Goal: Task Accomplishment & Management: Manage account settings

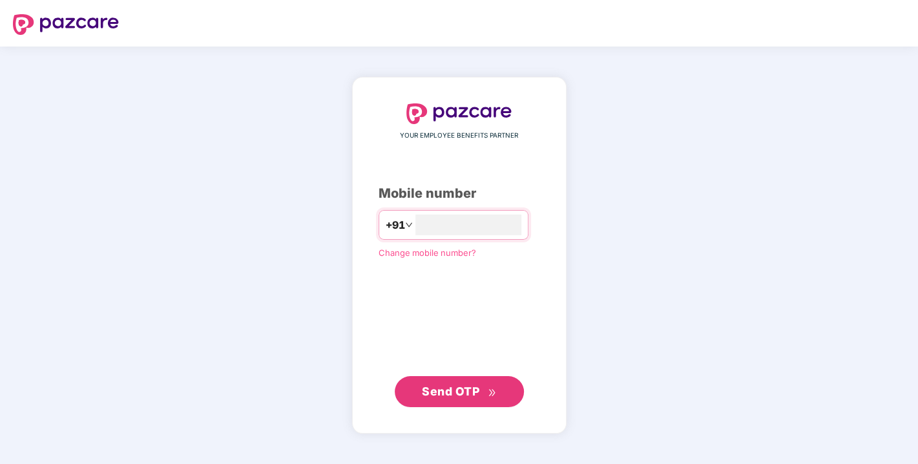
type input "**********"
click at [475, 379] on button "Send OTP" at bounding box center [459, 391] width 129 height 31
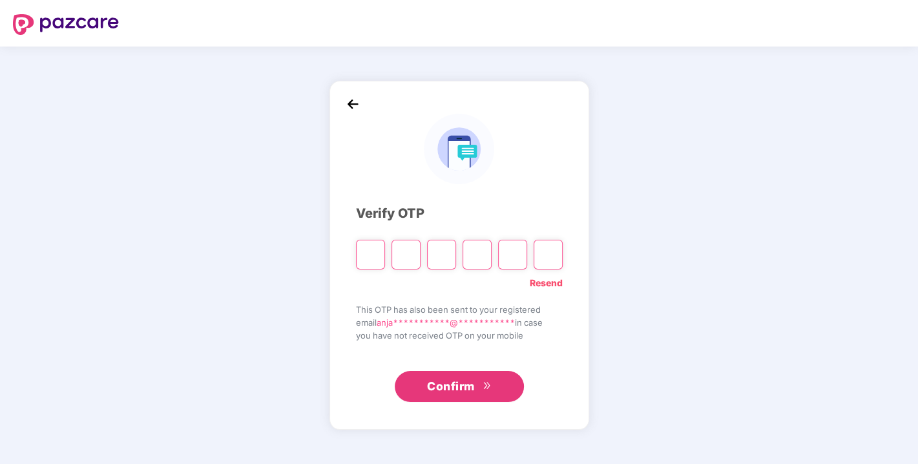
type input "*"
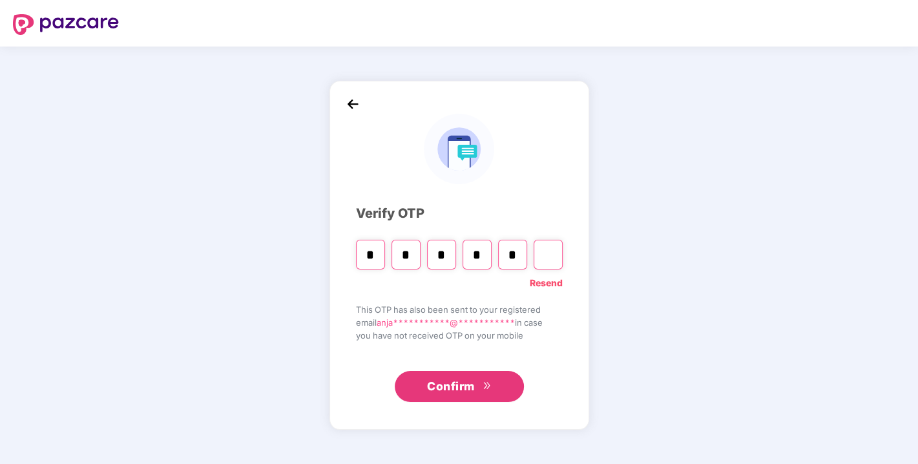
type input "*"
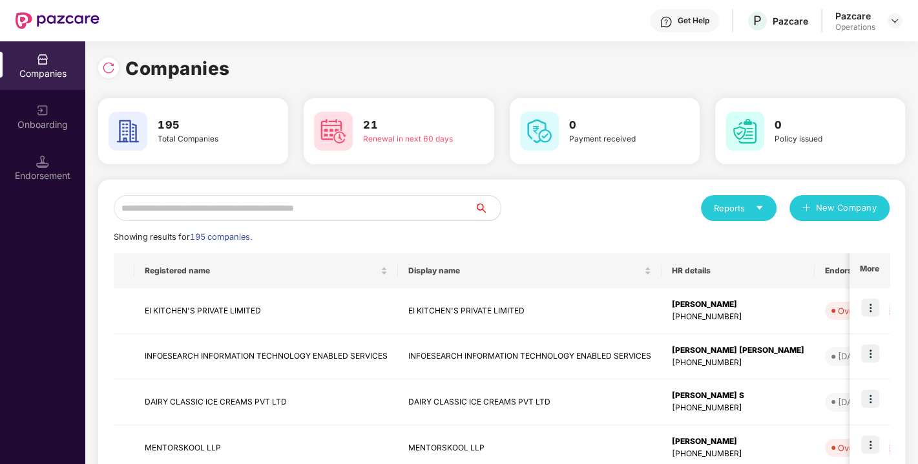
click at [249, 218] on input "text" at bounding box center [294, 208] width 361 height 26
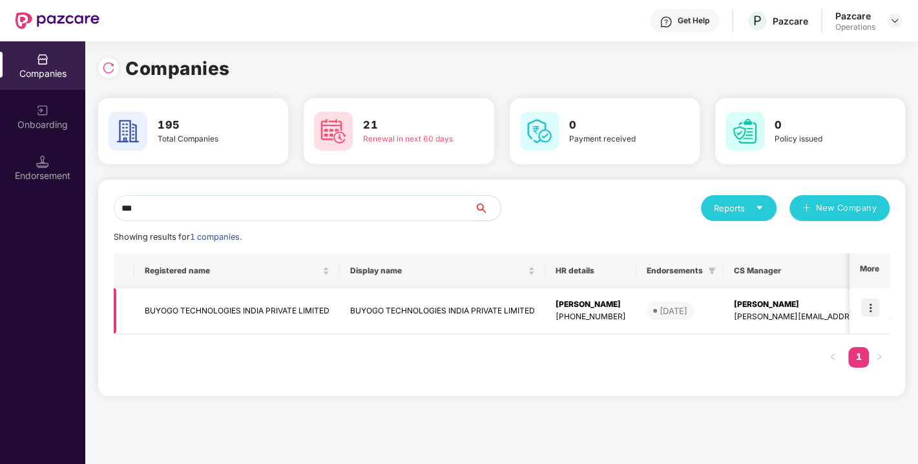
type input "***"
click at [255, 306] on td "BUYOGO TECHNOLOGIES INDIA PRIVATE LIMITED" at bounding box center [236, 311] width 205 height 46
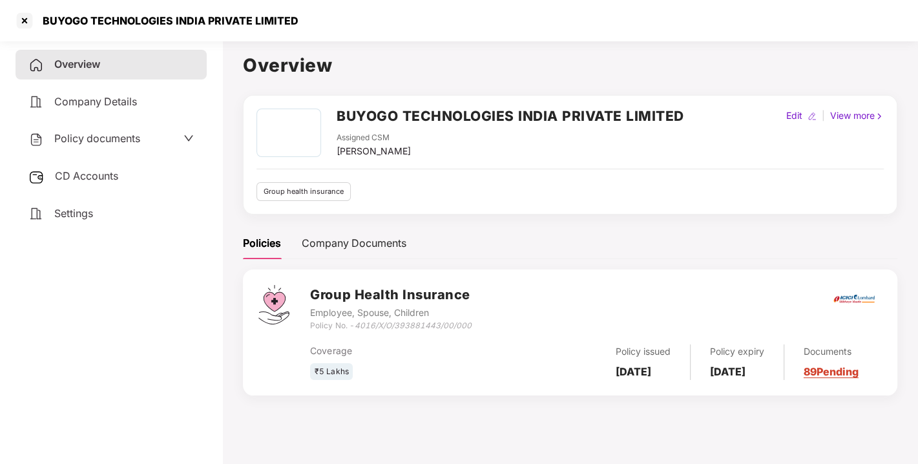
click at [93, 141] on span "Policy documents" at bounding box center [97, 138] width 86 height 13
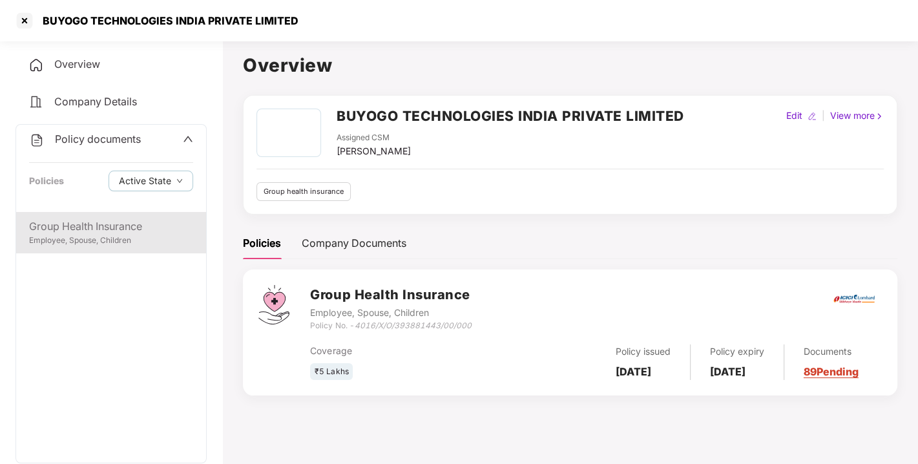
click at [96, 230] on div "Group Health Insurance" at bounding box center [111, 226] width 164 height 16
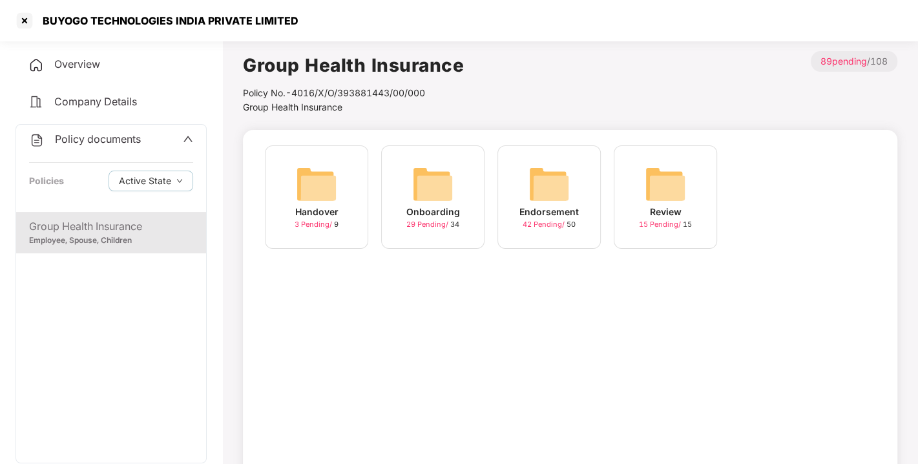
click at [556, 224] on span "42 Pending /" at bounding box center [545, 224] width 44 height 9
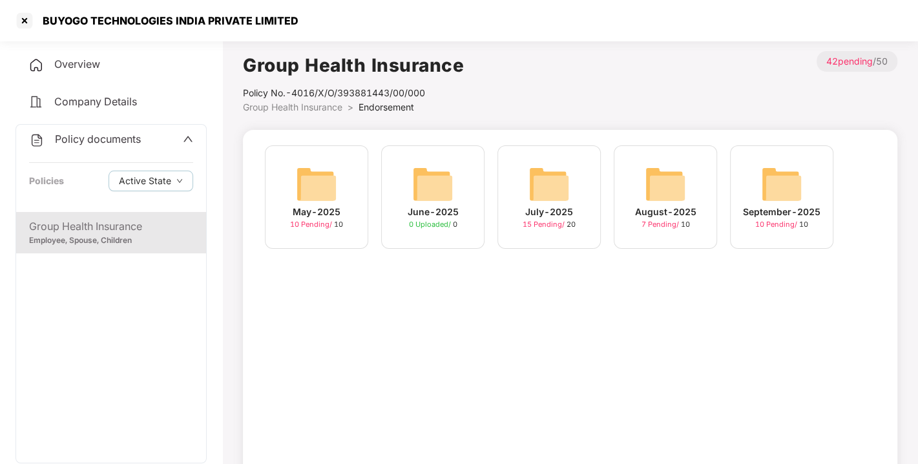
click at [784, 224] on span "10 Pending /" at bounding box center [777, 224] width 44 height 9
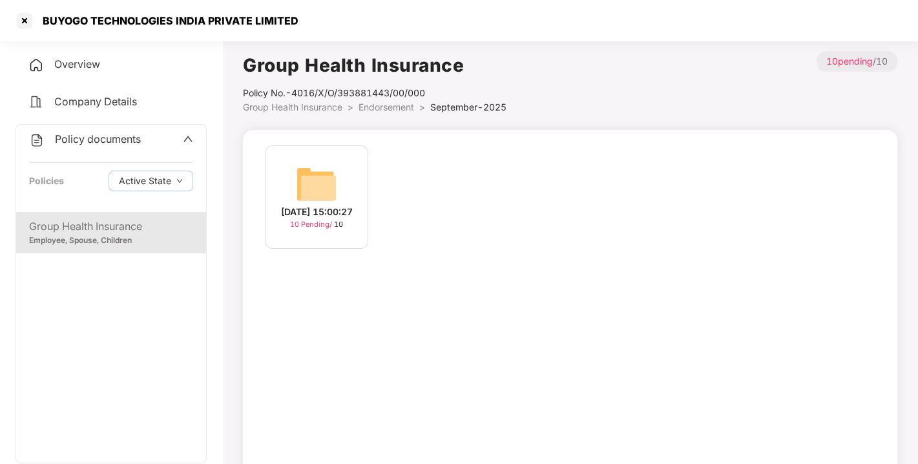
click at [320, 229] on span "10 Pending /" at bounding box center [312, 224] width 44 height 9
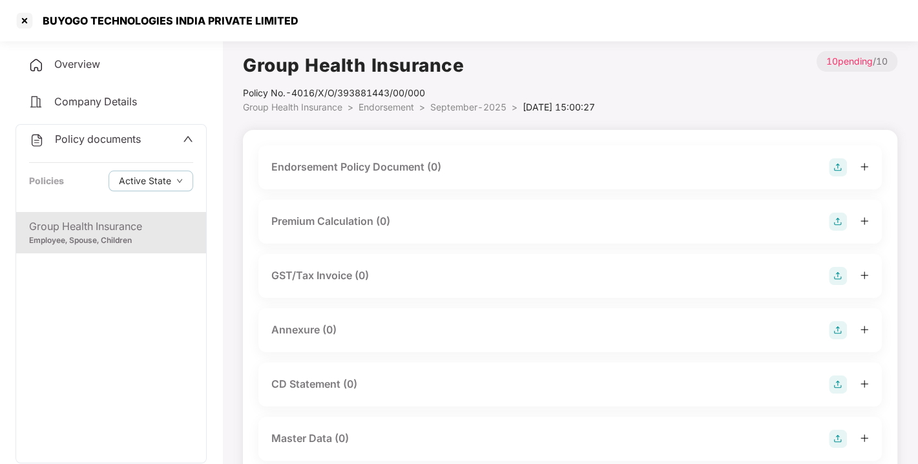
click at [839, 168] on img at bounding box center [838, 167] width 18 height 18
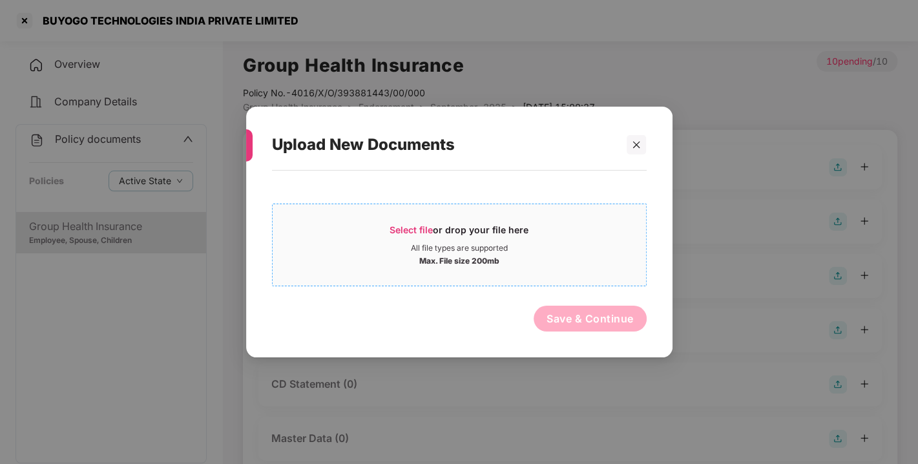
click at [423, 226] on span "Select file" at bounding box center [411, 229] width 43 height 11
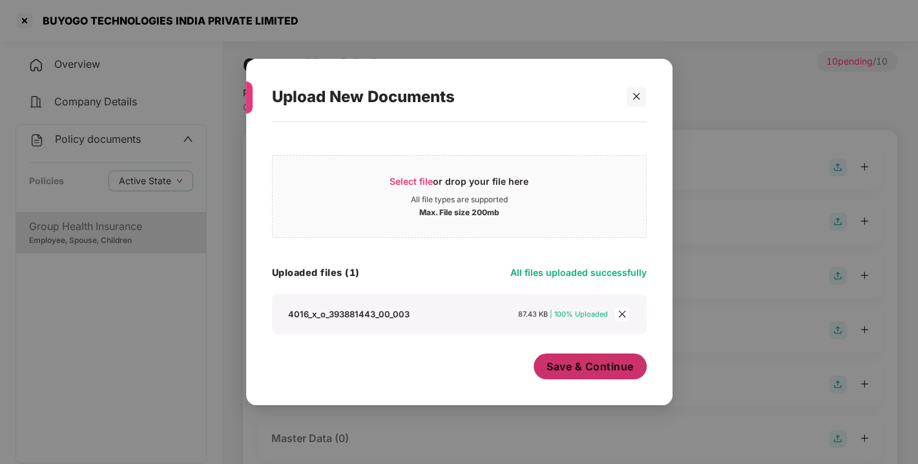
click at [585, 362] on span "Save & Continue" at bounding box center [589, 366] width 87 height 14
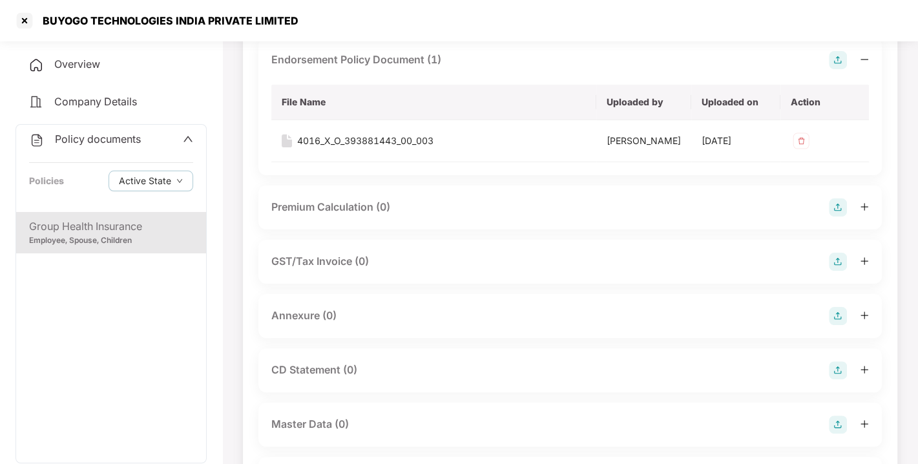
scroll to position [112, 0]
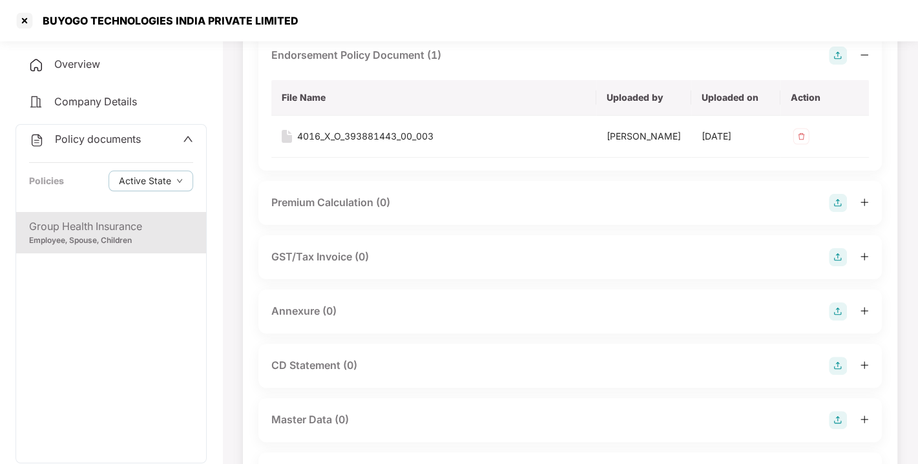
click at [841, 320] on img at bounding box center [838, 311] width 18 height 18
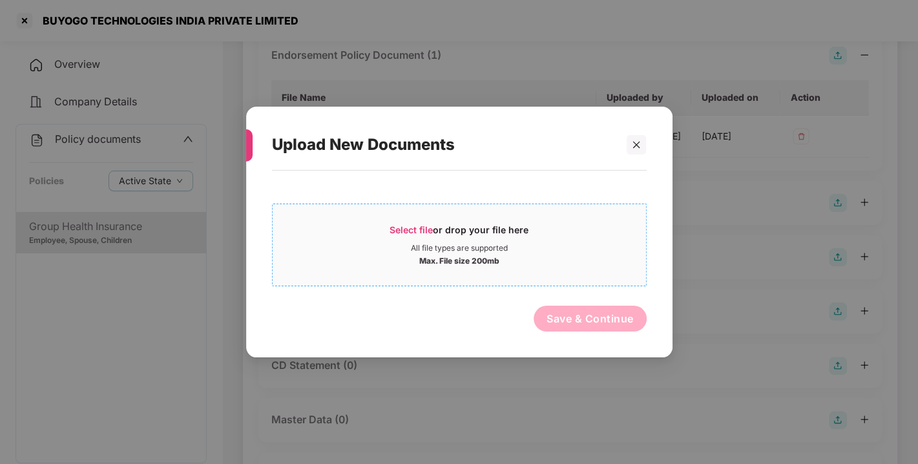
click at [423, 220] on span "Select file or drop your file here All file types are supported Max. File size …" at bounding box center [459, 245] width 373 height 62
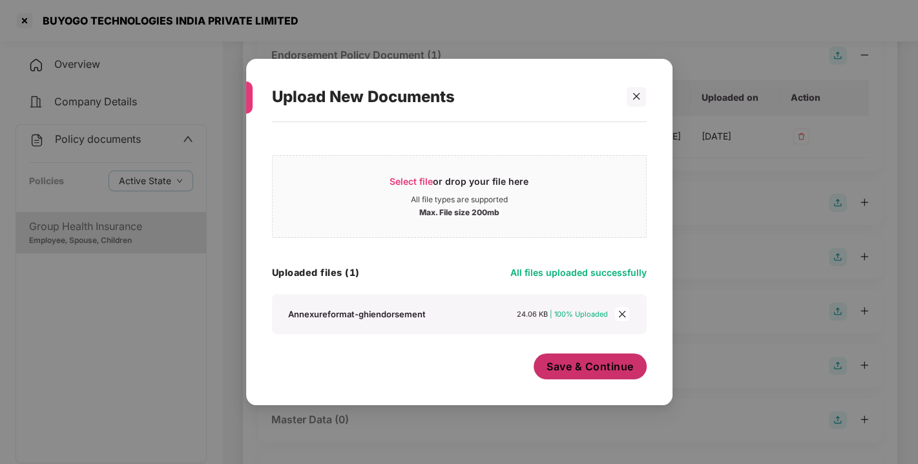
click at [607, 367] on span "Save & Continue" at bounding box center [589, 366] width 87 height 14
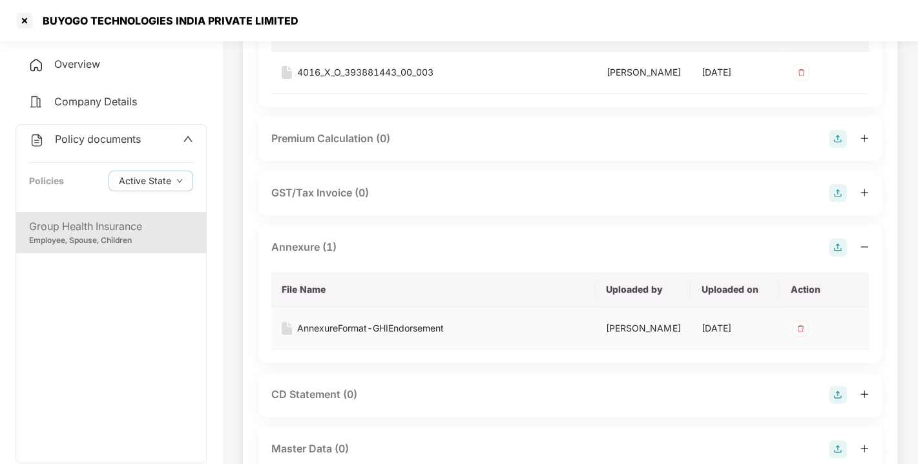
scroll to position [403, 0]
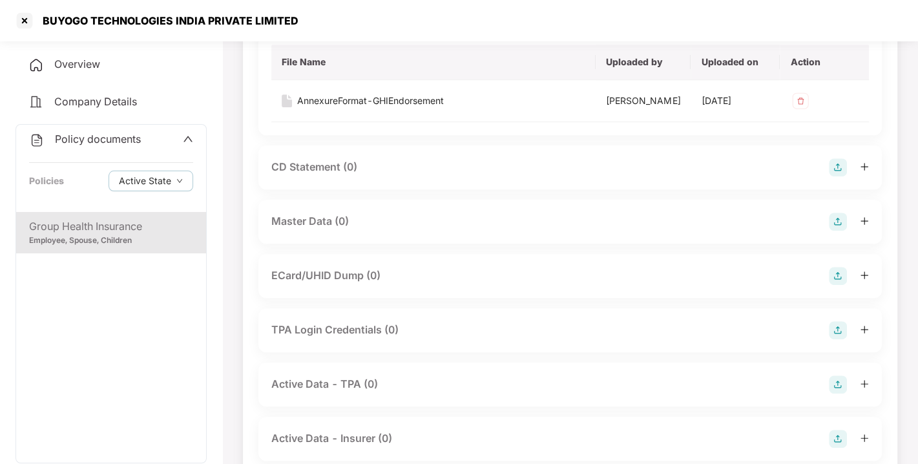
click at [838, 231] on img at bounding box center [838, 222] width 18 height 18
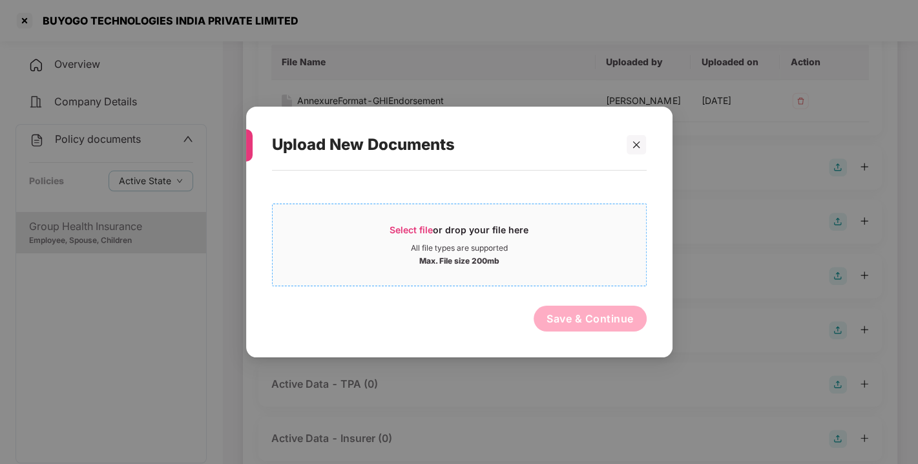
click at [433, 224] on div "Select file or drop your file here" at bounding box center [459, 233] width 139 height 19
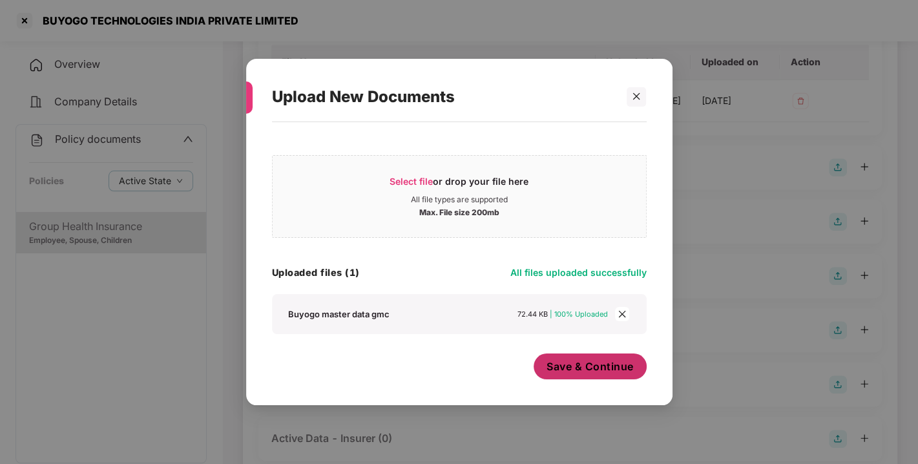
click at [588, 368] on span "Save & Continue" at bounding box center [589, 366] width 87 height 14
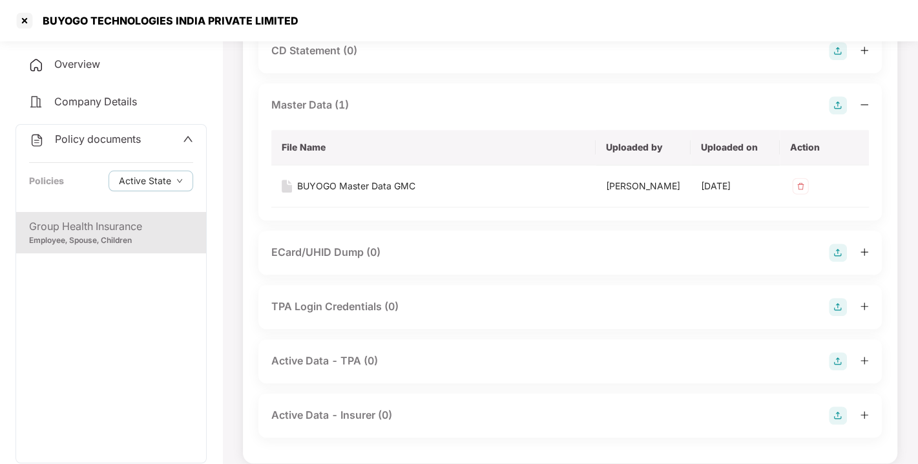
scroll to position [609, 0]
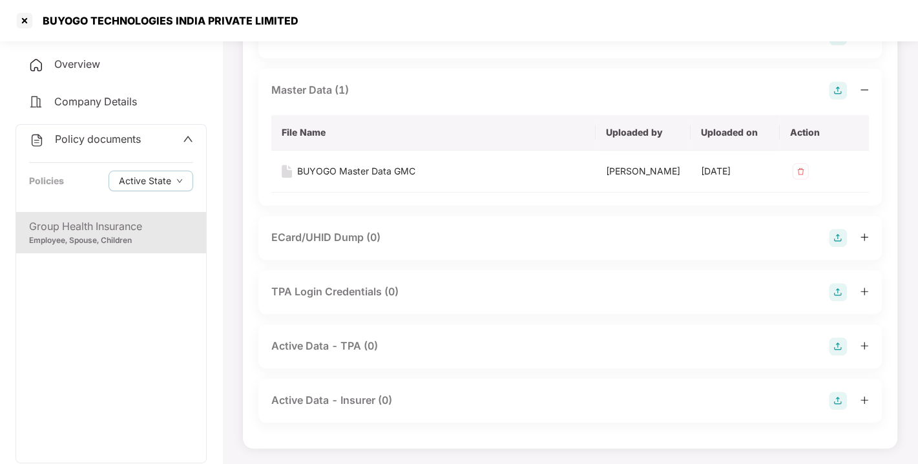
click at [183, 145] on span at bounding box center [188, 139] width 10 height 17
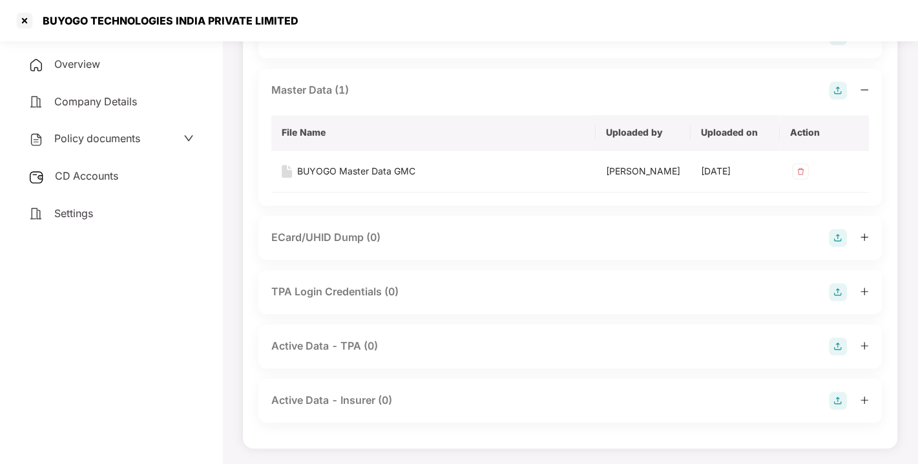
click at [68, 179] on span "CD Accounts" at bounding box center [86, 175] width 63 height 13
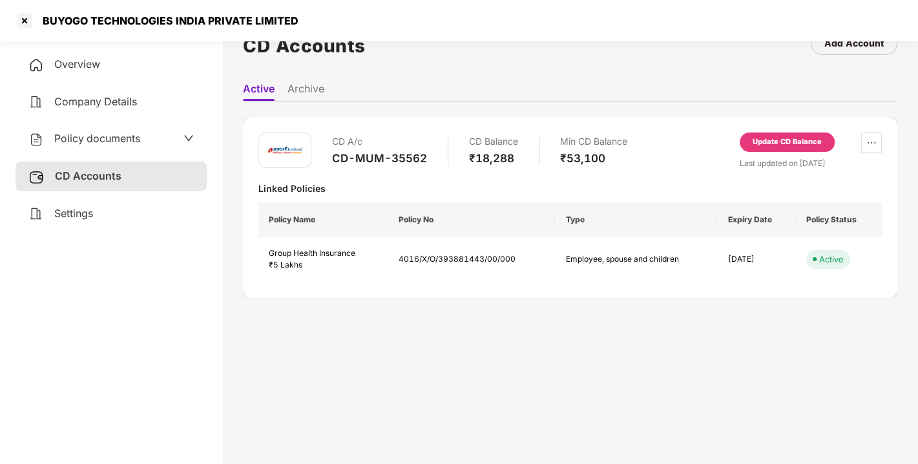
click at [777, 137] on div "Update CD Balance" at bounding box center [787, 142] width 69 height 12
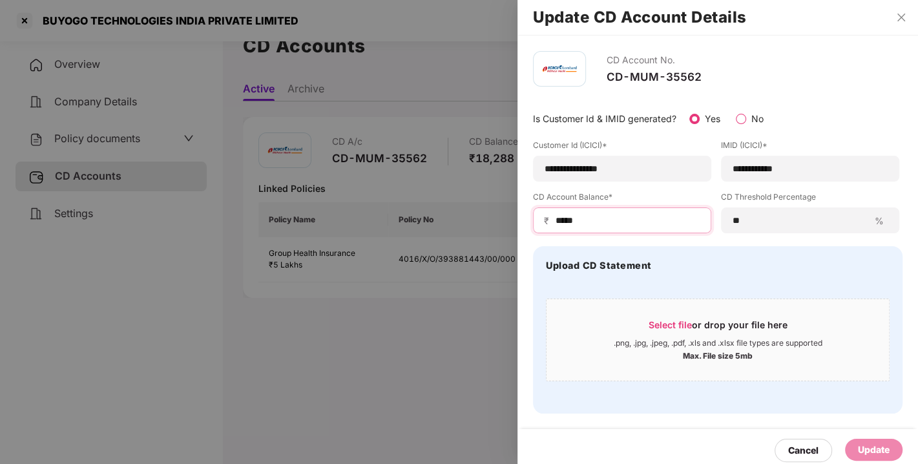
drag, startPoint x: 594, startPoint y: 221, endPoint x: 524, endPoint y: 219, distance: 69.8
click at [524, 219] on div "**********" at bounding box center [717, 232] width 401 height 393
type input "*****"
click at [868, 446] on div "Update" at bounding box center [874, 449] width 32 height 14
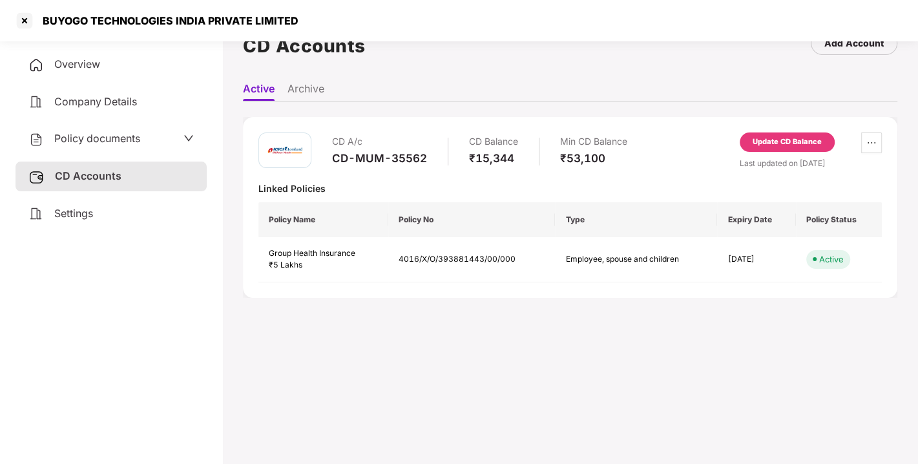
scroll to position [0, 0]
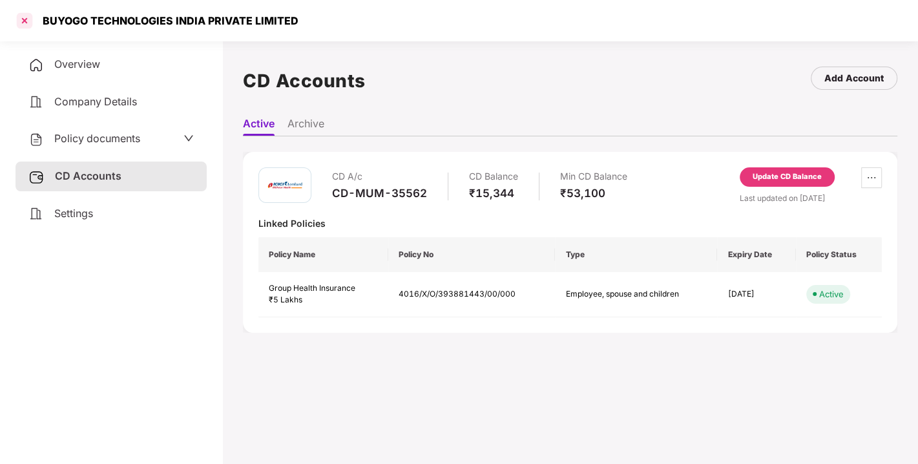
click at [21, 18] on div at bounding box center [24, 20] width 21 height 21
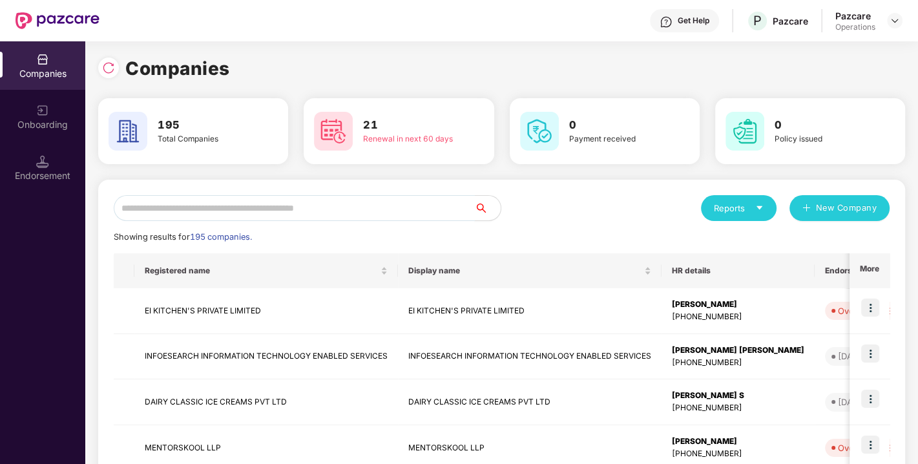
click at [297, 207] on input "text" at bounding box center [294, 208] width 361 height 26
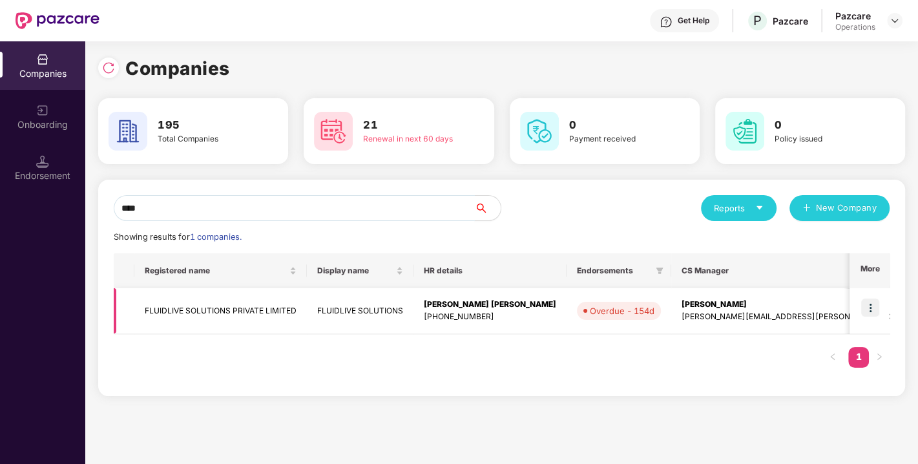
type input "****"
click at [216, 307] on td "FLUIDLIVE SOLUTIONS PRIVATE LIMITED" at bounding box center [220, 311] width 172 height 46
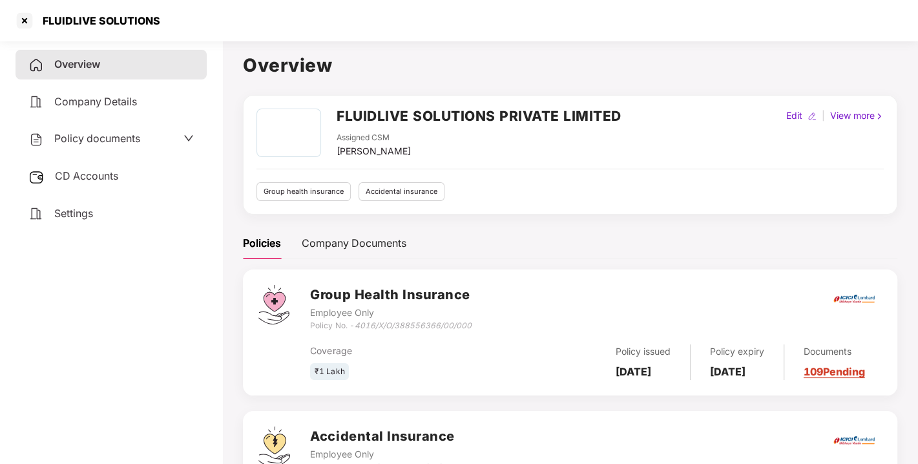
scroll to position [110, 0]
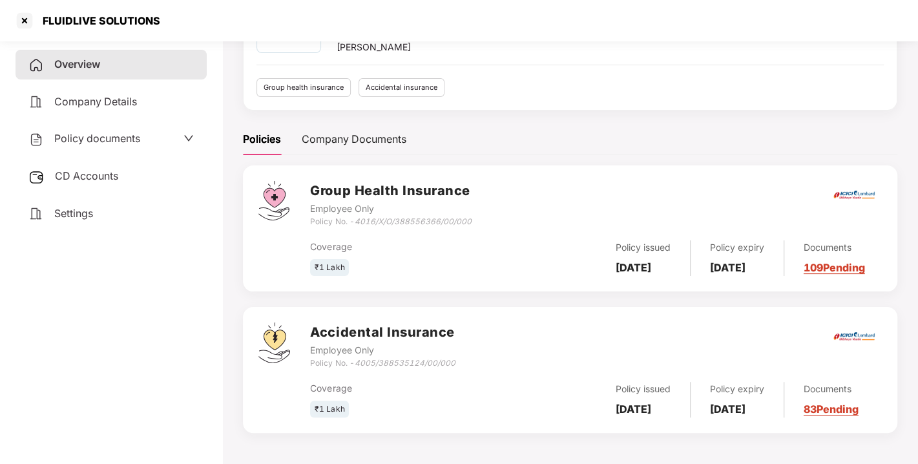
click at [53, 170] on div "CD Accounts" at bounding box center [111, 176] width 191 height 30
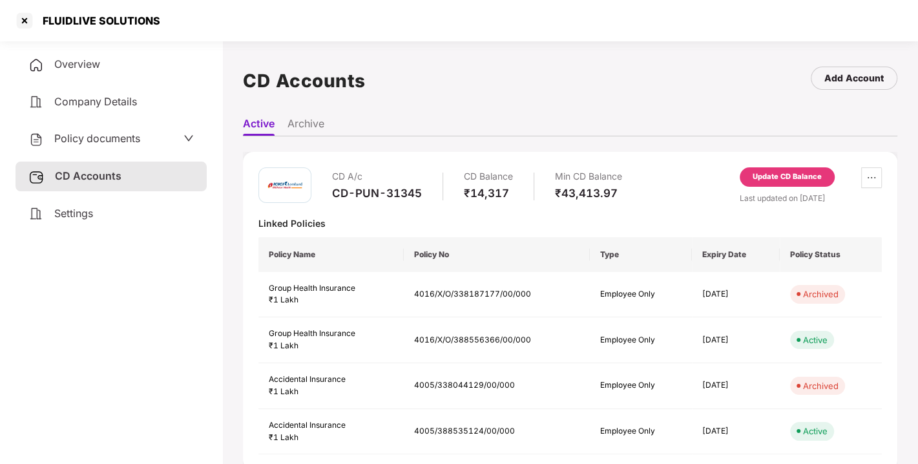
scroll to position [35, 0]
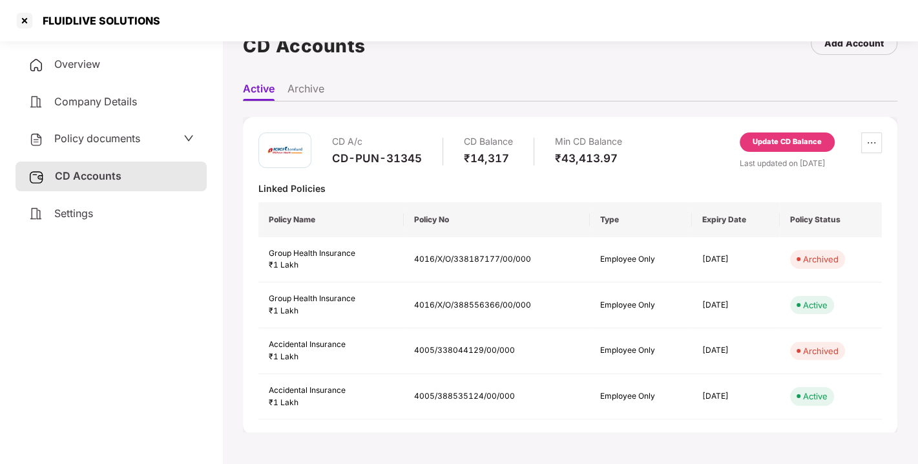
click at [112, 133] on span "Policy documents" at bounding box center [97, 138] width 86 height 13
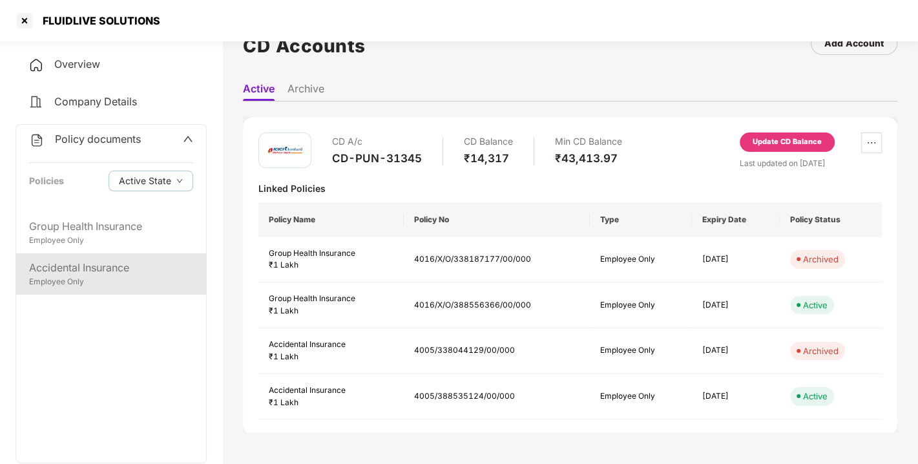
click at [76, 276] on div "Employee Only" at bounding box center [111, 282] width 164 height 12
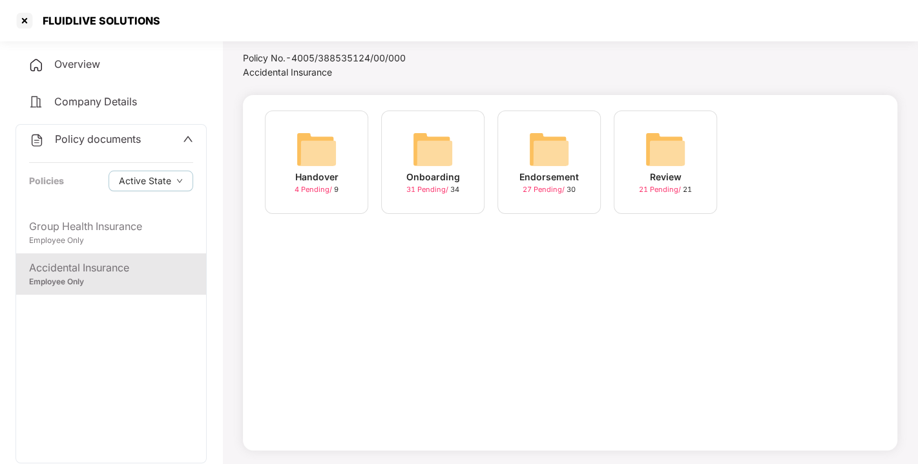
click at [532, 184] on div "27 Pending / 30" at bounding box center [549, 189] width 53 height 11
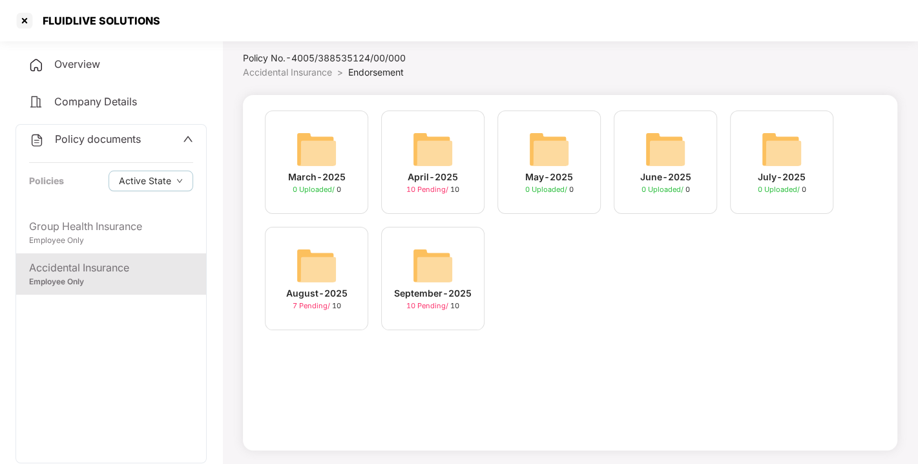
click at [415, 304] on span "10 Pending /" at bounding box center [428, 305] width 44 height 9
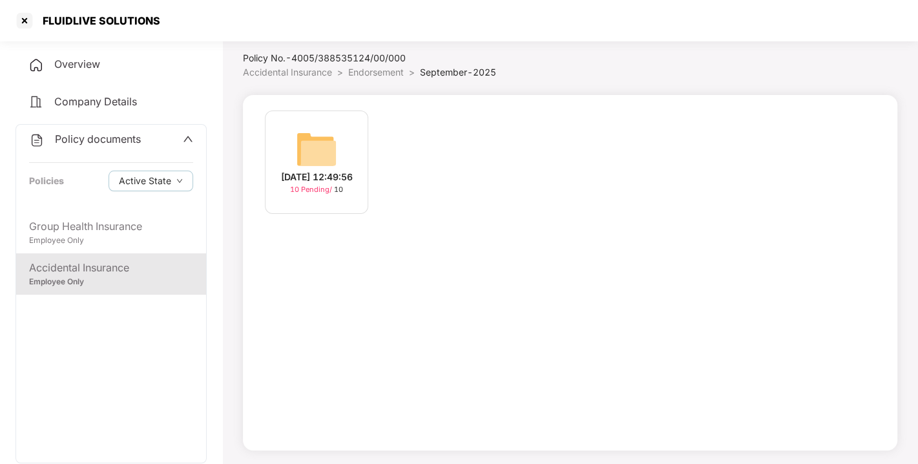
click at [318, 191] on div "10 Pending / 10" at bounding box center [316, 189] width 53 height 11
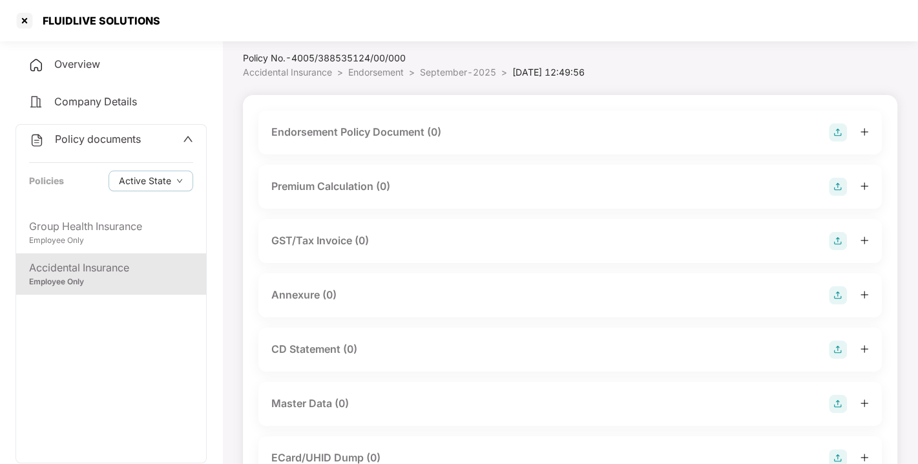
click at [495, 137] on div "Endorsement Policy Document (0)" at bounding box center [570, 132] width 598 height 18
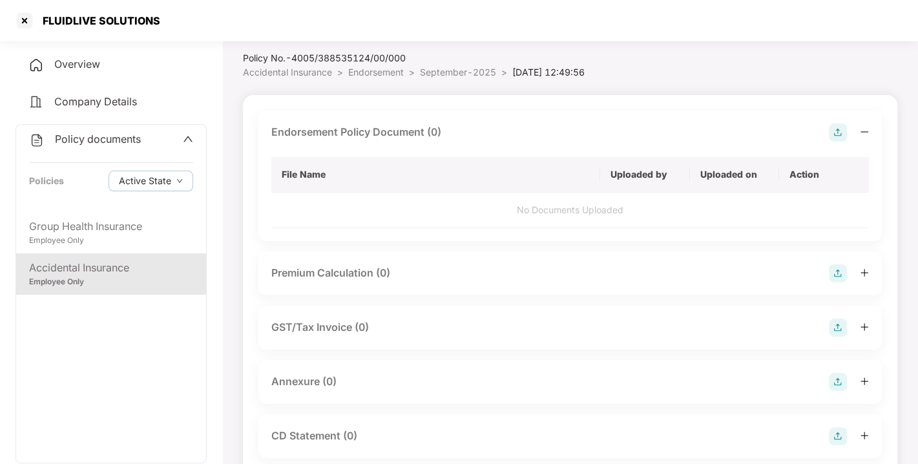
click at [840, 133] on img at bounding box center [838, 132] width 18 height 18
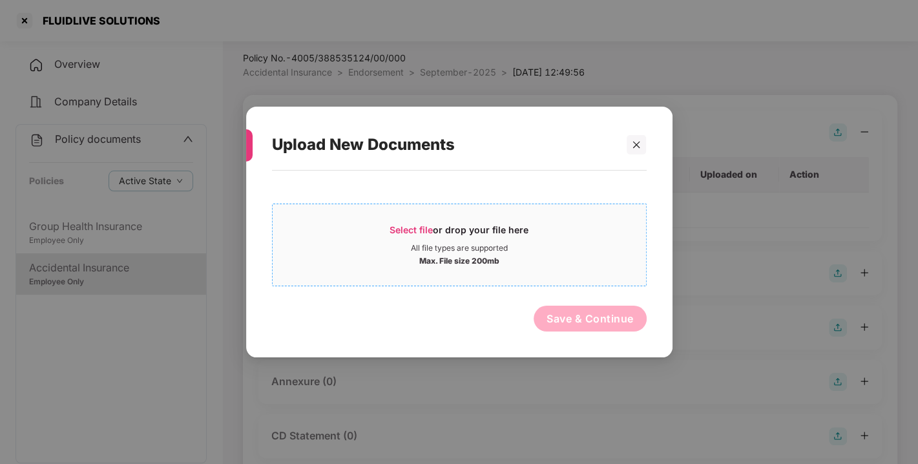
click at [413, 231] on span "Select file" at bounding box center [411, 229] width 43 height 11
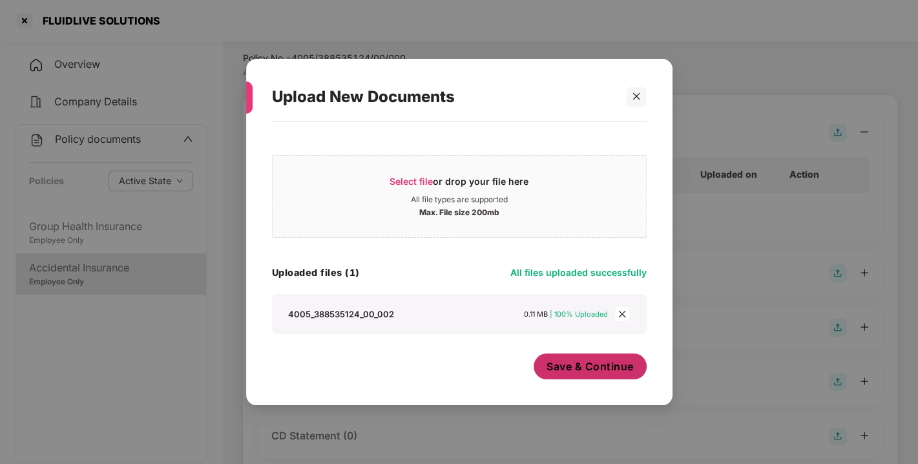
click at [583, 369] on span "Save & Continue" at bounding box center [589, 366] width 87 height 14
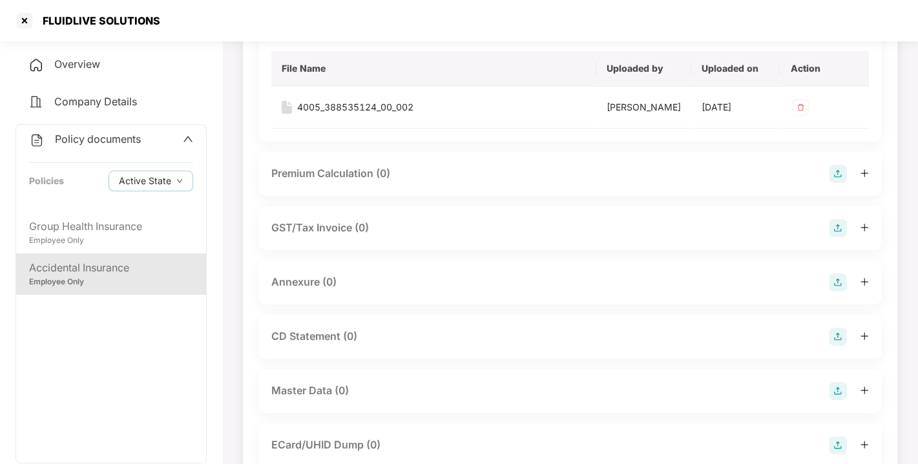
scroll to position [140, 0]
click at [833, 292] on img at bounding box center [838, 283] width 18 height 18
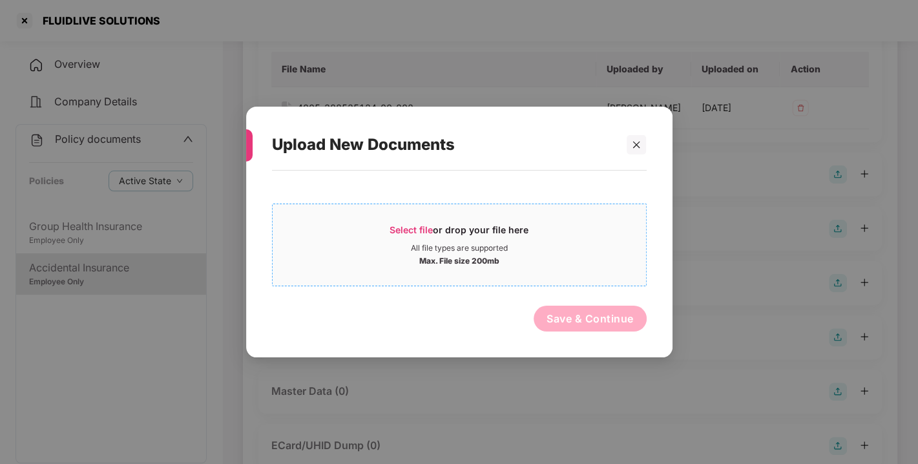
click at [423, 224] on span "Select file" at bounding box center [411, 229] width 43 height 11
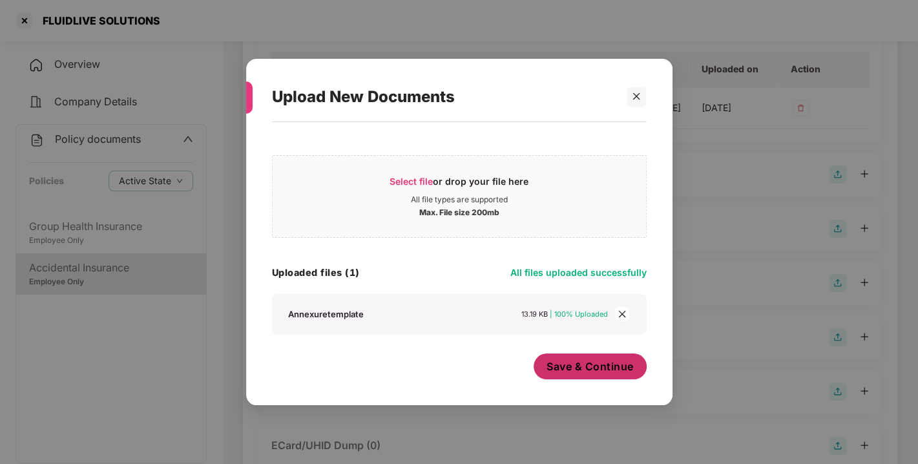
click at [596, 371] on span "Save & Continue" at bounding box center [589, 366] width 87 height 14
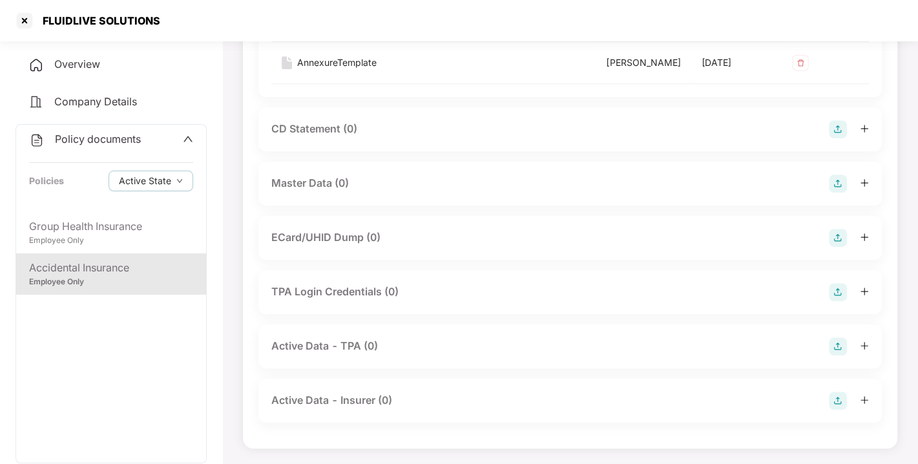
scroll to position [491, 0]
click at [368, 179] on div "Master Data (0)" at bounding box center [570, 183] width 598 height 18
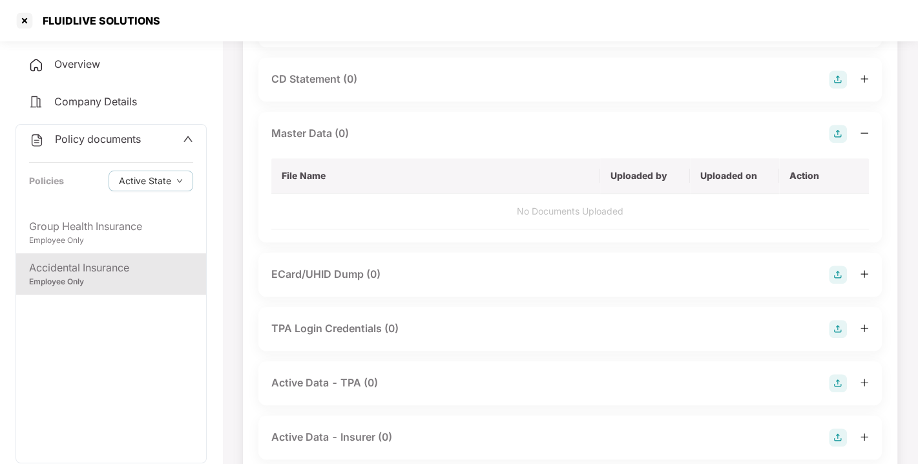
click at [837, 143] on img at bounding box center [838, 134] width 18 height 18
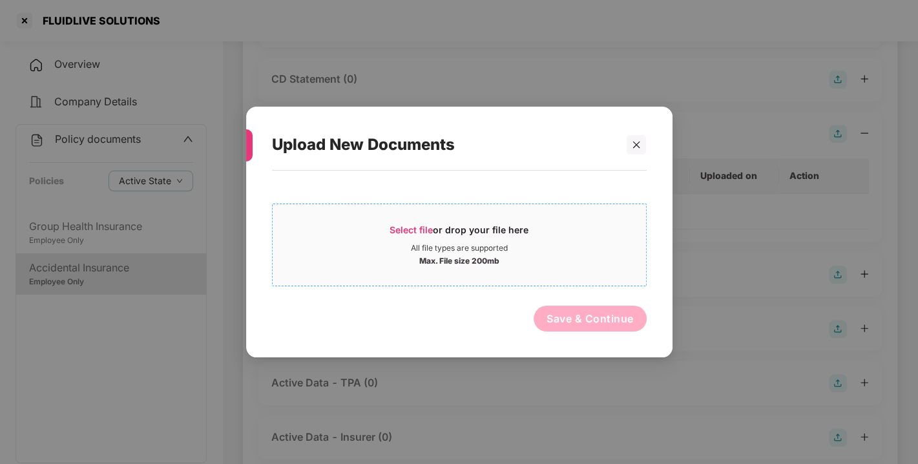
click at [430, 228] on span "Select file" at bounding box center [411, 229] width 43 height 11
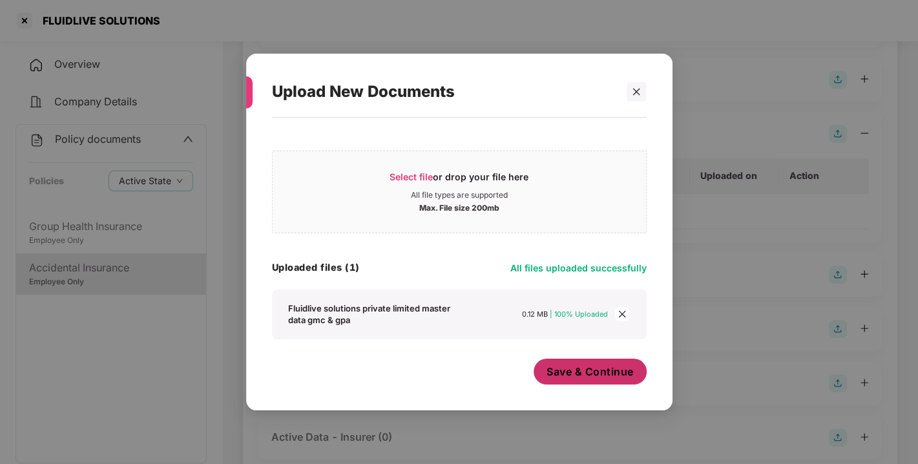
click at [579, 371] on span "Save & Continue" at bounding box center [589, 371] width 87 height 14
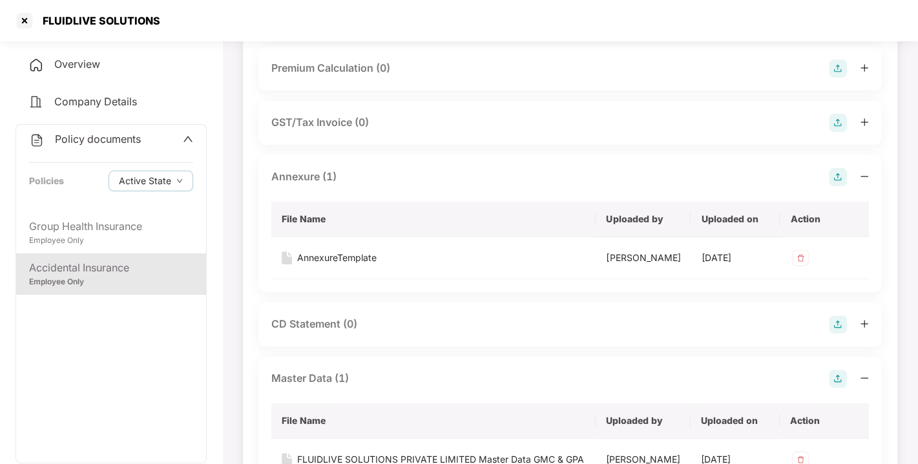
scroll to position [0, 0]
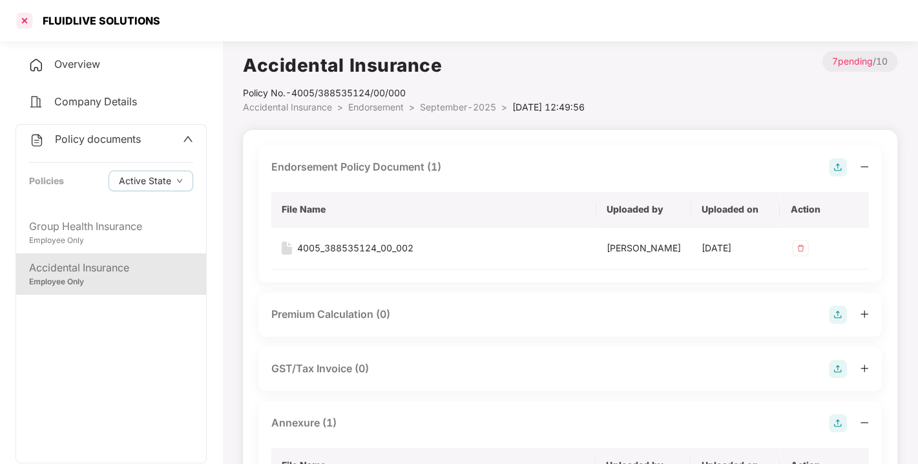
click at [26, 21] on div at bounding box center [24, 20] width 21 height 21
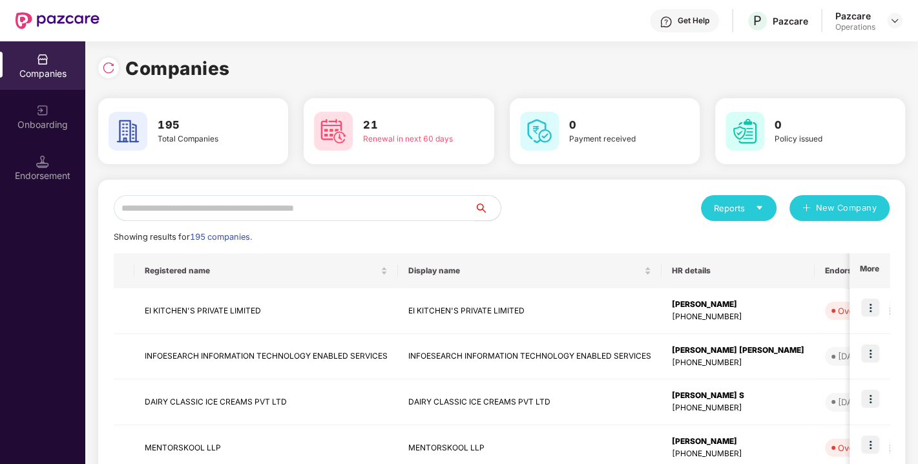
click at [284, 202] on input "text" at bounding box center [294, 208] width 361 height 26
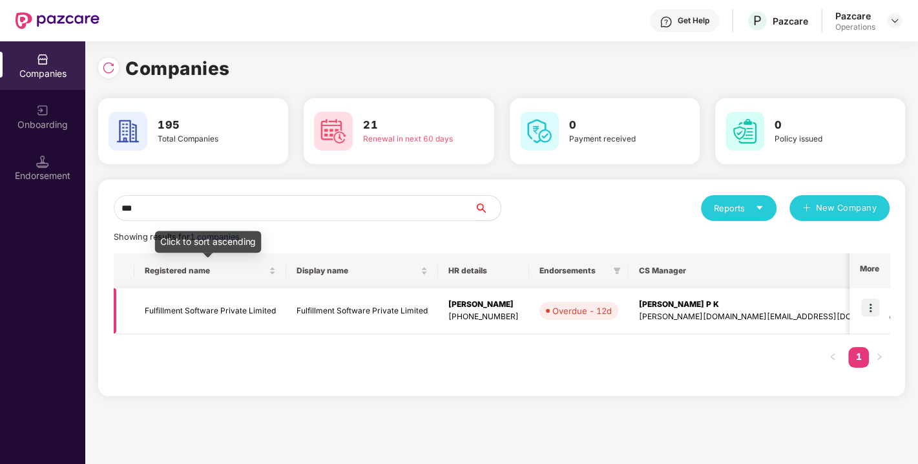
type input "***"
click at [204, 304] on td "Fulfillment Software Private Limited" at bounding box center [210, 311] width 152 height 46
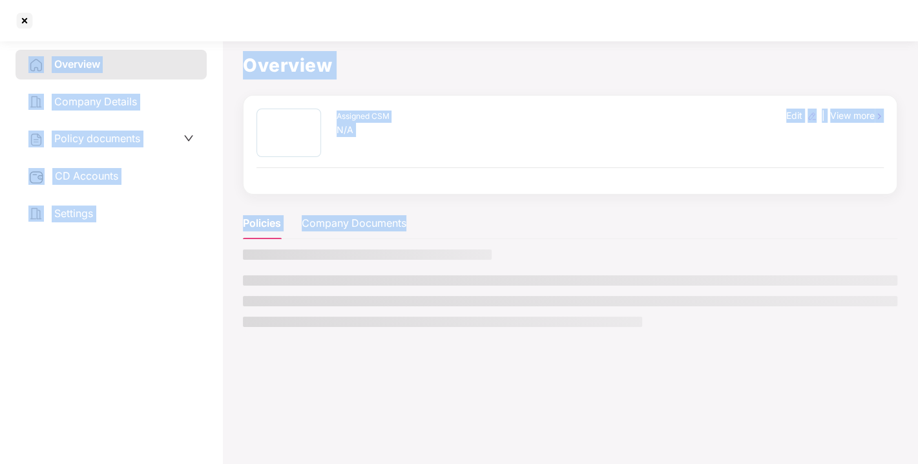
click at [204, 304] on div "Overview Company Details Policy documents CD Accounts Settings" at bounding box center [111, 250] width 191 height 400
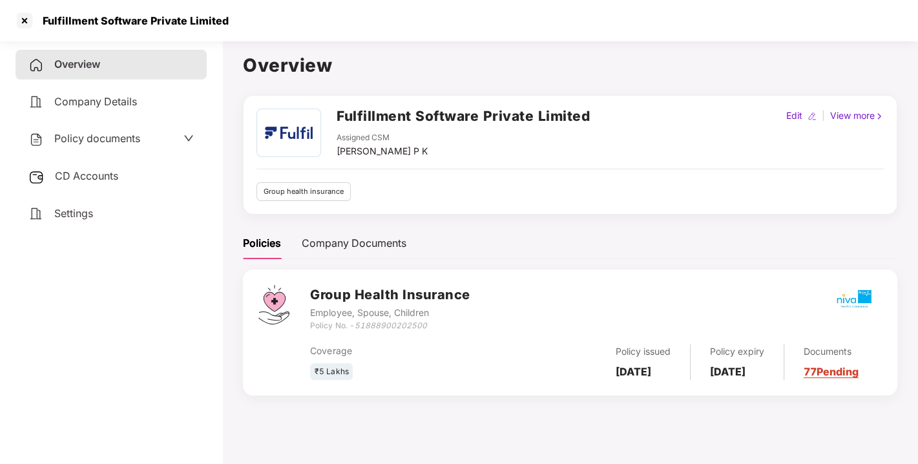
click at [99, 181] on div "CD Accounts" at bounding box center [111, 176] width 191 height 30
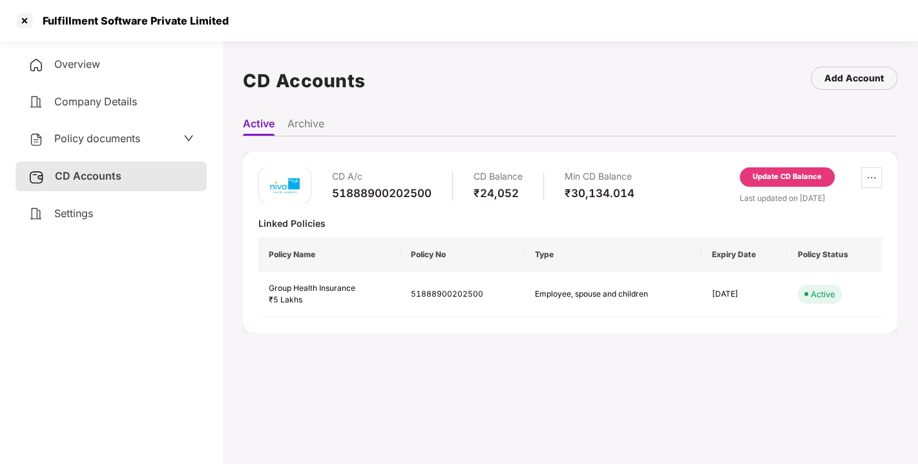
click at [813, 171] on div "Update CD Balance" at bounding box center [787, 177] width 69 height 12
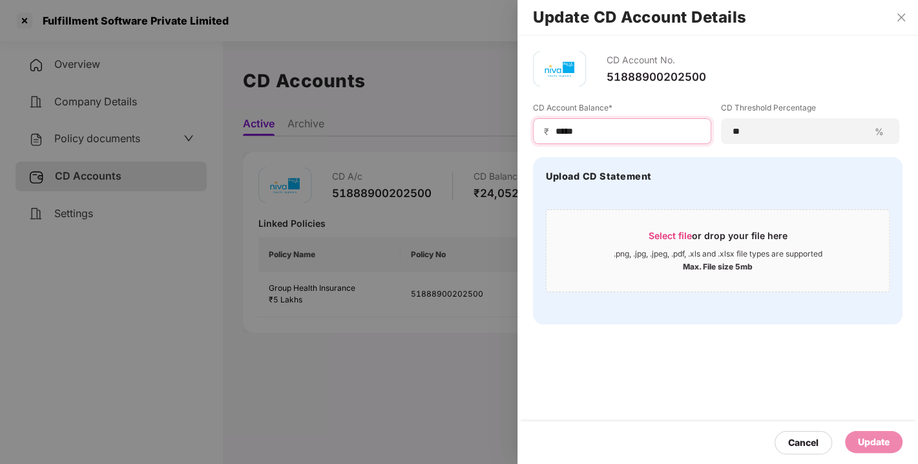
drag, startPoint x: 600, startPoint y: 133, endPoint x: 535, endPoint y: 131, distance: 65.3
click at [535, 131] on div "₹ *****" at bounding box center [622, 131] width 178 height 26
type input "*****"
click at [873, 439] on div "Update" at bounding box center [874, 442] width 32 height 14
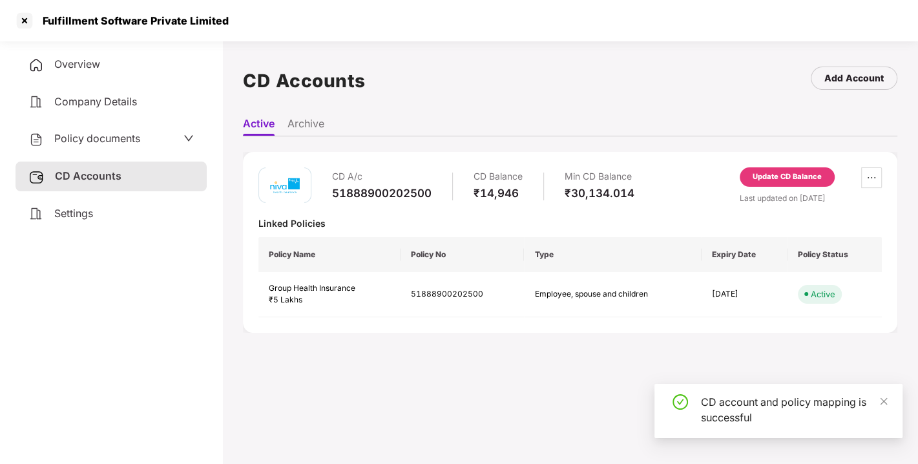
click at [102, 143] on span "Policy documents" at bounding box center [97, 138] width 86 height 13
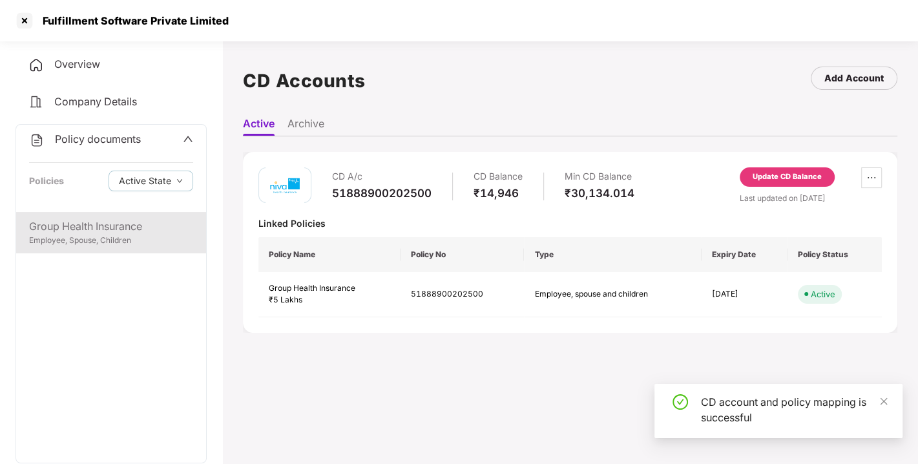
click at [96, 236] on div "Employee, Spouse, Children" at bounding box center [111, 240] width 164 height 12
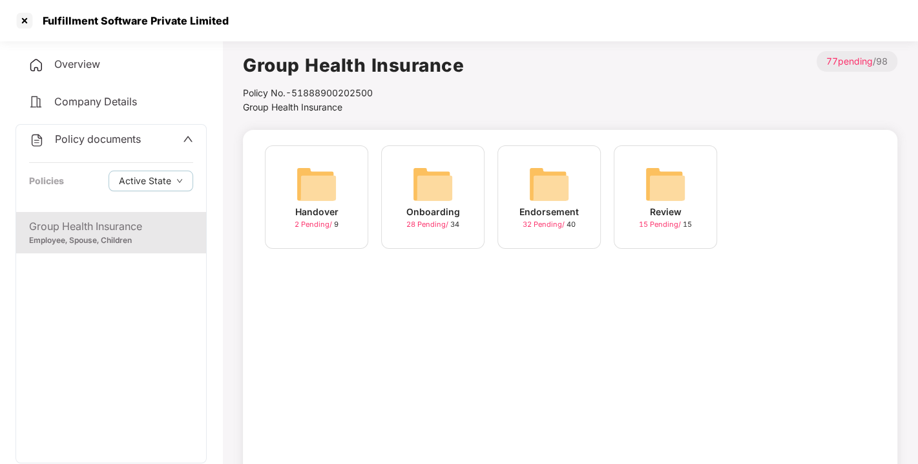
click at [550, 221] on span "32 Pending /" at bounding box center [545, 224] width 44 height 9
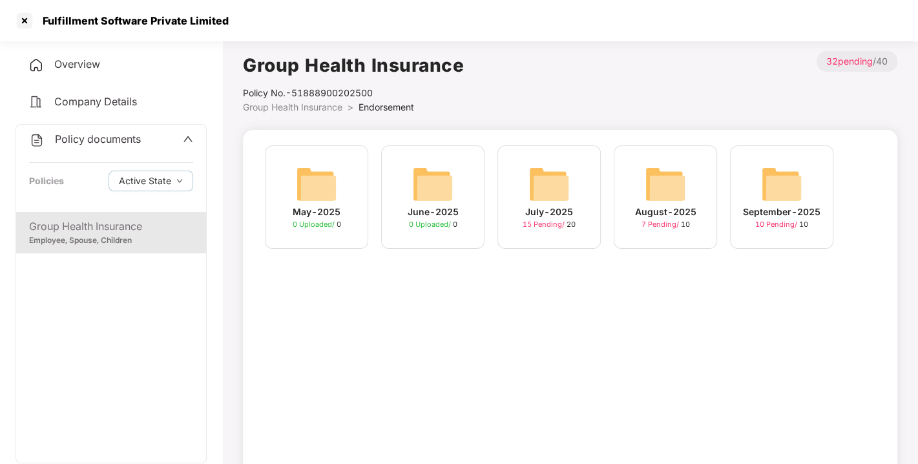
click at [775, 227] on span "10 Pending /" at bounding box center [777, 224] width 44 height 9
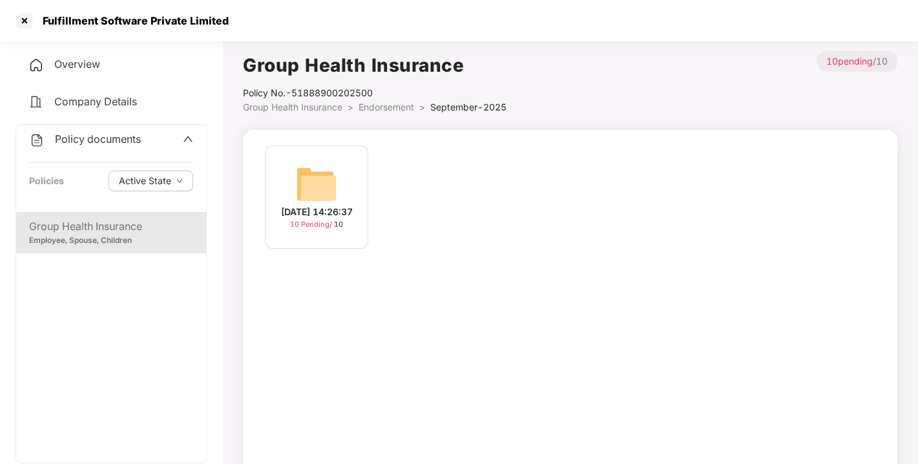
click at [317, 225] on div "10 Pending / 10" at bounding box center [316, 224] width 53 height 11
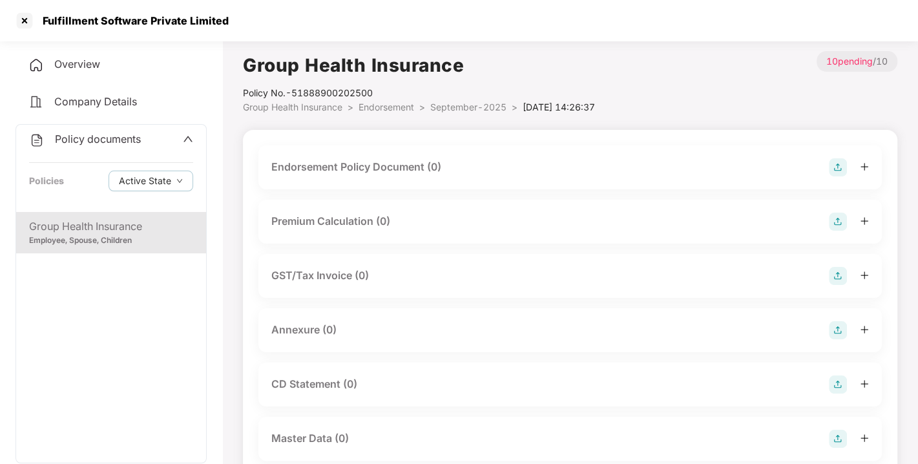
scroll to position [11, 0]
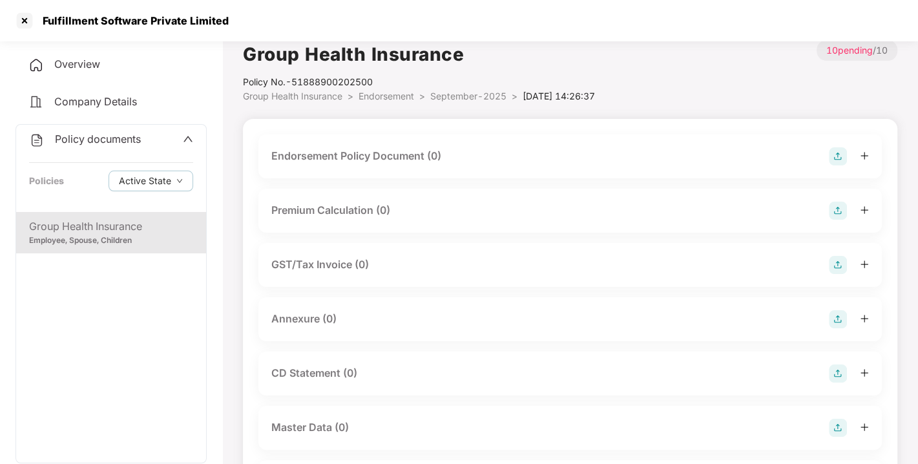
click at [837, 151] on img at bounding box center [838, 156] width 18 height 18
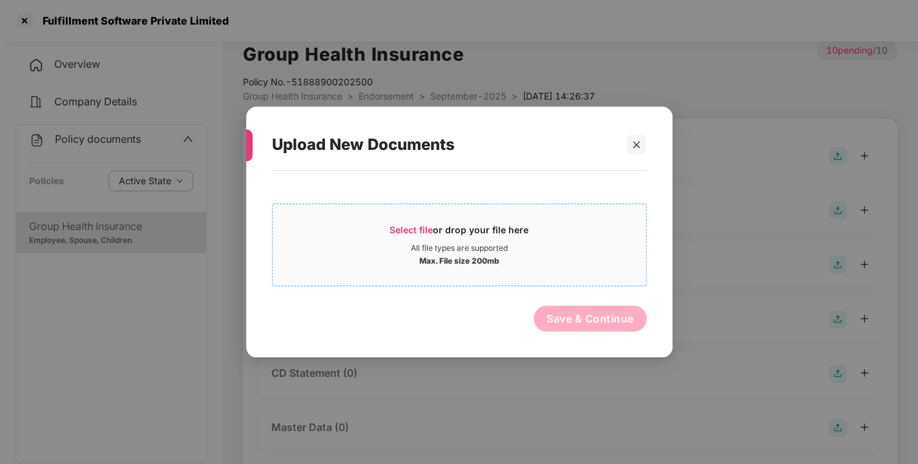
click at [404, 228] on span "Select file" at bounding box center [411, 229] width 43 height 11
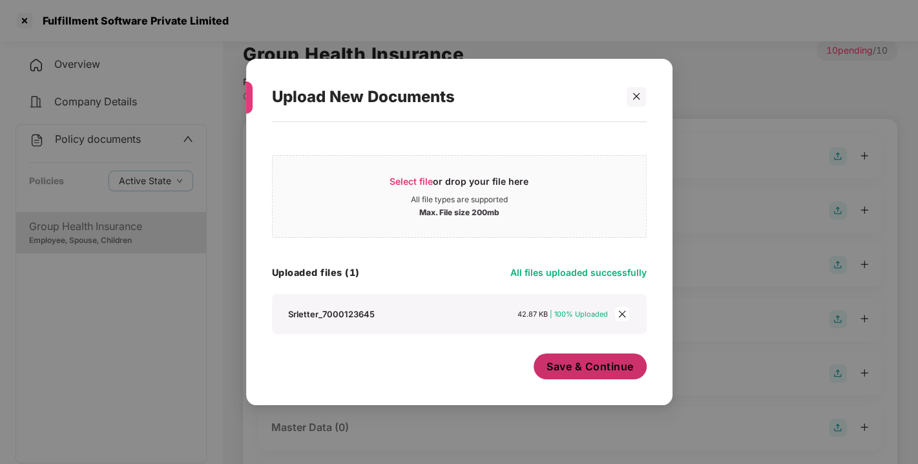
click at [576, 371] on span "Save & Continue" at bounding box center [589, 366] width 87 height 14
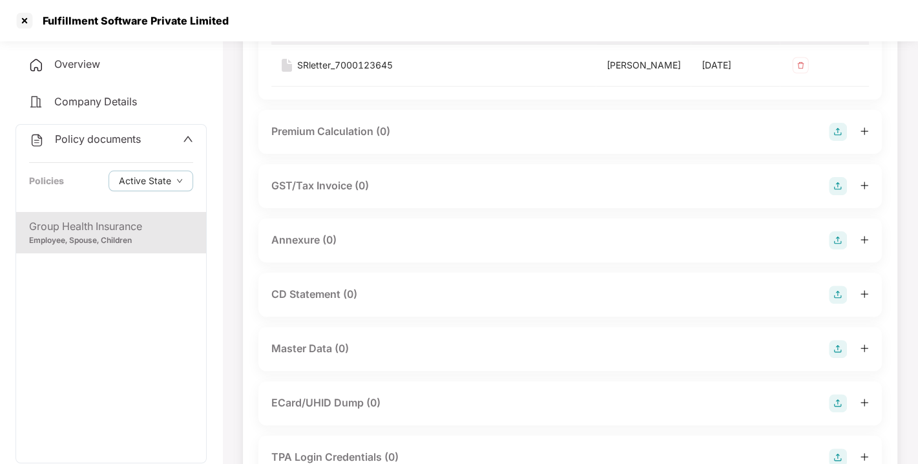
scroll to position [207, 0]
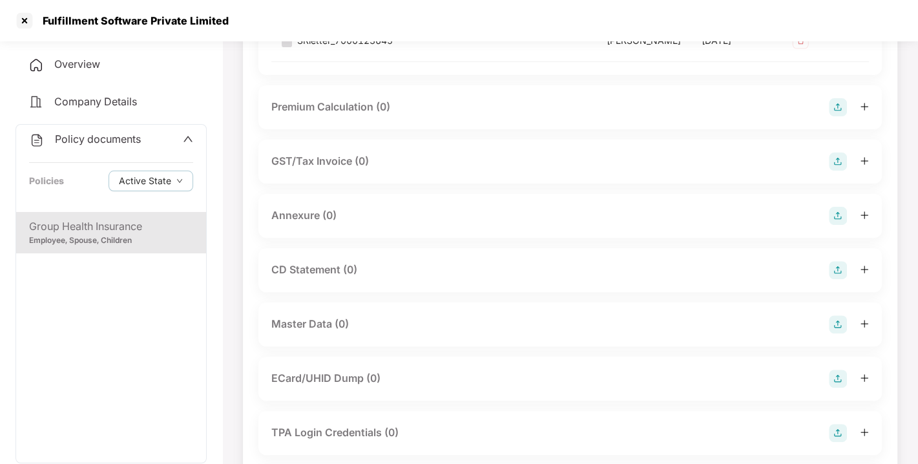
click at [837, 225] on img at bounding box center [838, 216] width 18 height 18
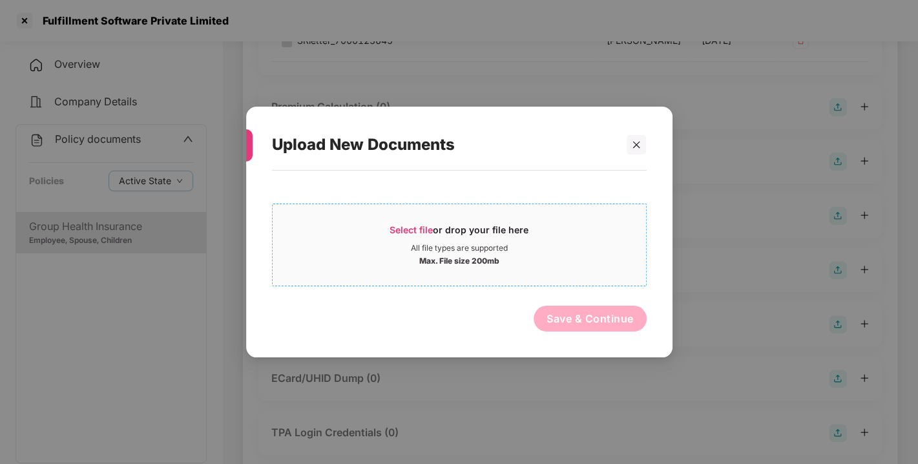
click at [426, 227] on span "Select file" at bounding box center [411, 229] width 43 height 11
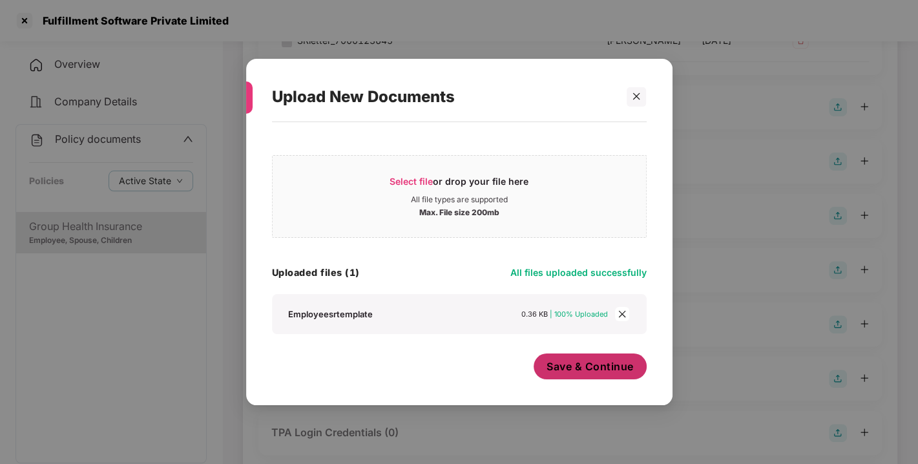
click at [607, 371] on span "Save & Continue" at bounding box center [589, 366] width 87 height 14
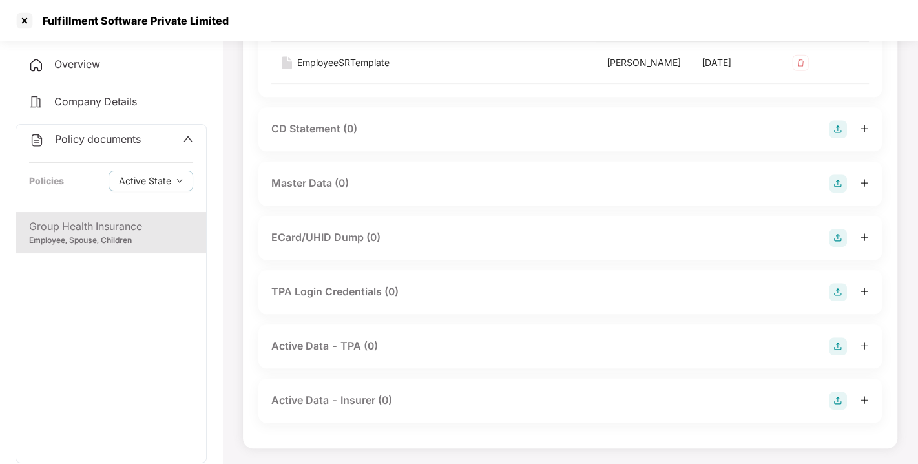
scroll to position [491, 0]
click at [840, 188] on img at bounding box center [838, 183] width 18 height 18
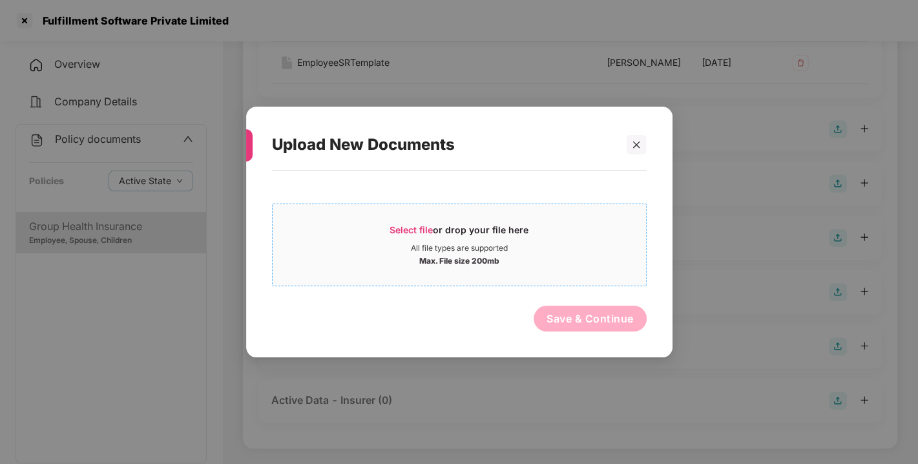
click at [428, 232] on span "Select file" at bounding box center [411, 229] width 43 height 11
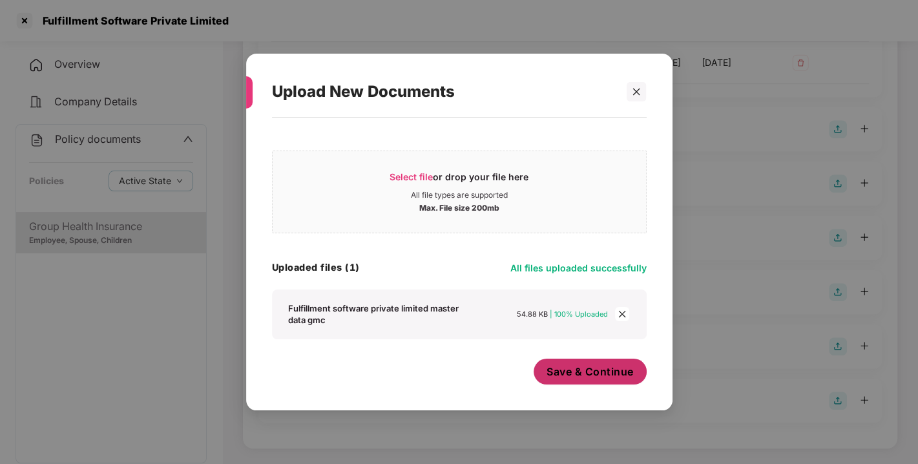
click at [587, 375] on span "Save & Continue" at bounding box center [589, 371] width 87 height 14
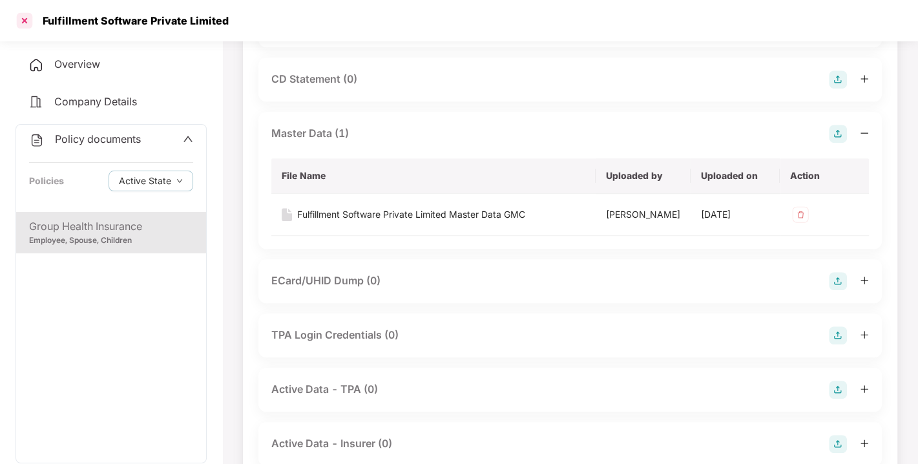
click at [20, 26] on div at bounding box center [24, 20] width 21 height 21
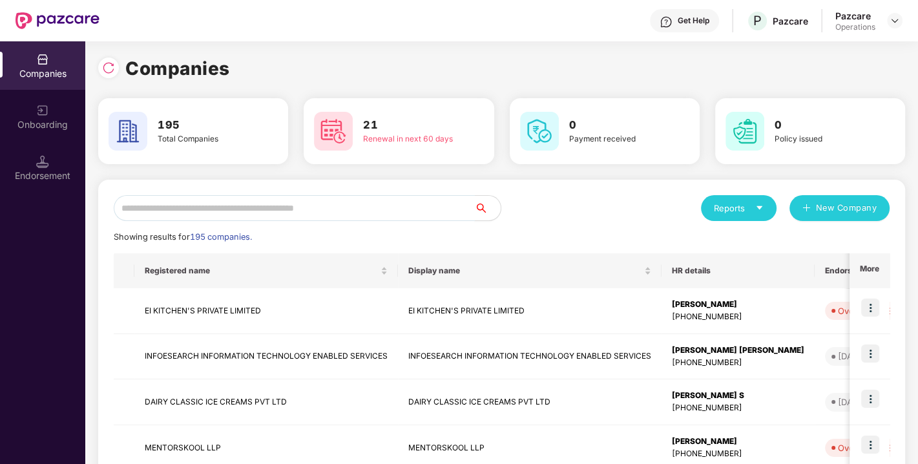
click at [302, 212] on input "text" at bounding box center [294, 208] width 361 height 26
paste input "**********"
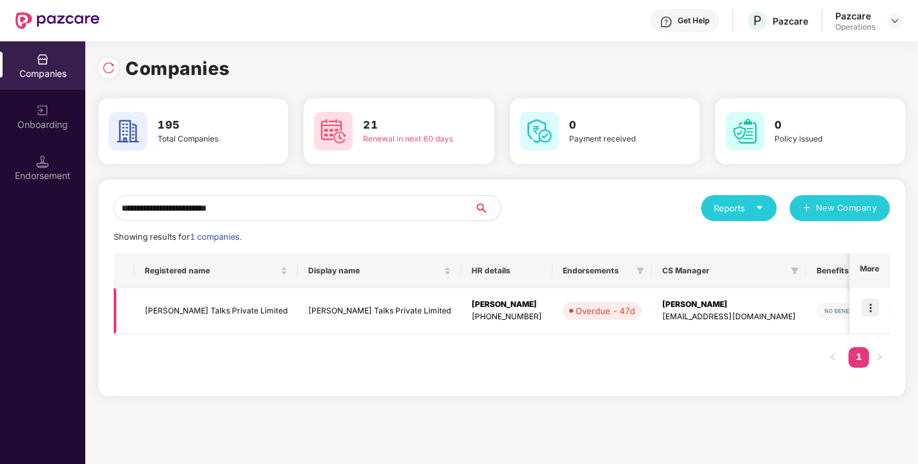
type input "**********"
click at [871, 306] on img at bounding box center [870, 307] width 18 height 18
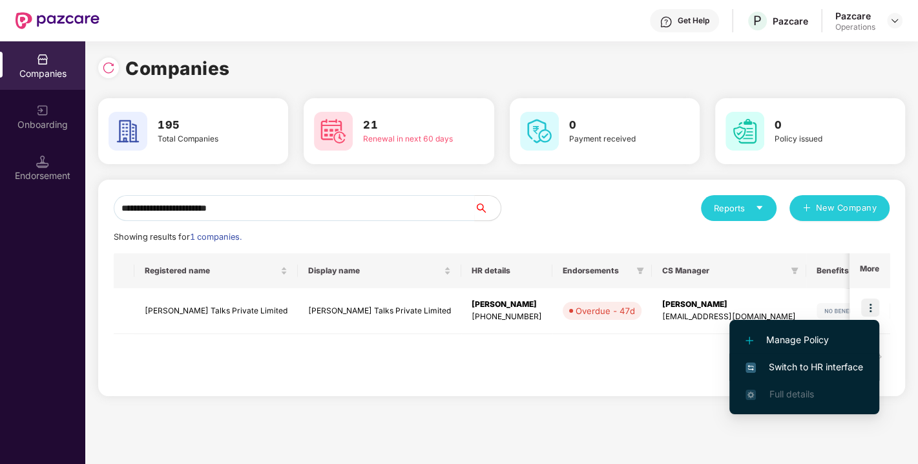
click at [788, 364] on span "Switch to HR interface" at bounding box center [804, 367] width 118 height 14
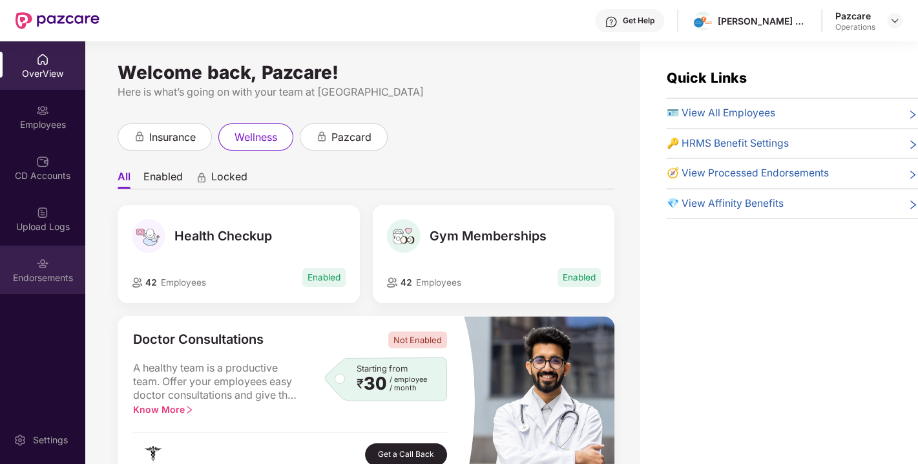
click at [53, 273] on div "Endorsements" at bounding box center [42, 277] width 85 height 13
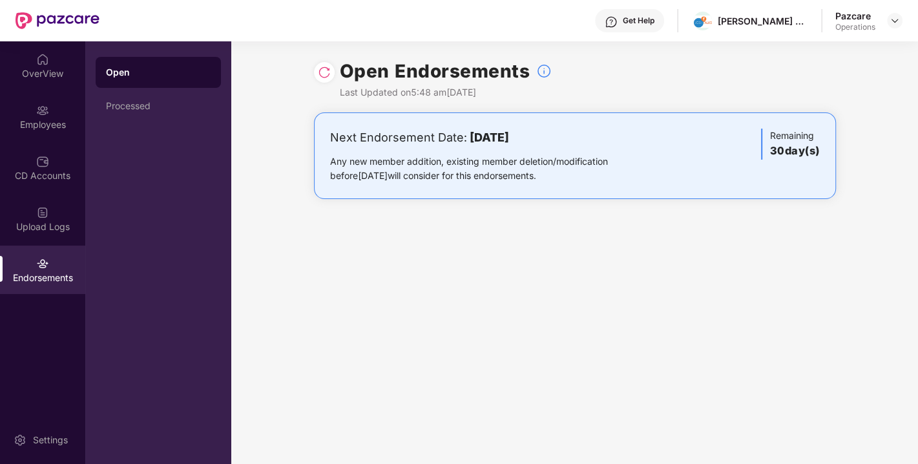
click at [322, 71] on img at bounding box center [324, 72] width 13 height 13
click at [900, 20] on div at bounding box center [895, 21] width 16 height 16
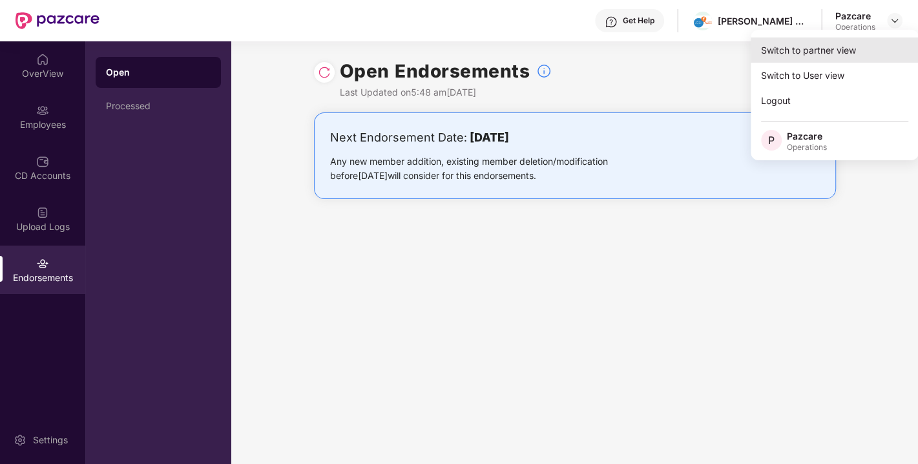
click at [811, 55] on div "Switch to partner view" at bounding box center [835, 49] width 168 height 25
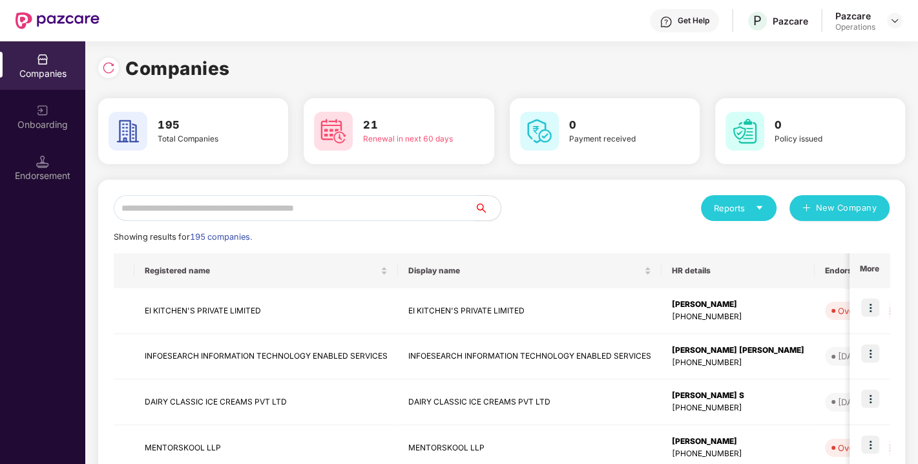
click at [238, 210] on input "text" at bounding box center [294, 208] width 361 height 26
paste input "**********"
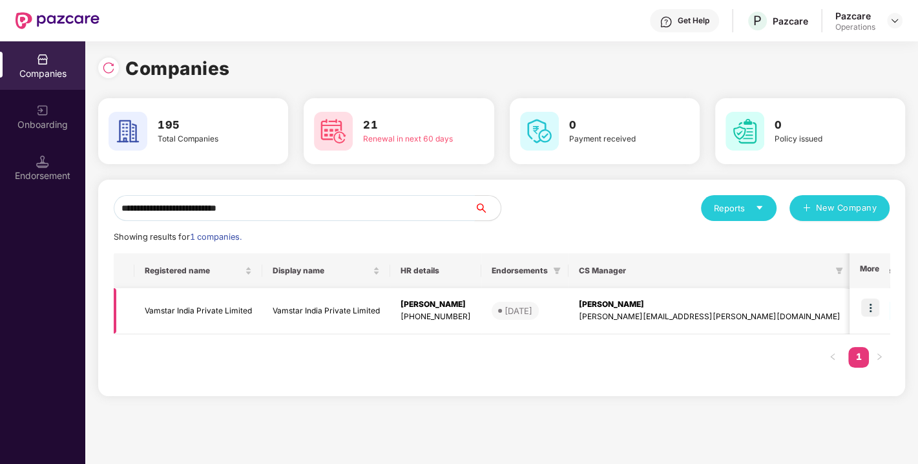
type input "**********"
click at [881, 305] on td at bounding box center [869, 311] width 40 height 46
click at [877, 305] on img at bounding box center [870, 307] width 18 height 18
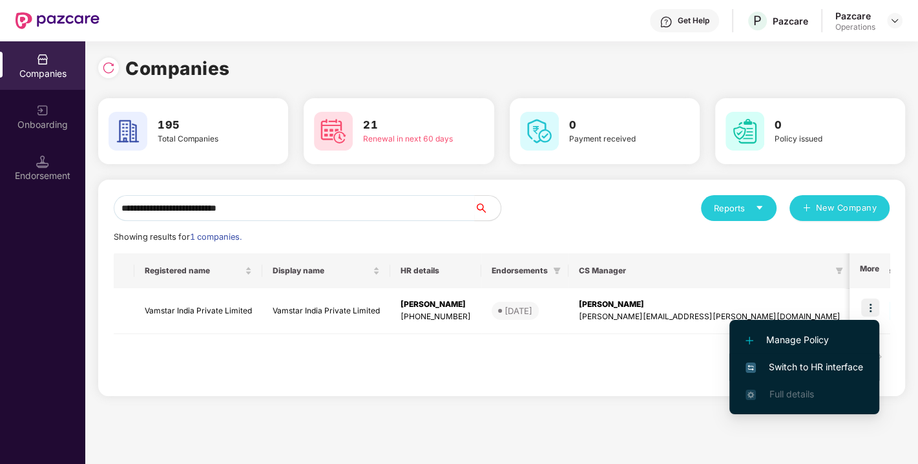
click at [800, 368] on span "Switch to HR interface" at bounding box center [804, 367] width 118 height 14
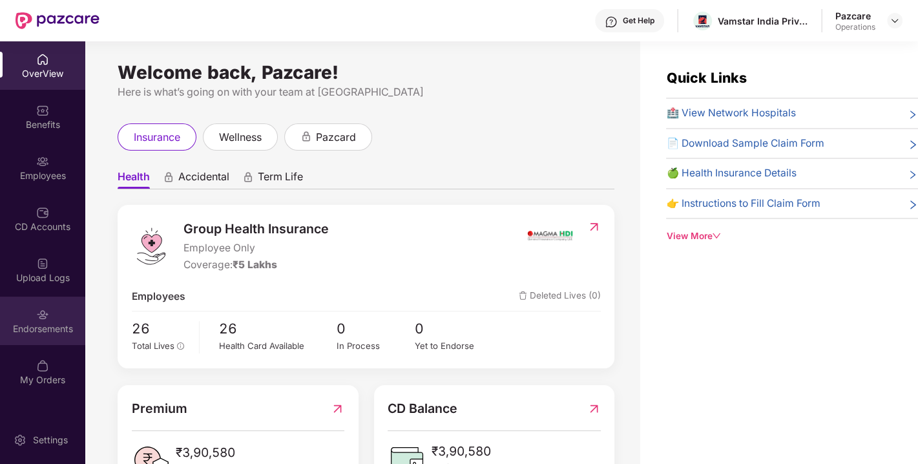
click at [34, 339] on div "Endorsements" at bounding box center [42, 321] width 85 height 48
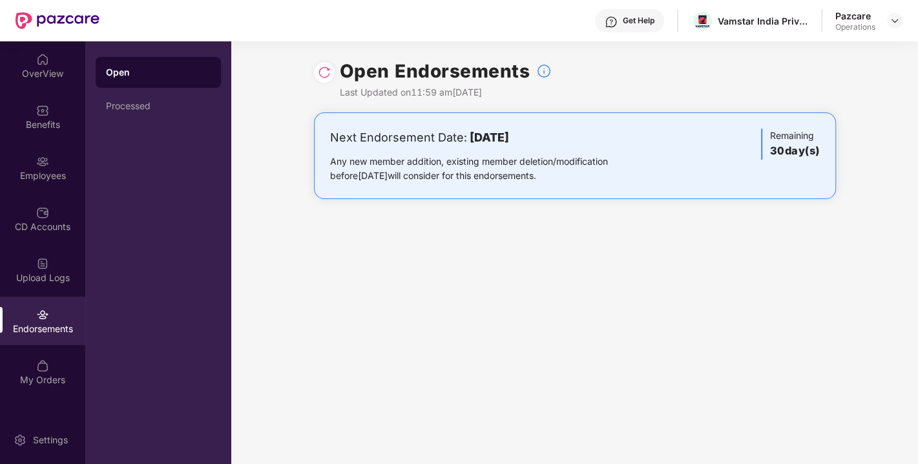
click at [330, 72] on div at bounding box center [324, 72] width 21 height 21
click at [323, 74] on img at bounding box center [324, 72] width 13 height 13
click at [867, 22] on div "Operations" at bounding box center [855, 27] width 40 height 10
click at [898, 25] on img at bounding box center [895, 21] width 10 height 10
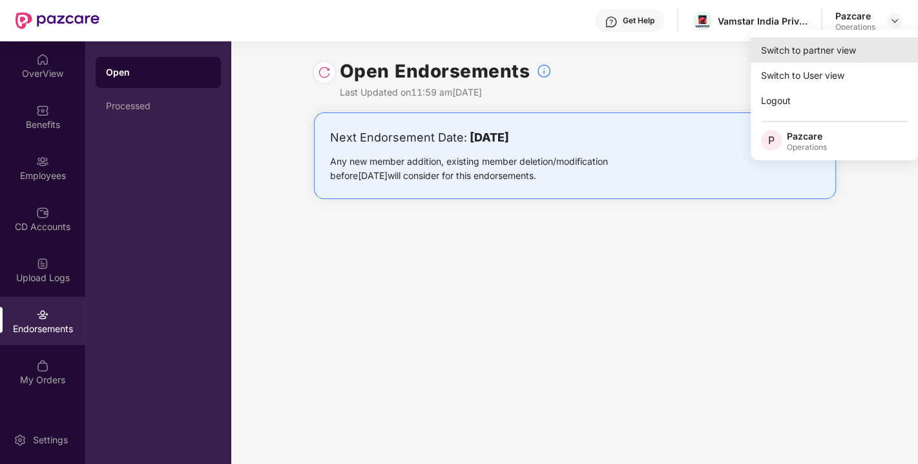
click at [807, 54] on div "Switch to partner view" at bounding box center [835, 49] width 168 height 25
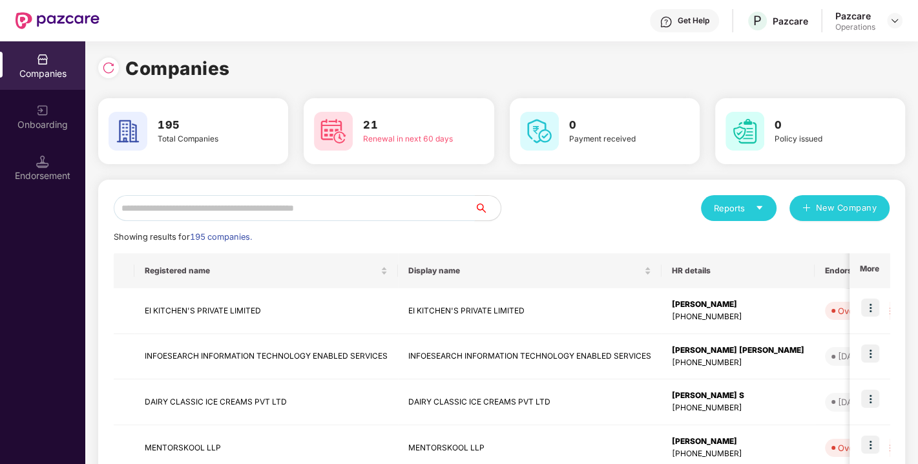
click at [293, 200] on input "text" at bounding box center [294, 208] width 361 height 26
paste input "**********"
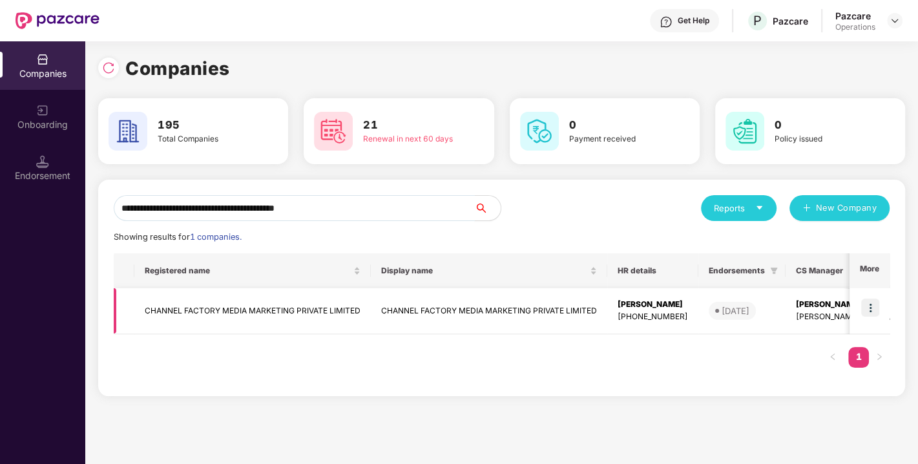
type input "**********"
click at [870, 307] on img at bounding box center [870, 307] width 18 height 18
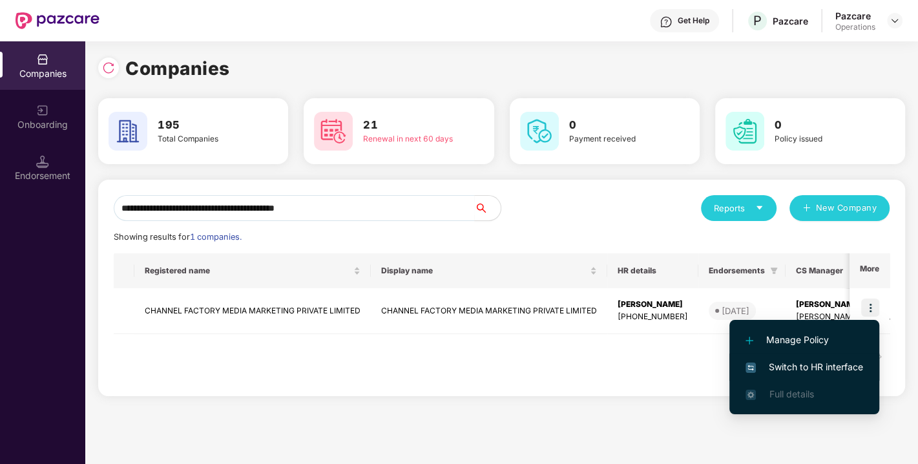
click at [782, 366] on span "Switch to HR interface" at bounding box center [804, 367] width 118 height 14
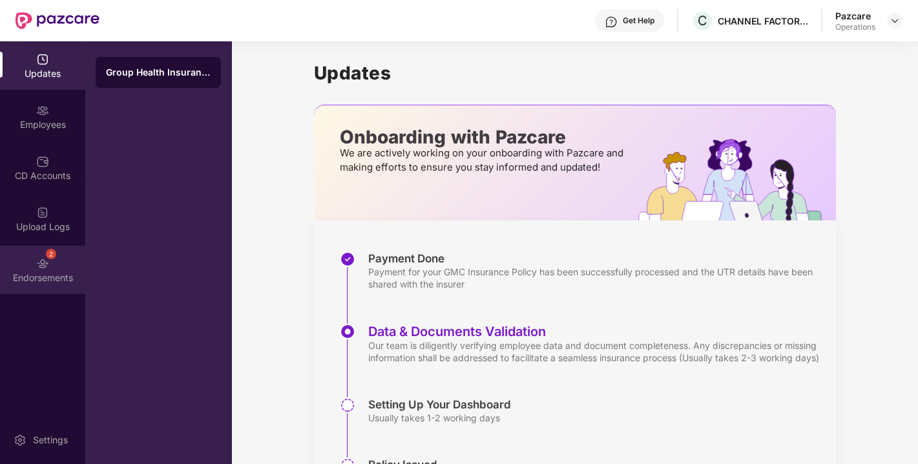
click at [61, 260] on div "2 Endorsements" at bounding box center [42, 269] width 85 height 48
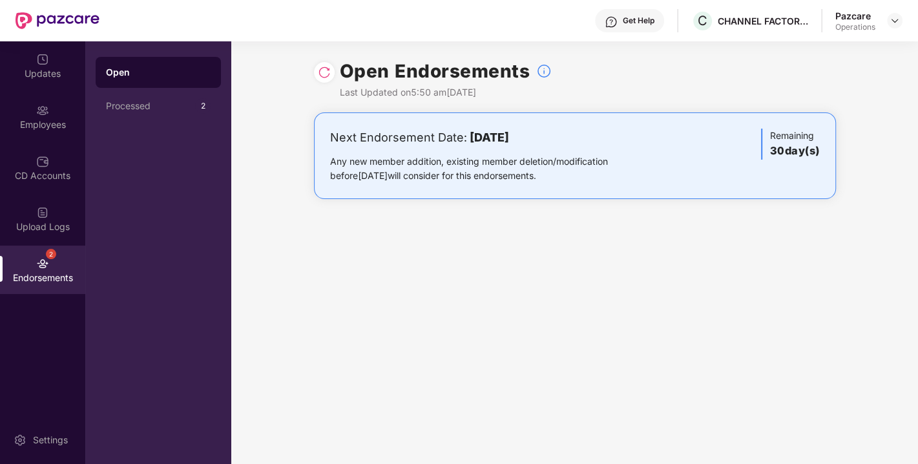
click at [310, 72] on div "Open Endorsements Last Updated on 5:50 am, 08 Sep 2025" at bounding box center [574, 76] width 687 height 71
click at [323, 75] on img at bounding box center [324, 72] width 13 height 13
click at [890, 19] on img at bounding box center [895, 21] width 10 height 10
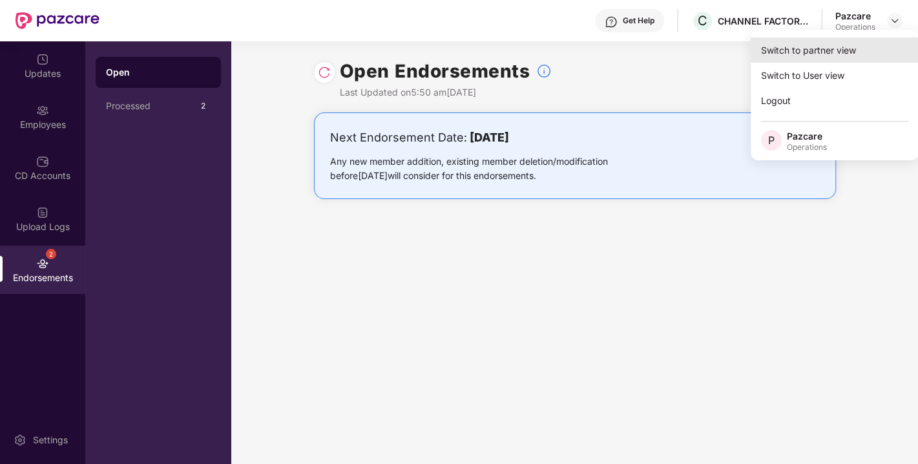
click at [832, 47] on div "Switch to partner view" at bounding box center [835, 49] width 168 height 25
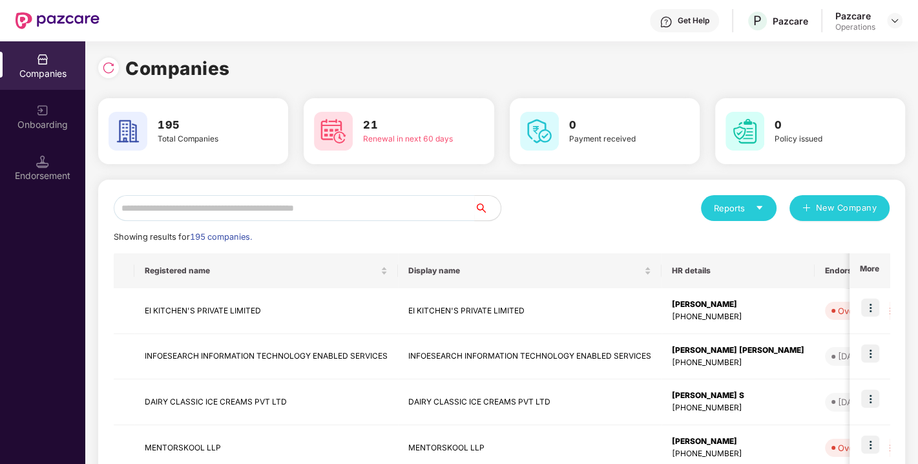
click at [337, 195] on input "text" at bounding box center [294, 208] width 361 height 26
paste input "**********"
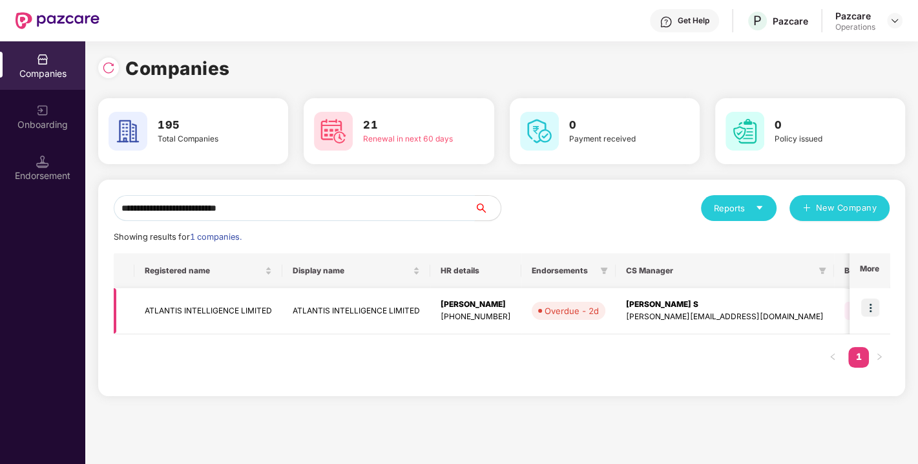
type input "**********"
click at [872, 305] on img at bounding box center [870, 307] width 18 height 18
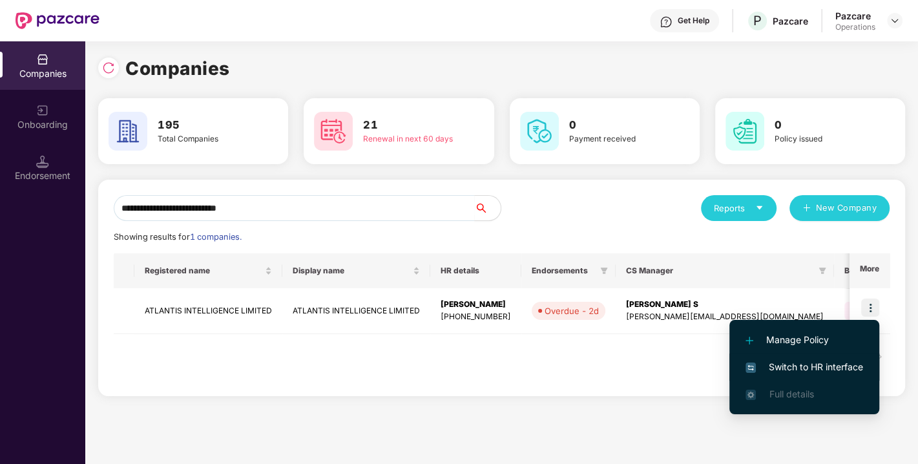
click at [780, 360] on span "Switch to HR interface" at bounding box center [804, 367] width 118 height 14
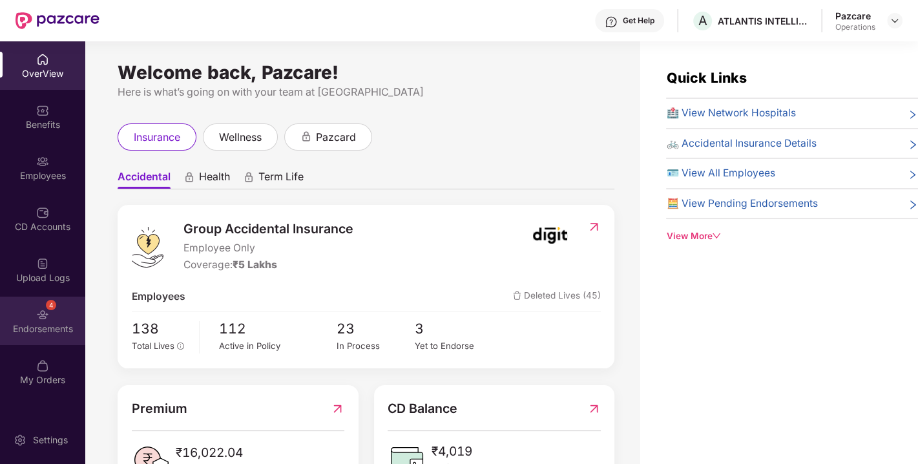
click at [47, 325] on div "Endorsements" at bounding box center [42, 328] width 85 height 13
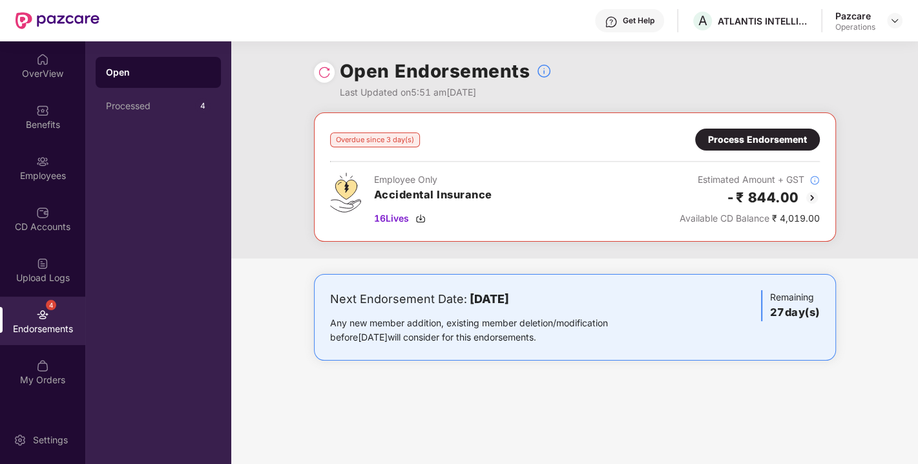
click at [324, 79] on div at bounding box center [324, 72] width 21 height 21
click at [324, 75] on img at bounding box center [324, 72] width 13 height 13
click at [389, 212] on span "16 Lives" at bounding box center [391, 218] width 35 height 14
click at [734, 145] on div "Process Endorsement" at bounding box center [757, 139] width 99 height 14
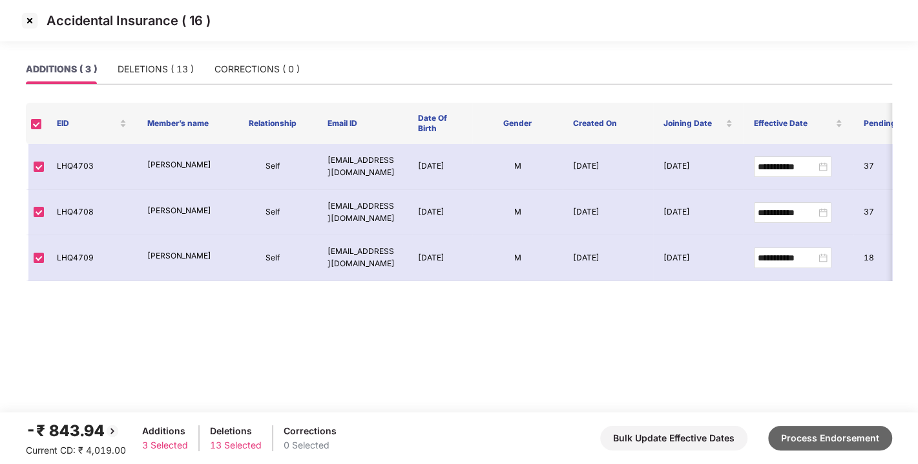
click at [825, 430] on button "Process Endorsement" at bounding box center [830, 438] width 124 height 25
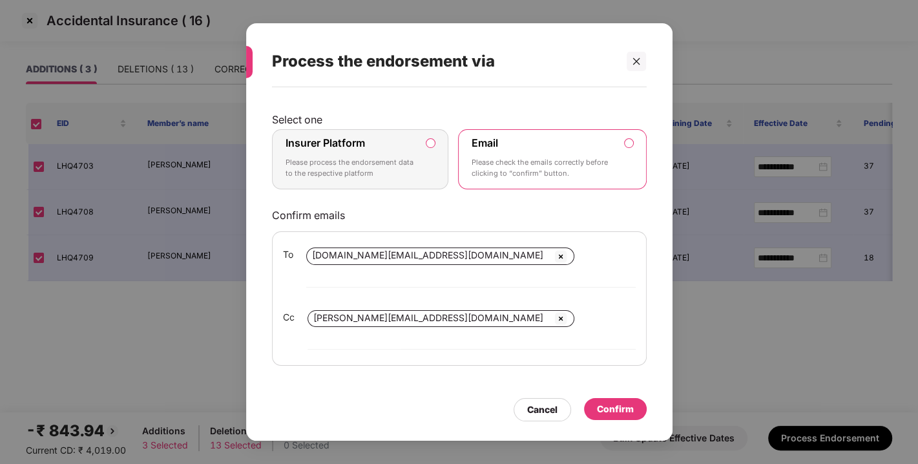
click at [395, 180] on p "Please process the endorsement data to the respective platform" at bounding box center [352, 168] width 132 height 23
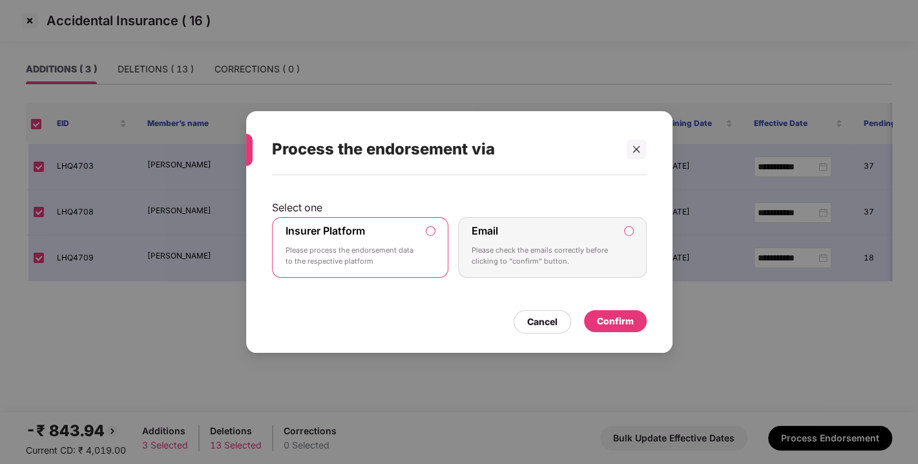
click at [629, 311] on div "Confirm" at bounding box center [615, 321] width 63 height 22
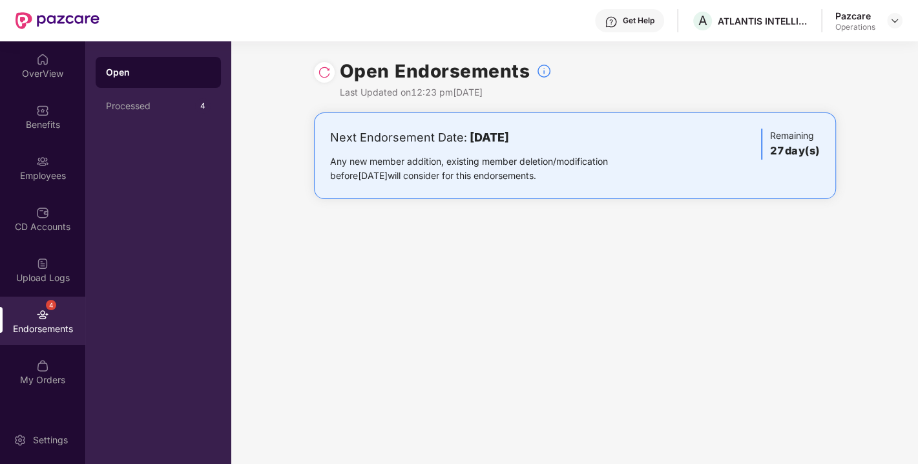
click at [884, 14] on div "Pazcare Operations" at bounding box center [868, 21] width 67 height 23
click at [894, 21] on img at bounding box center [895, 21] width 10 height 10
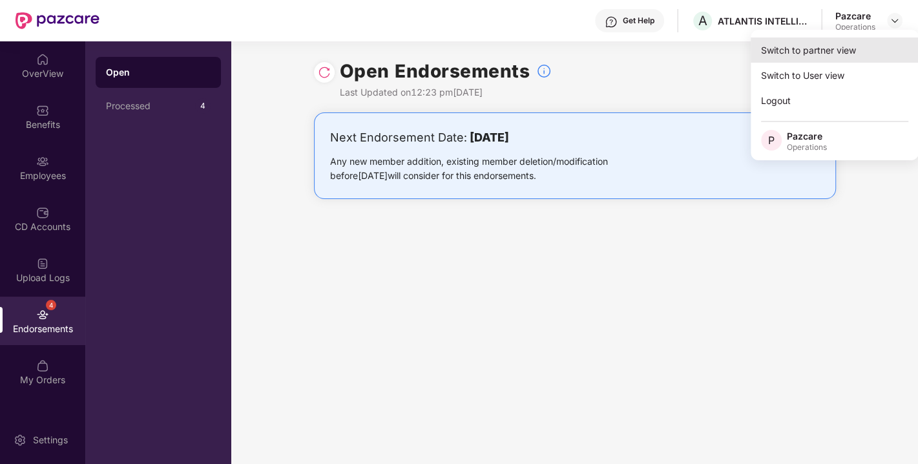
click at [790, 52] on div "Switch to partner view" at bounding box center [835, 49] width 168 height 25
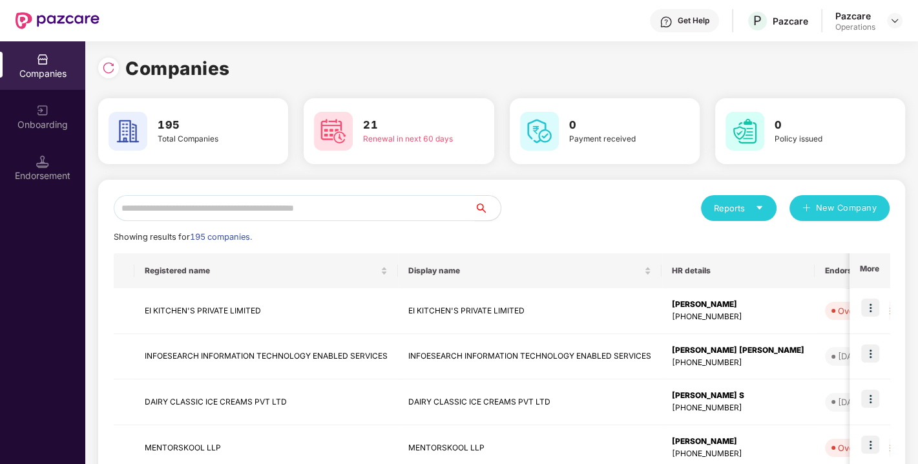
click at [205, 199] on input "text" at bounding box center [294, 208] width 361 height 26
paste input "**********"
type input "**********"
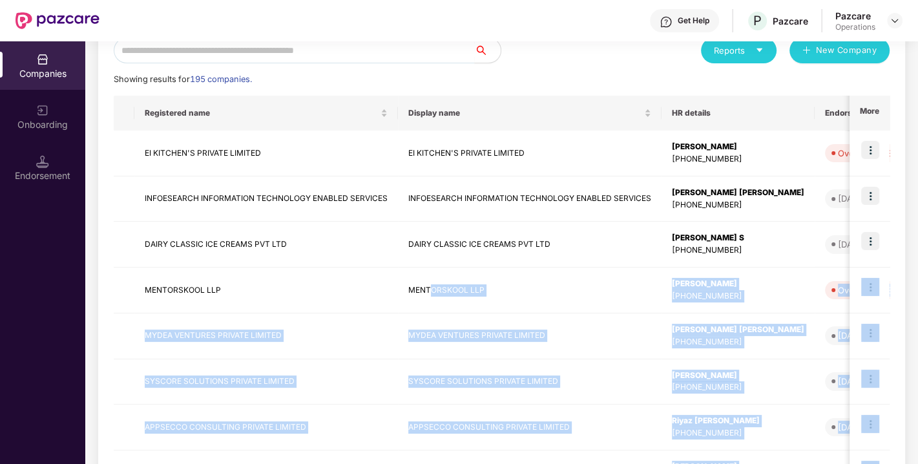
scroll to position [351, 0]
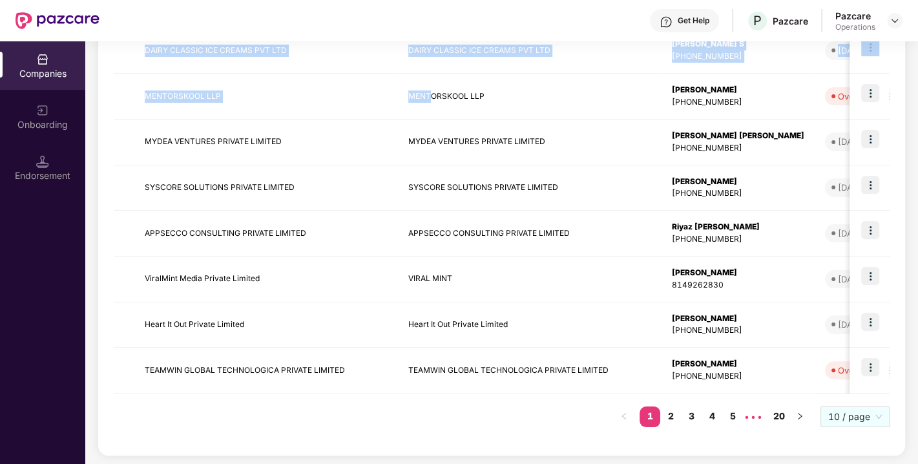
drag, startPoint x: 429, startPoint y: 425, endPoint x: 694, endPoint y: 492, distance: 273.2
click at [694, 463] on html "Get Help P Pazcare Pazcare Operations Companies Onboarding Endorsement Companie…" at bounding box center [459, 232] width 918 height 464
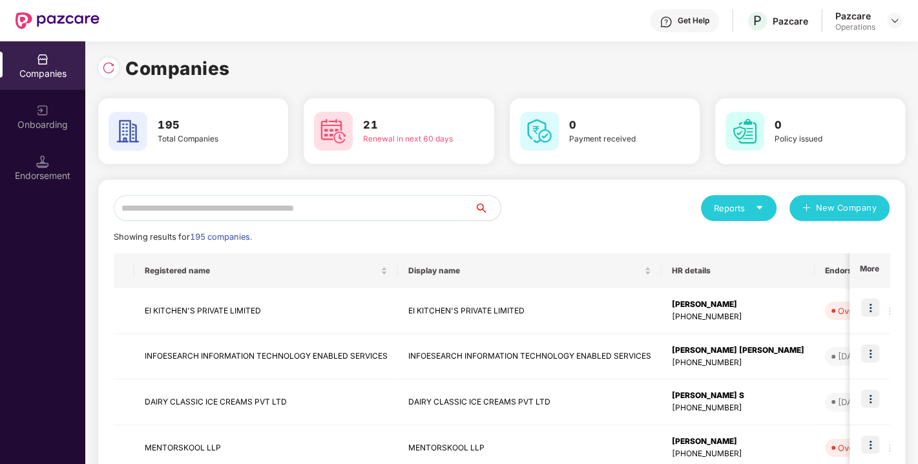
click at [198, 203] on input "text" at bounding box center [294, 208] width 361 height 26
paste input "******"
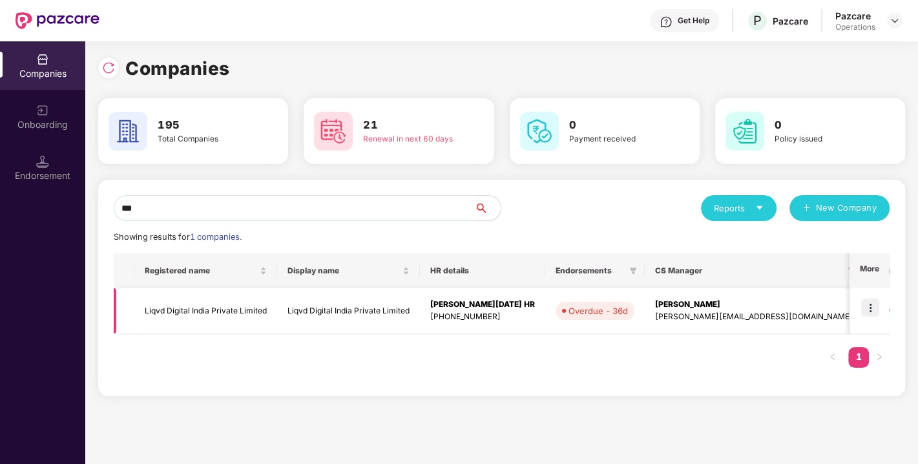
type input "***"
click at [156, 306] on td "Liqvd Digital India Private Limited" at bounding box center [205, 311] width 143 height 46
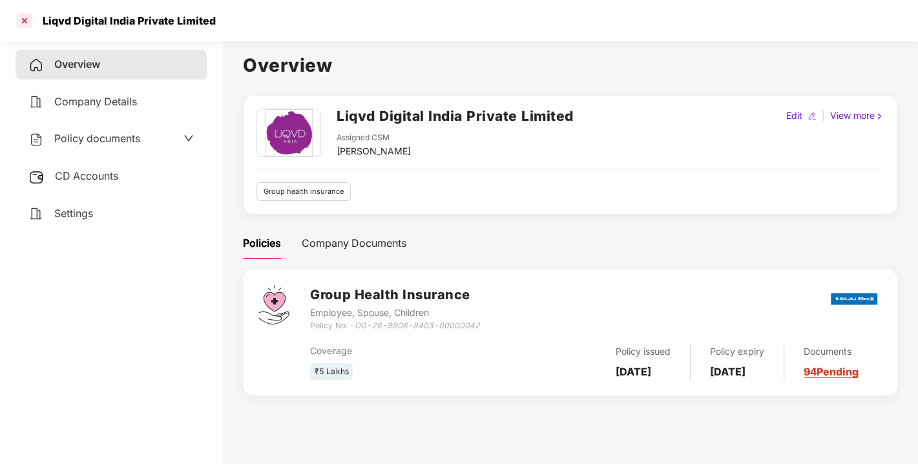
click at [31, 21] on div at bounding box center [24, 20] width 21 height 21
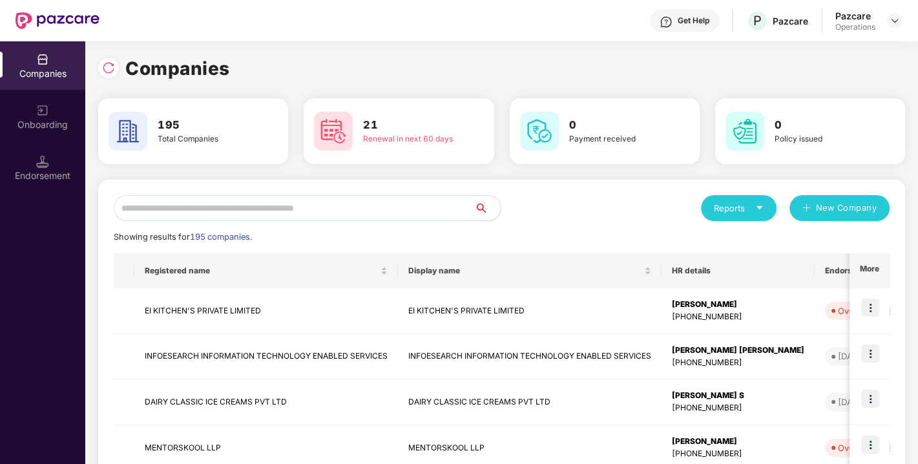
click at [249, 207] on input "text" at bounding box center [294, 208] width 361 height 26
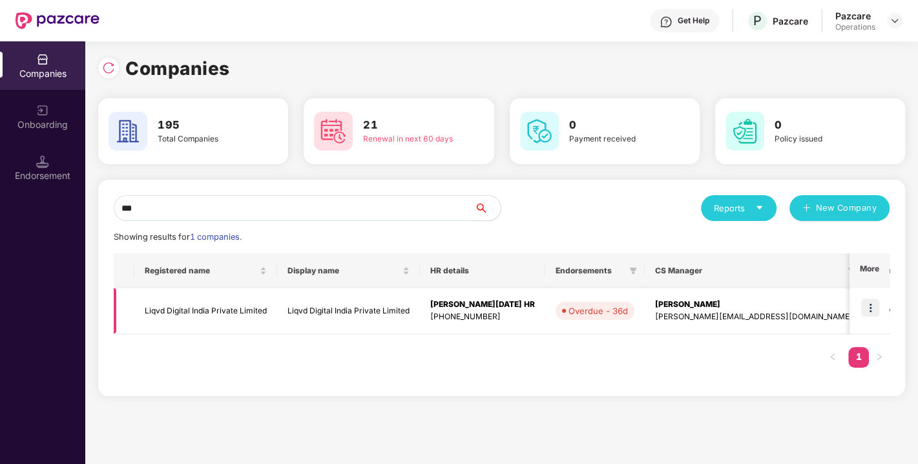
type input "***"
click at [871, 313] on img at bounding box center [870, 307] width 18 height 18
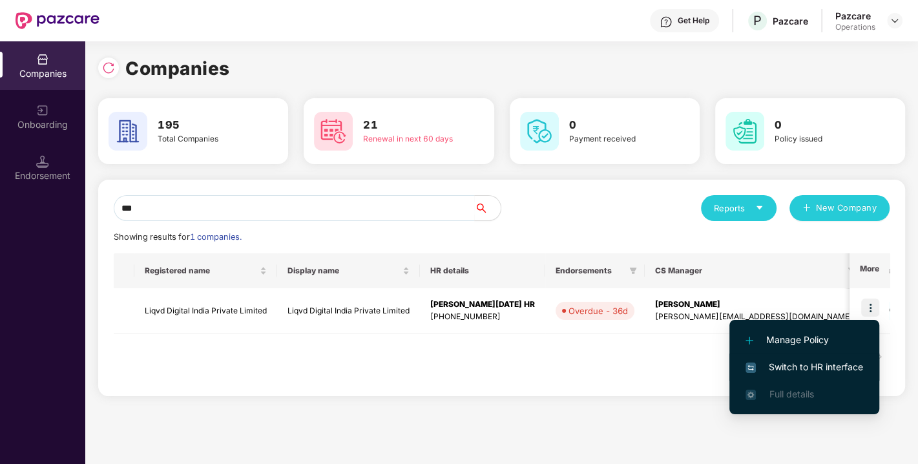
click at [811, 369] on span "Switch to HR interface" at bounding box center [804, 367] width 118 height 14
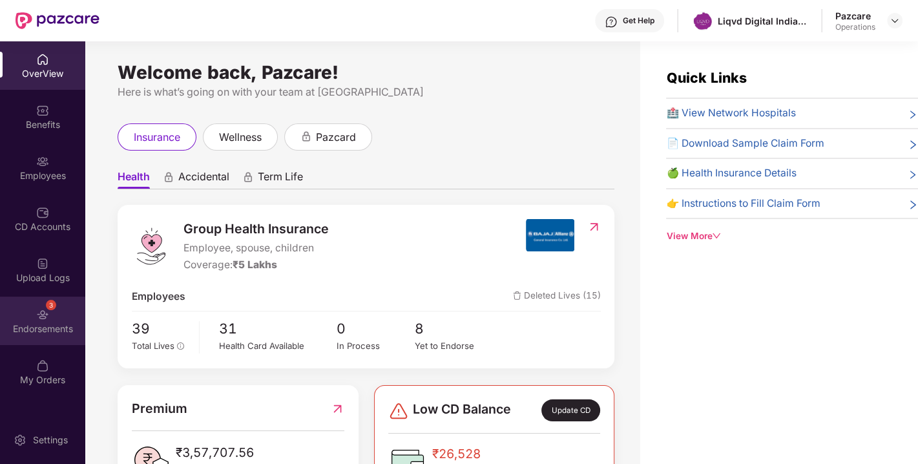
click at [54, 328] on div "Endorsements" at bounding box center [42, 328] width 85 height 13
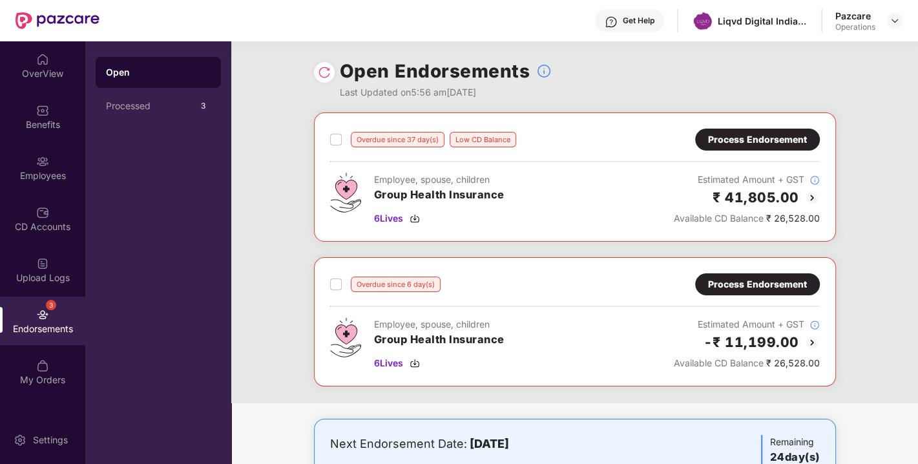
click at [729, 290] on div "Process Endorsement" at bounding box center [757, 284] width 125 height 22
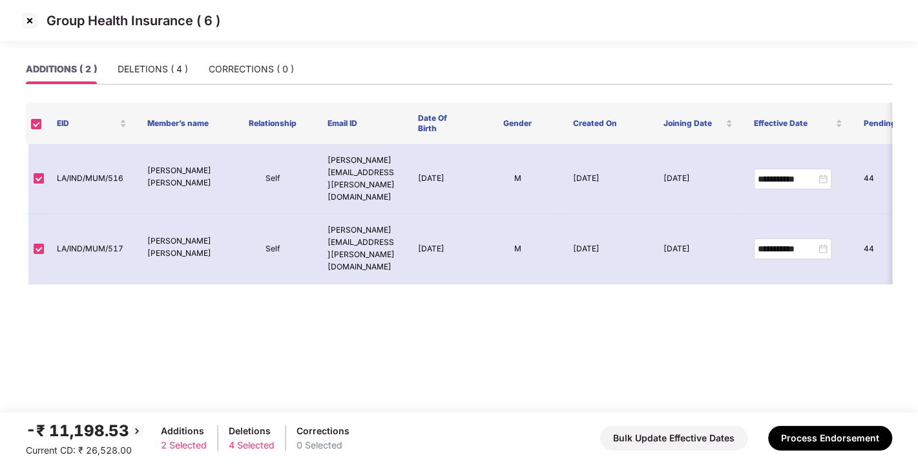
click at [25, 19] on img at bounding box center [29, 20] width 21 height 21
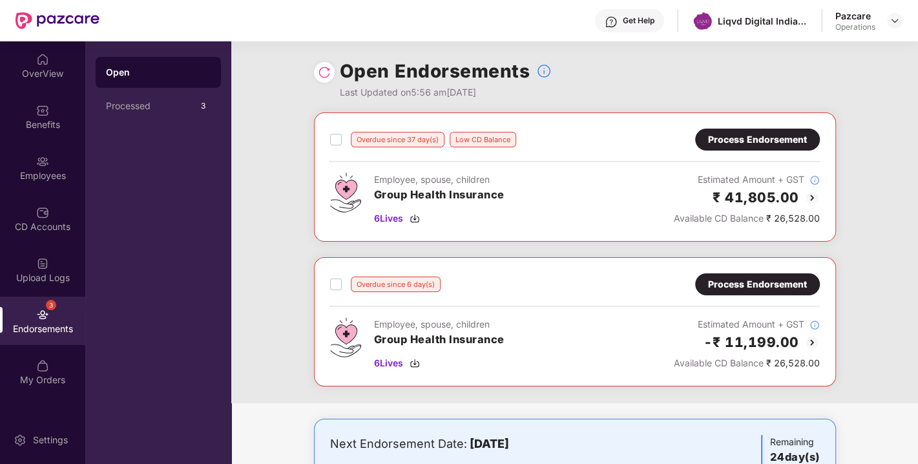
click at [720, 134] on div "Process Endorsement" at bounding box center [757, 139] width 99 height 14
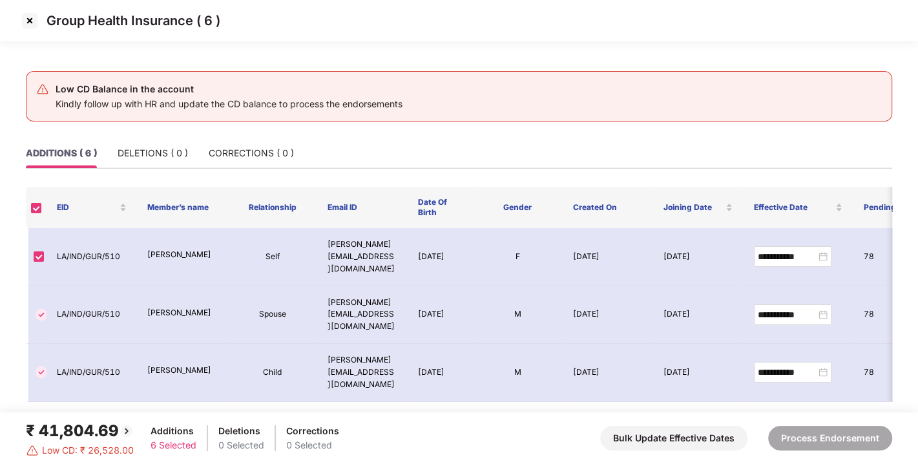
click at [25, 14] on img at bounding box center [29, 20] width 21 height 21
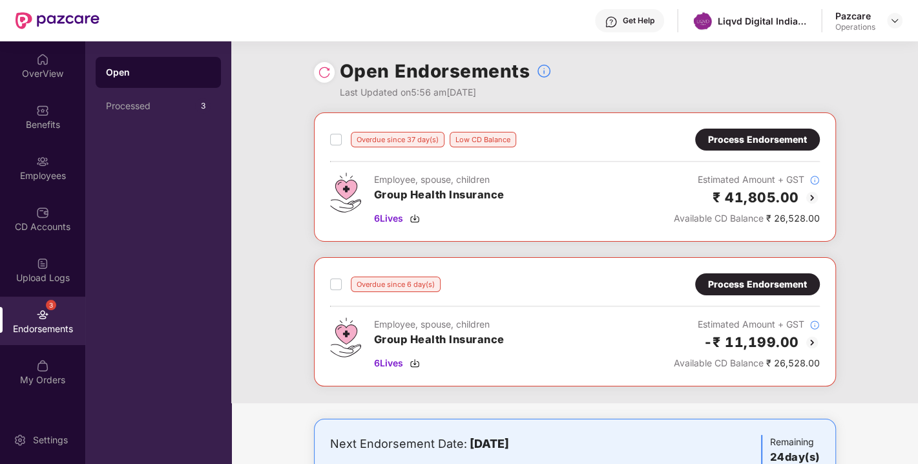
click at [729, 282] on div "Process Endorsement" at bounding box center [757, 284] width 99 height 14
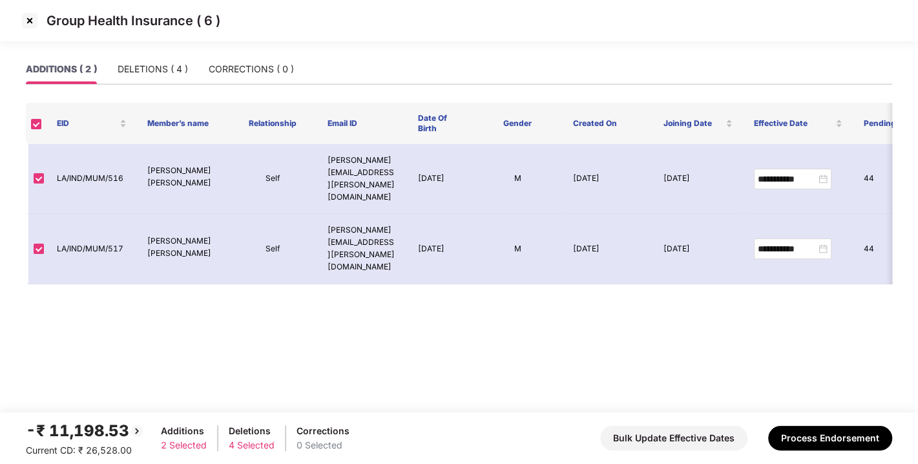
click at [27, 16] on img at bounding box center [29, 20] width 21 height 21
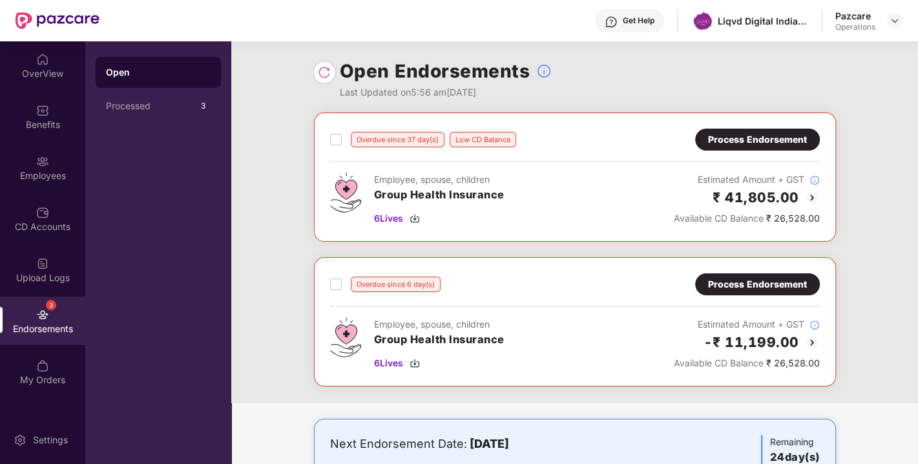
click at [742, 142] on div "Process Endorsement" at bounding box center [757, 139] width 99 height 14
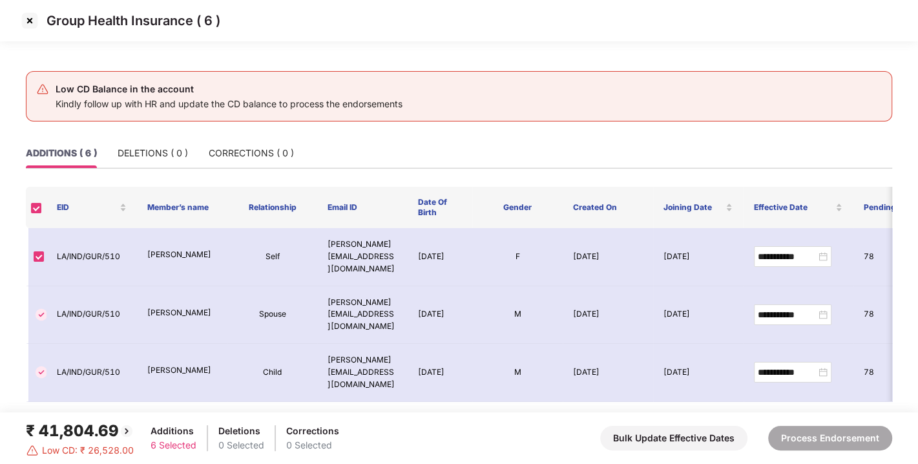
click at [22, 19] on img at bounding box center [29, 20] width 21 height 21
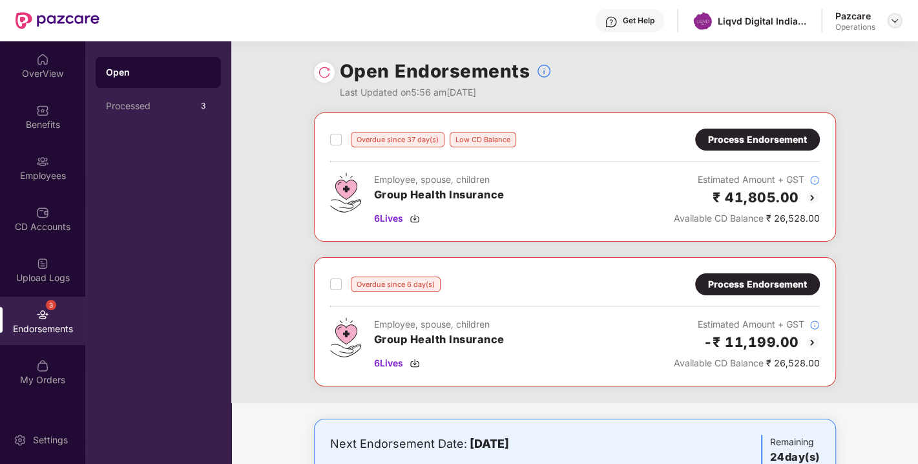
click at [897, 25] on img at bounding box center [895, 21] width 10 height 10
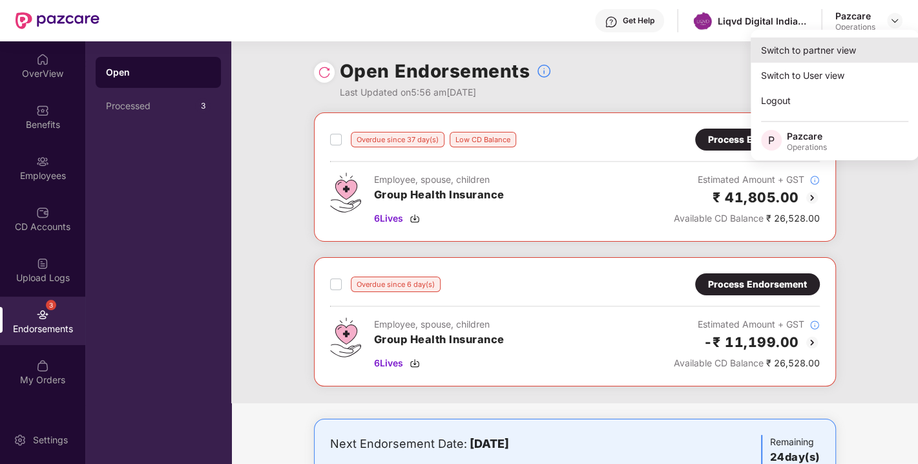
click at [809, 57] on div "Switch to partner view" at bounding box center [835, 49] width 168 height 25
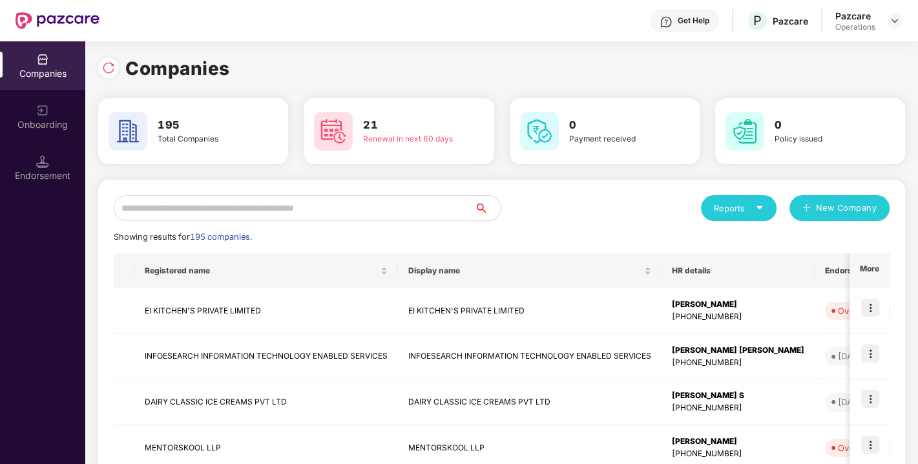
click at [352, 201] on input "text" at bounding box center [294, 208] width 361 height 26
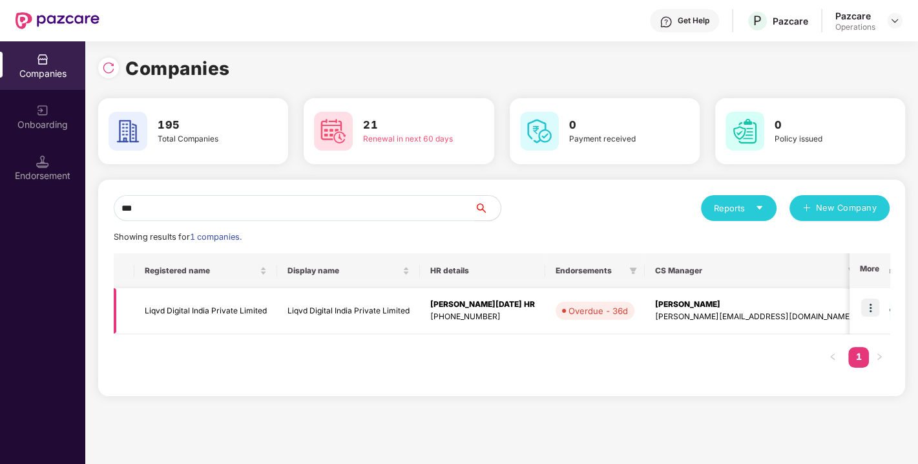
type input "***"
click at [877, 308] on img at bounding box center [870, 307] width 18 height 18
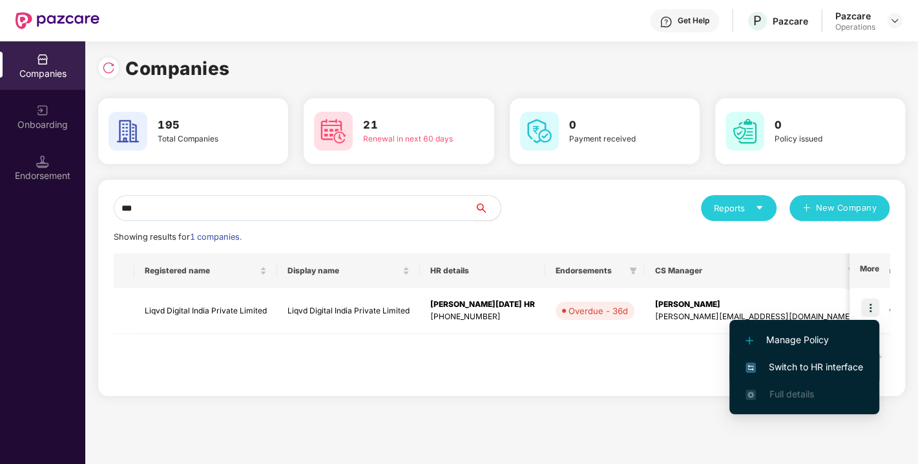
click at [791, 367] on span "Switch to HR interface" at bounding box center [804, 367] width 118 height 14
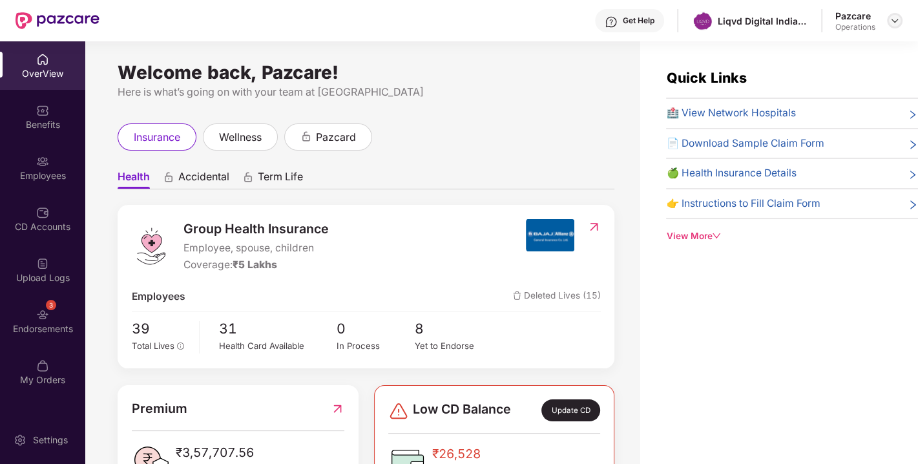
click at [891, 21] on img at bounding box center [895, 21] width 10 height 10
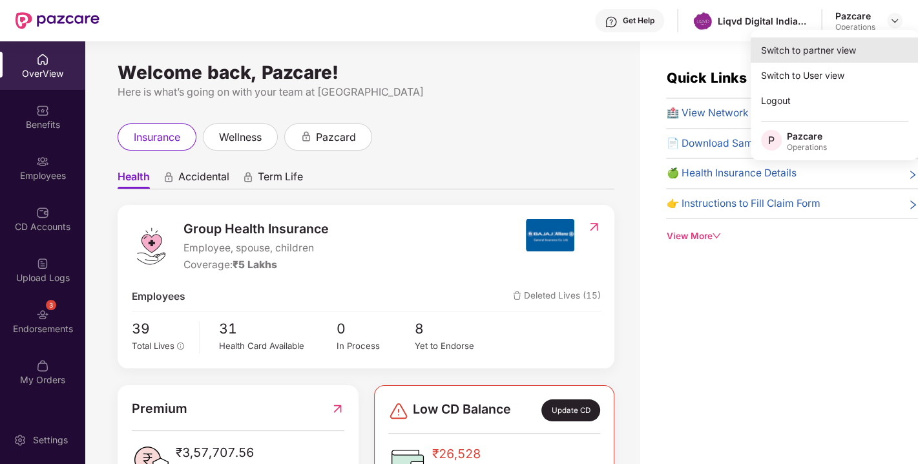
click at [800, 52] on div "Switch to partner view" at bounding box center [835, 49] width 168 height 25
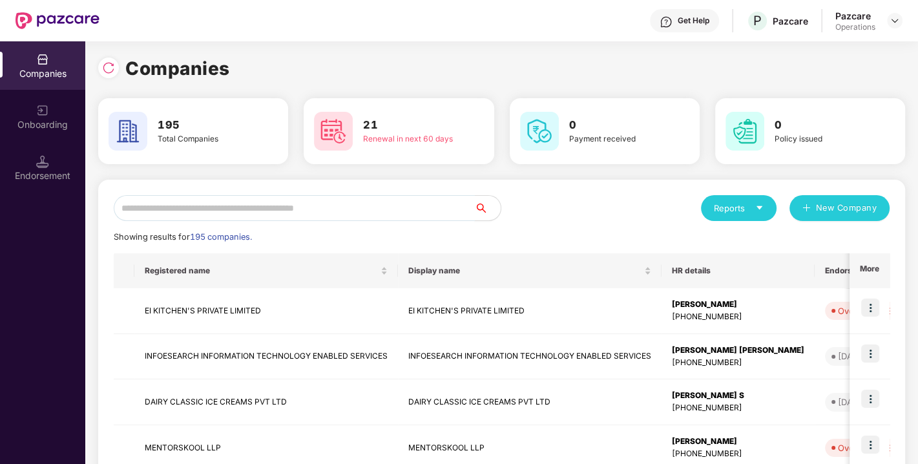
click at [345, 214] on input "text" at bounding box center [294, 208] width 361 height 26
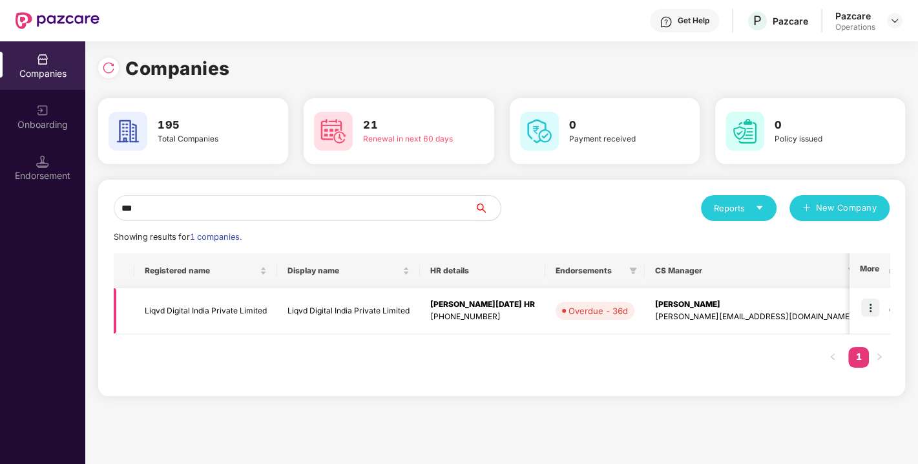
type input "***"
click at [311, 310] on td "Liqvd Digital India Private Limited" at bounding box center [348, 311] width 143 height 46
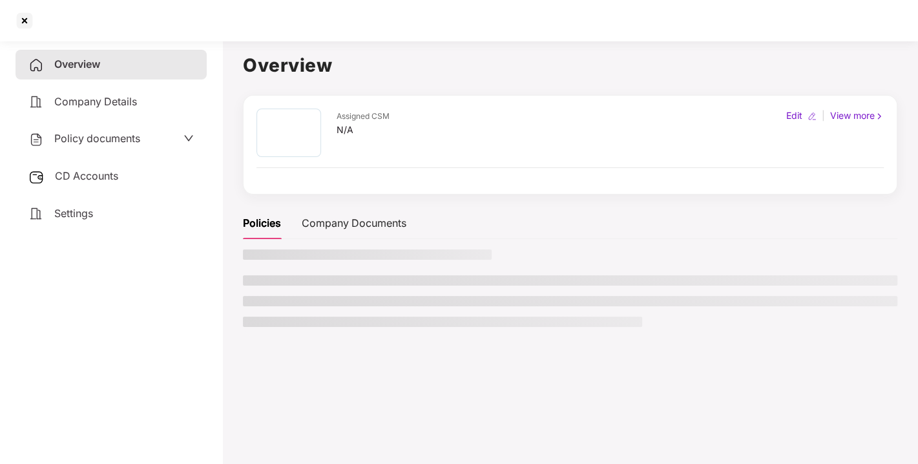
click at [311, 310] on ul at bounding box center [570, 301] width 654 height 52
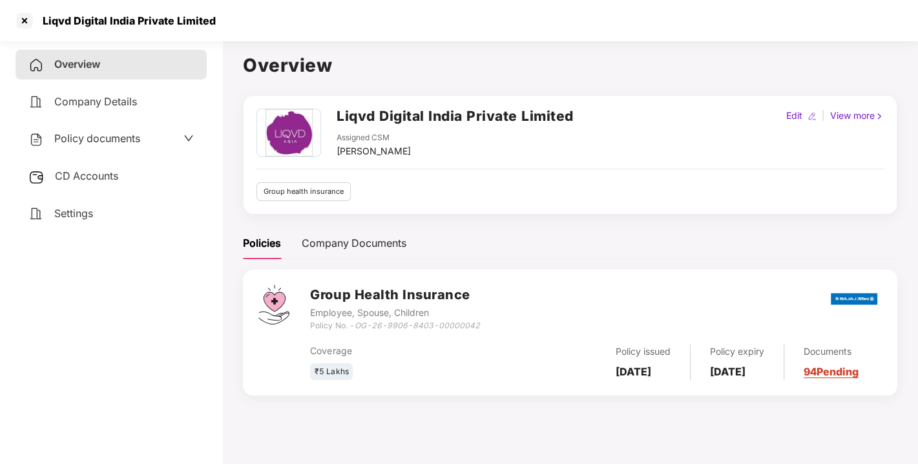
click at [145, 179] on div "CD Accounts" at bounding box center [111, 176] width 191 height 30
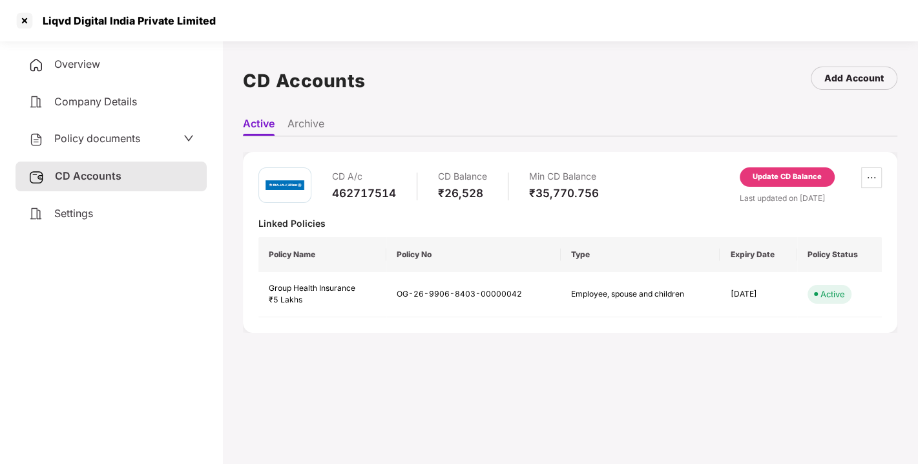
click at [802, 176] on div "Update CD Balance" at bounding box center [787, 177] width 69 height 12
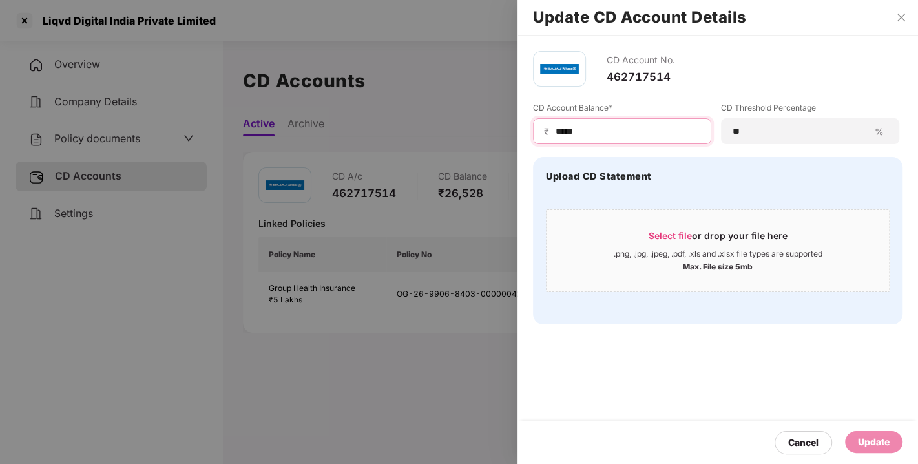
drag, startPoint x: 608, startPoint y: 129, endPoint x: 531, endPoint y: 120, distance: 77.4
click at [531, 120] on div "CD Account No. 462717514 CD Account Balance* ₹ ***** CD Threshold Percentage **…" at bounding box center [717, 188] width 401 height 304
type input "*****"
click at [877, 437] on div "Update" at bounding box center [874, 442] width 32 height 14
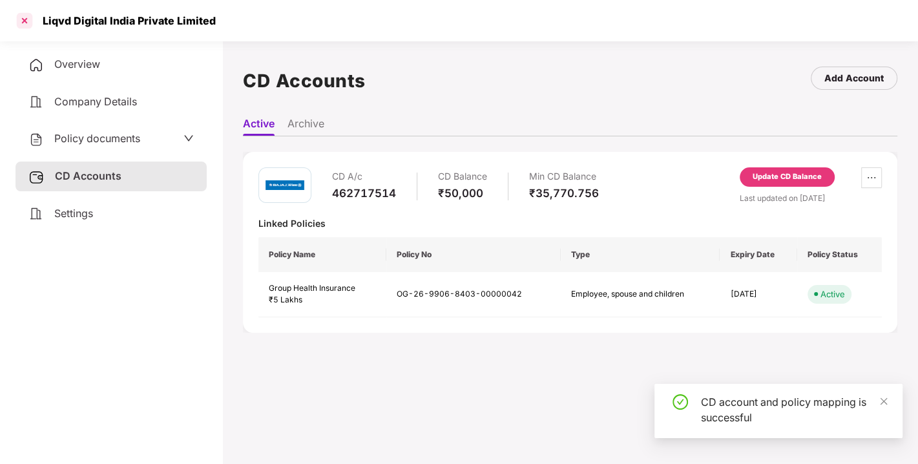
click at [23, 19] on div at bounding box center [24, 20] width 21 height 21
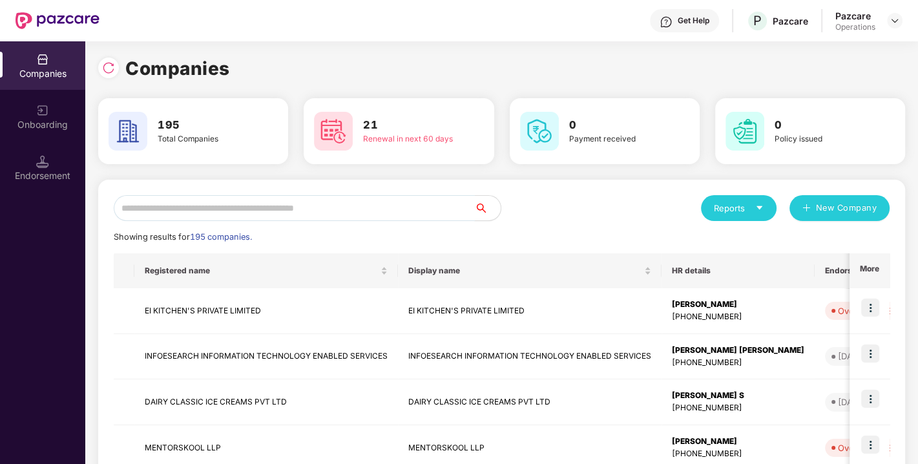
click at [222, 211] on input "text" at bounding box center [294, 208] width 361 height 26
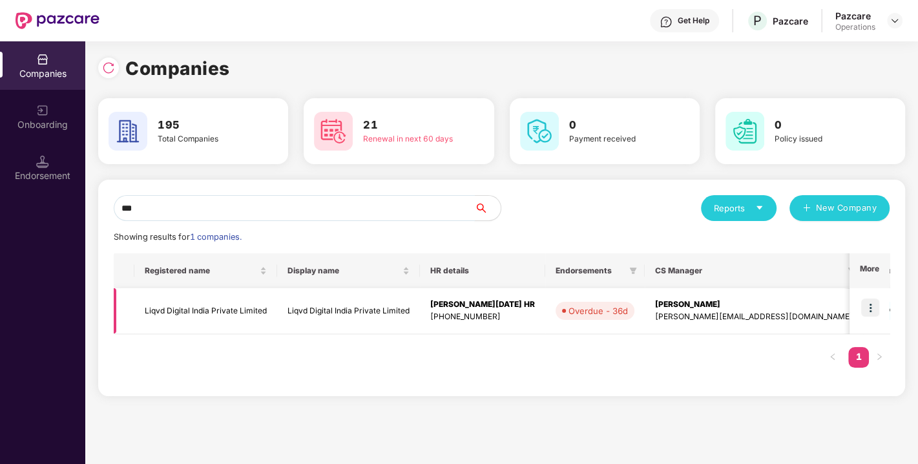
type input "***"
click at [866, 305] on img at bounding box center [870, 307] width 18 height 18
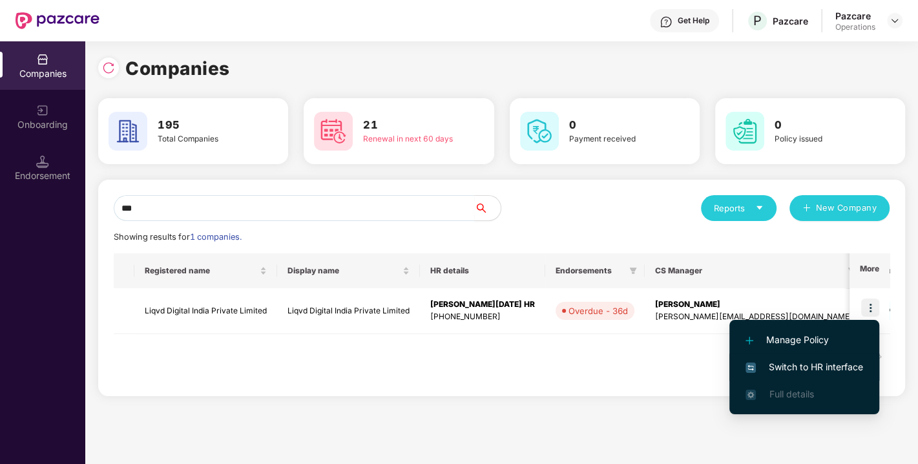
click at [802, 362] on span "Switch to HR interface" at bounding box center [804, 367] width 118 height 14
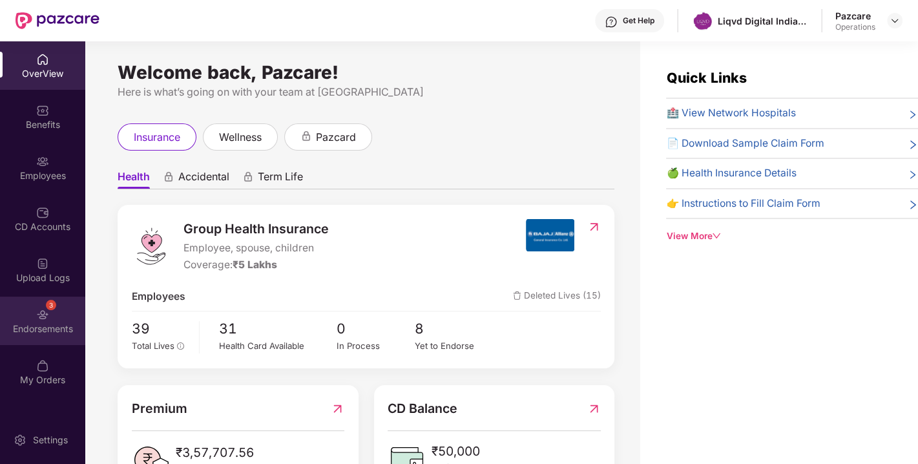
click at [28, 327] on div "Endorsements" at bounding box center [42, 328] width 85 height 13
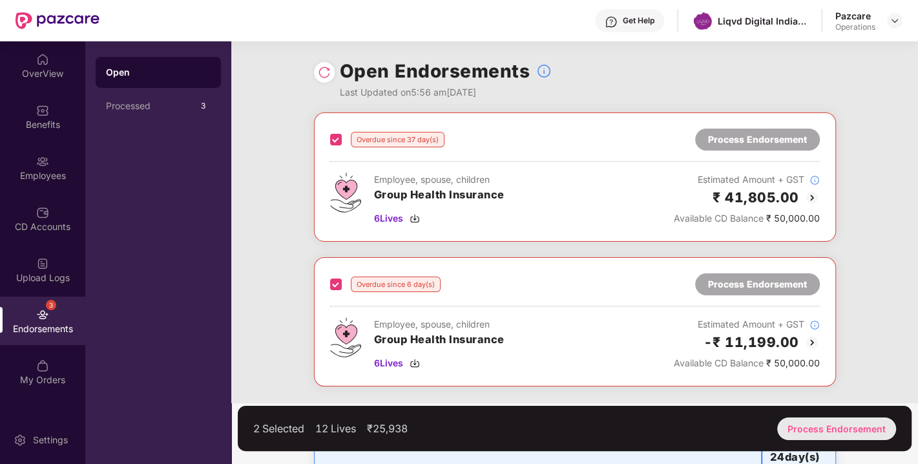
click at [860, 424] on div "Process Endorsement" at bounding box center [836, 428] width 119 height 23
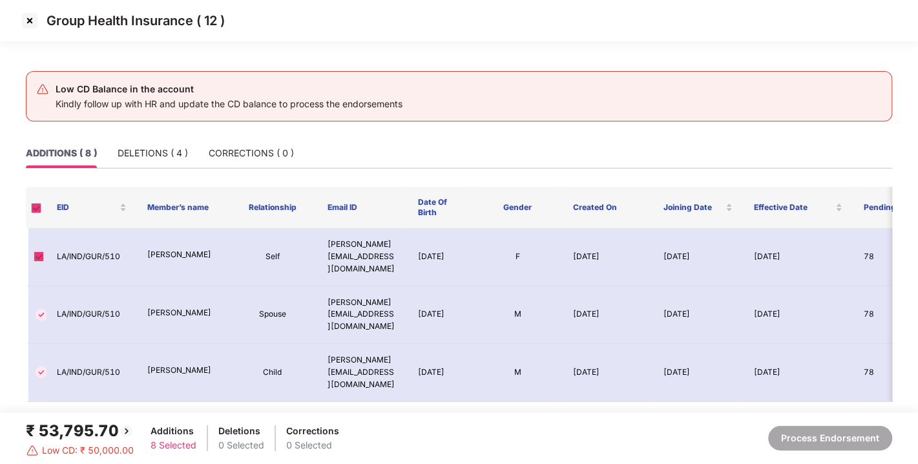
click at [34, 14] on img at bounding box center [29, 20] width 21 height 21
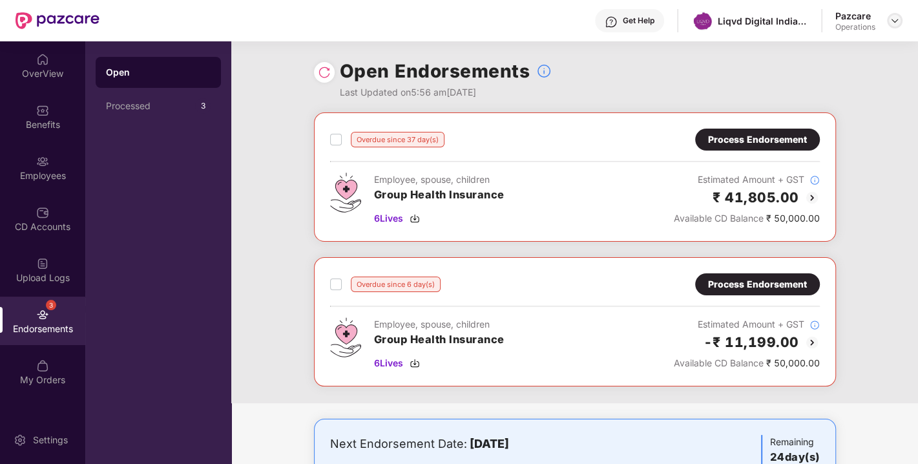
click at [891, 26] on div at bounding box center [895, 21] width 16 height 16
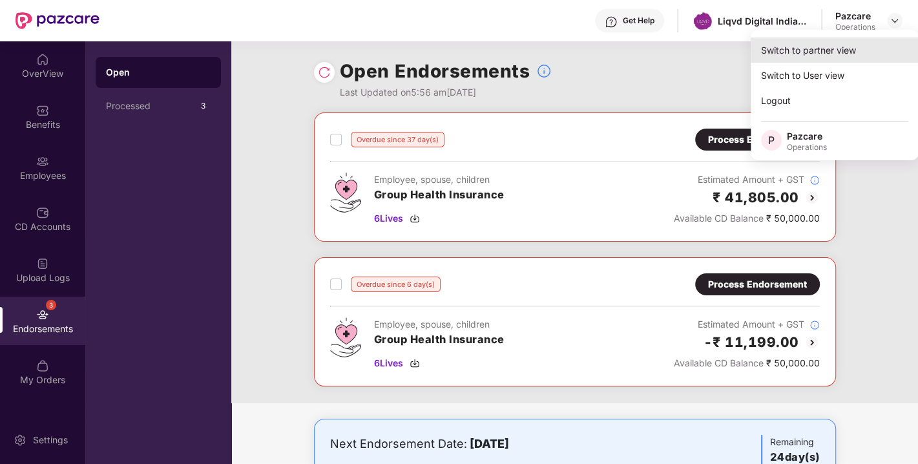
click at [800, 51] on div "Switch to partner view" at bounding box center [835, 49] width 168 height 25
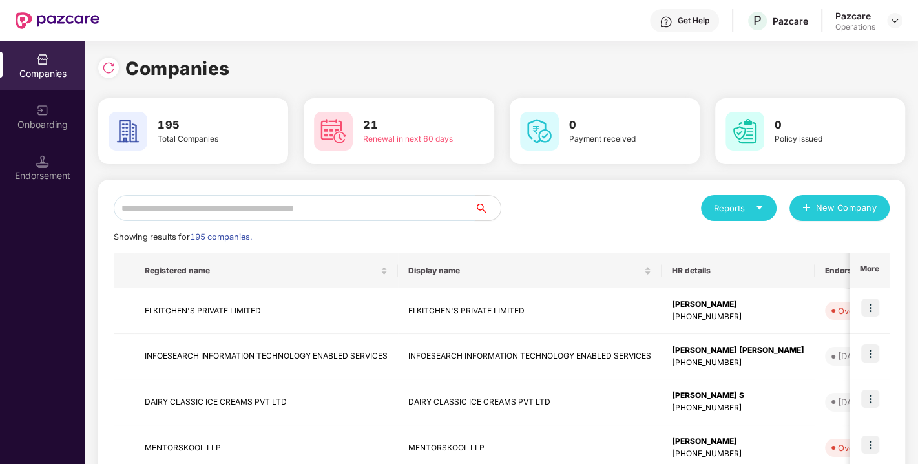
click at [289, 203] on input "text" at bounding box center [294, 208] width 361 height 26
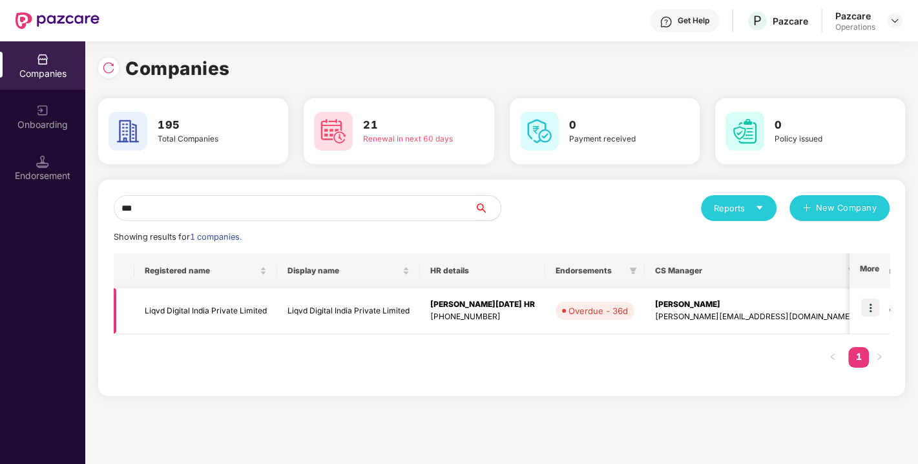
type input "***"
click at [178, 306] on td "Liqvd Digital India Private Limited" at bounding box center [205, 311] width 143 height 46
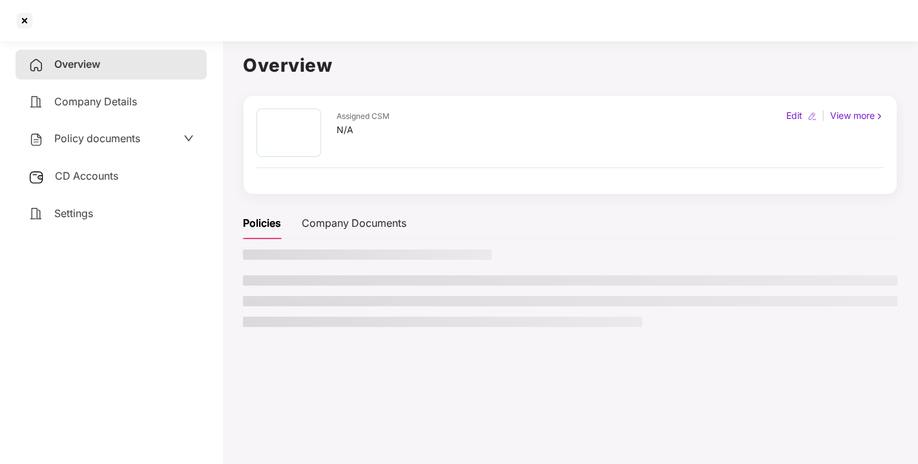
click at [178, 306] on div "Overview Company Details Policy documents CD Accounts Settings" at bounding box center [111, 250] width 191 height 400
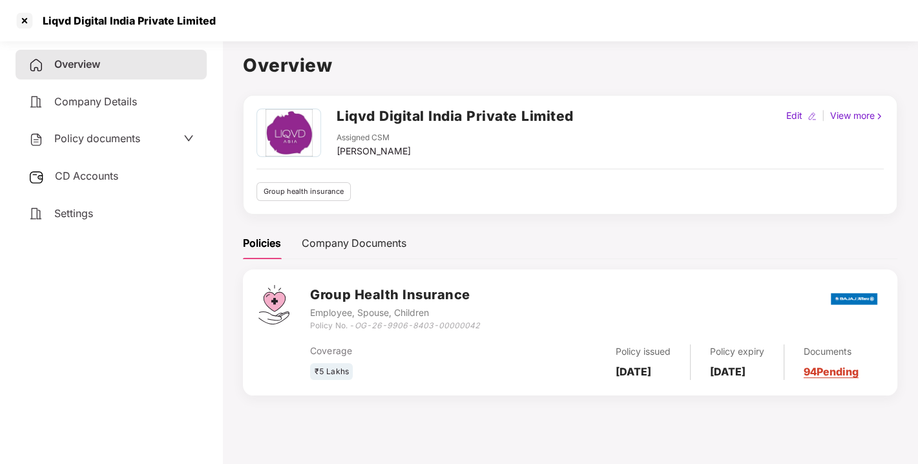
click at [109, 169] on span "CD Accounts" at bounding box center [86, 175] width 63 height 13
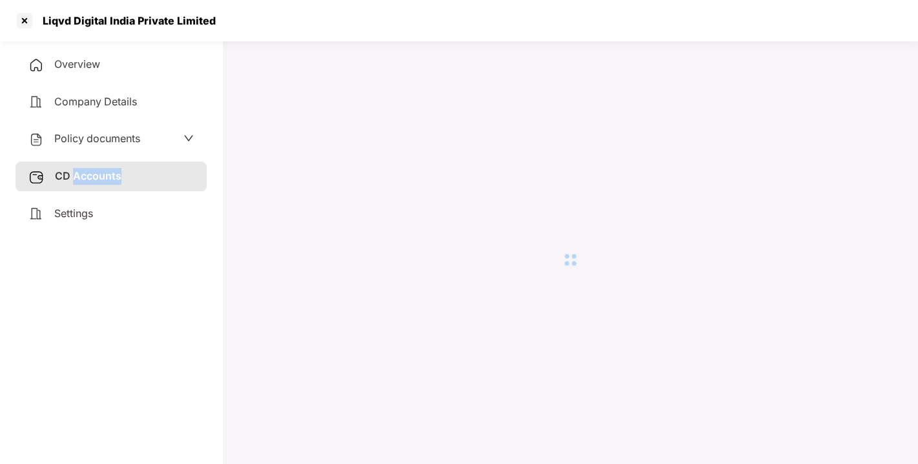
click at [109, 169] on span "CD Accounts" at bounding box center [88, 175] width 67 height 13
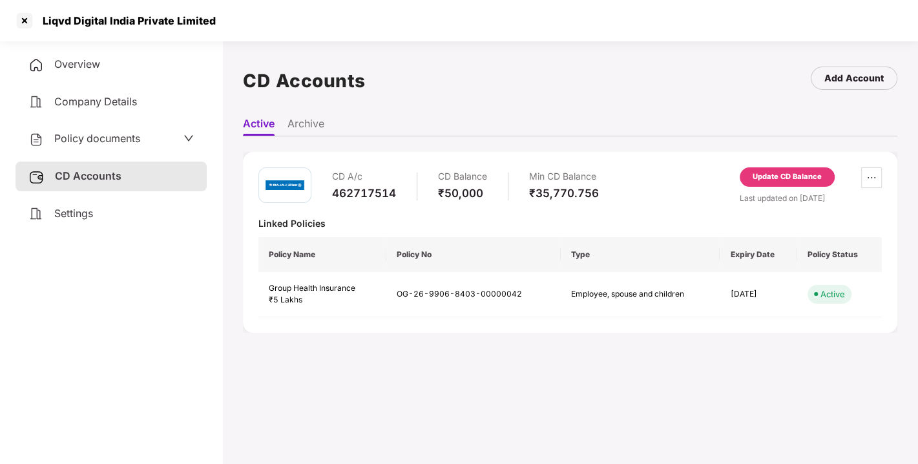
click at [764, 177] on div "Update CD Balance" at bounding box center [787, 177] width 69 height 12
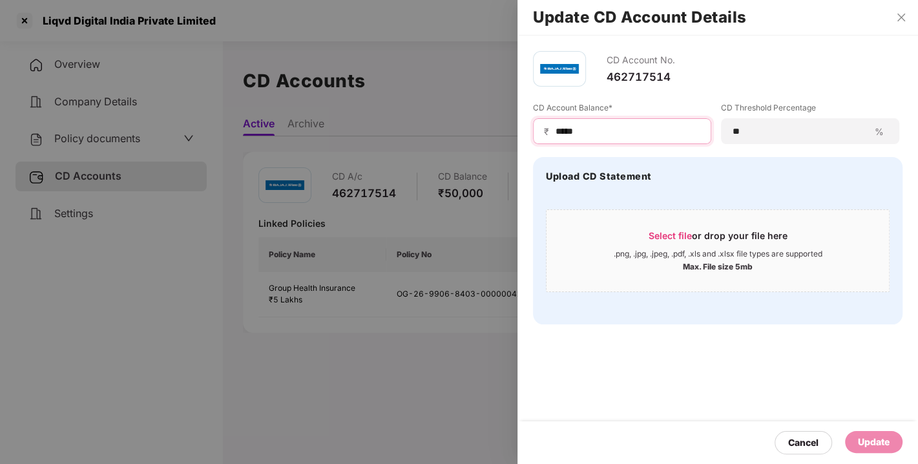
drag, startPoint x: 585, startPoint y: 132, endPoint x: 554, endPoint y: 130, distance: 30.4
click at [554, 130] on input "*****" at bounding box center [627, 132] width 146 height 14
type input "*"
type input "*****"
click at [866, 437] on div "Update" at bounding box center [874, 442] width 32 height 14
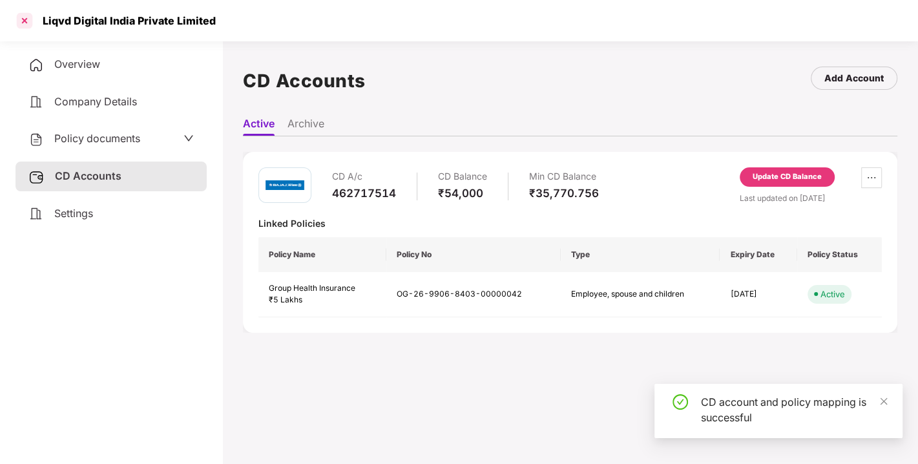
click at [24, 23] on div at bounding box center [24, 20] width 21 height 21
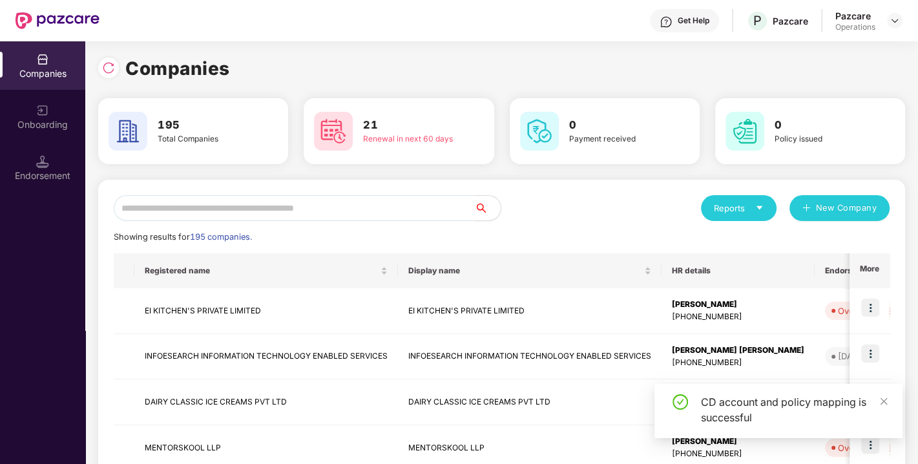
click at [319, 207] on input "text" at bounding box center [294, 208] width 361 height 26
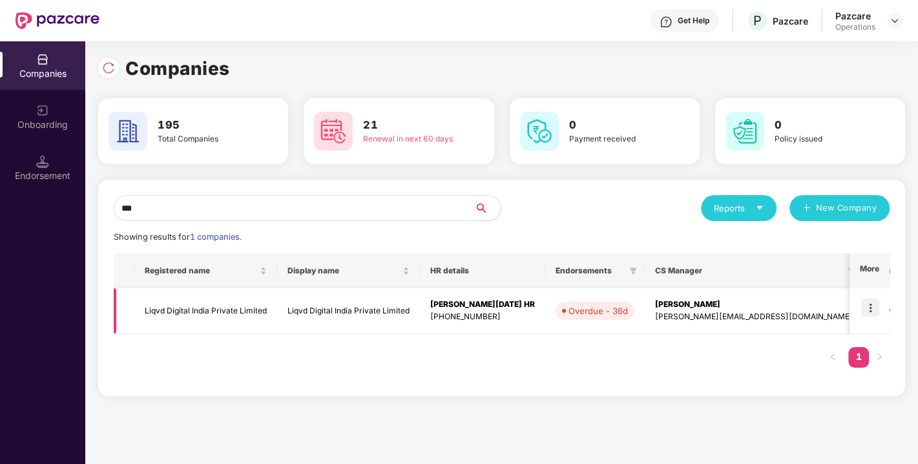
type input "***"
click at [860, 310] on td at bounding box center [869, 311] width 40 height 46
click at [873, 312] on img at bounding box center [870, 307] width 18 height 18
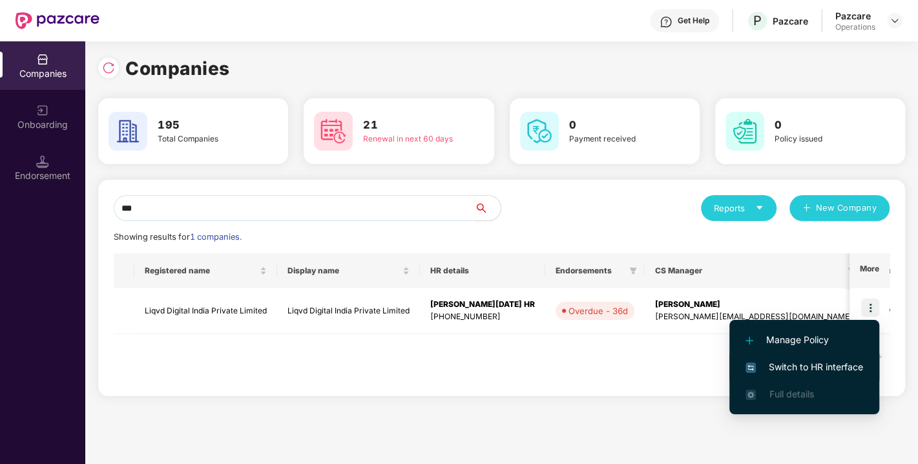
click at [817, 364] on span "Switch to HR interface" at bounding box center [804, 367] width 118 height 14
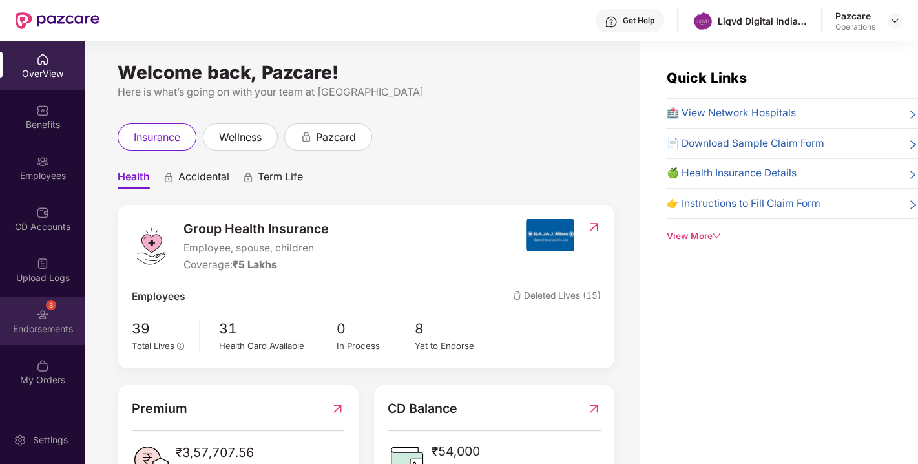
click at [59, 308] on div "3 Endorsements" at bounding box center [42, 321] width 85 height 48
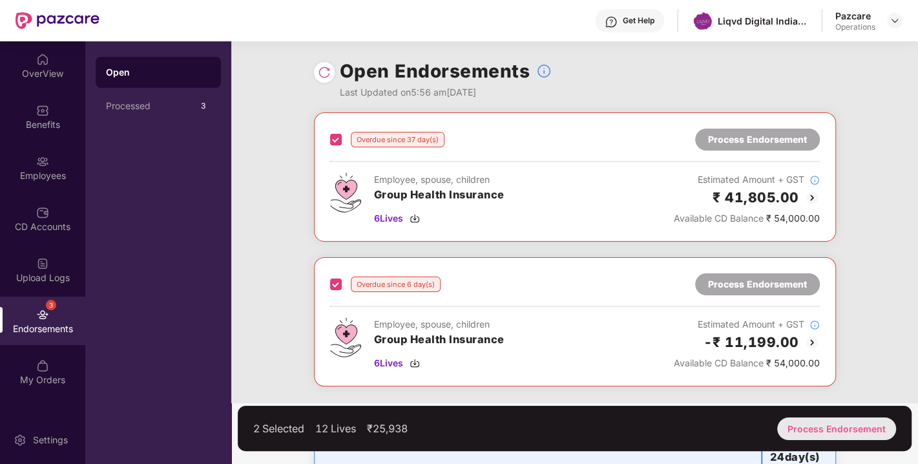
click at [815, 430] on div "Process Endorsement" at bounding box center [836, 428] width 119 height 23
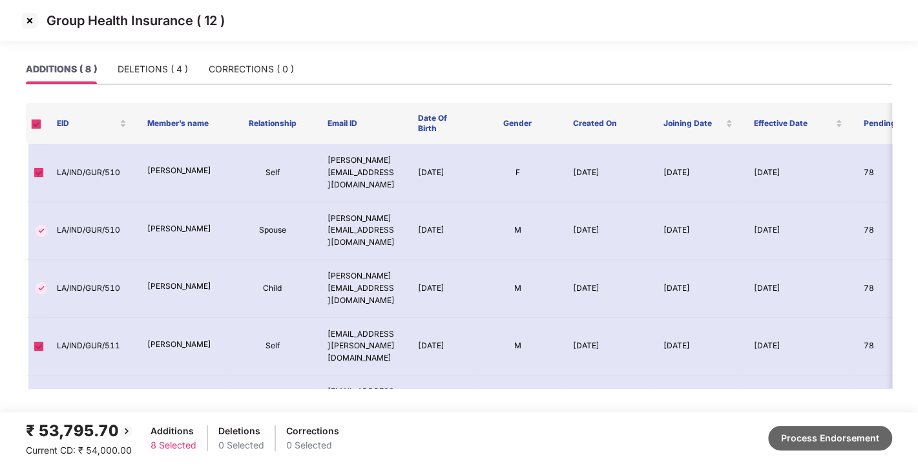
click at [835, 442] on button "Process Endorsement" at bounding box center [830, 438] width 124 height 25
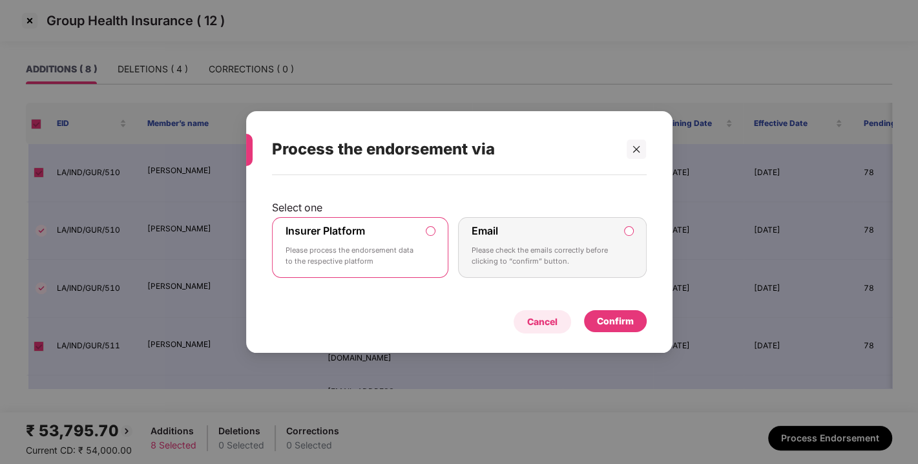
click at [546, 319] on div "Cancel" at bounding box center [542, 322] width 30 height 14
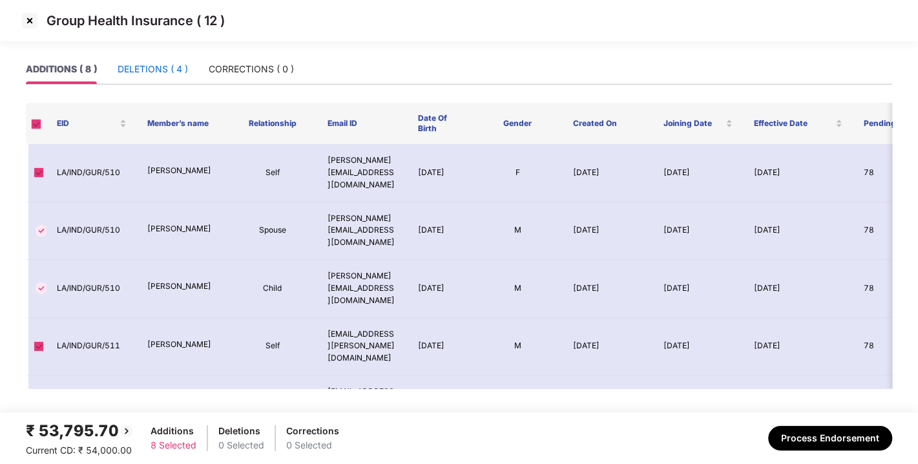
click at [155, 74] on div "DELETIONS ( 4 )" at bounding box center [153, 69] width 70 height 14
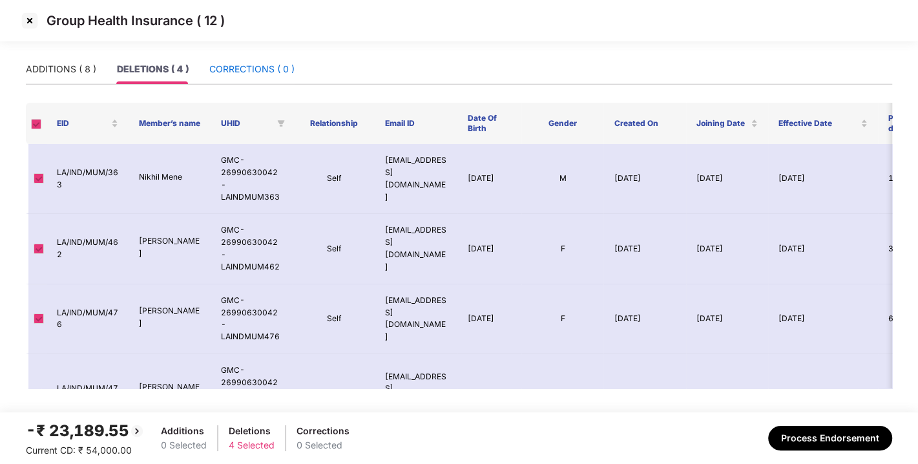
click at [247, 62] on div "CORRECTIONS ( 0 )" at bounding box center [251, 69] width 85 height 14
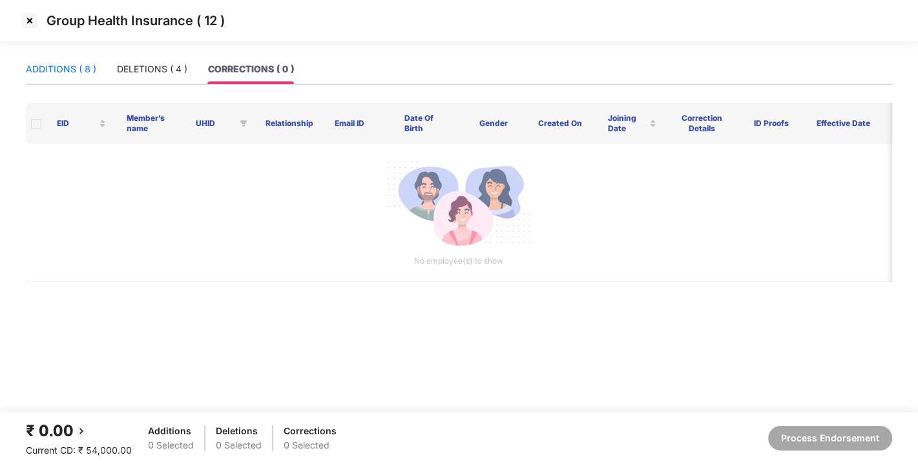
click at [68, 72] on div "ADDITIONS ( 8 )" at bounding box center [61, 69] width 70 height 14
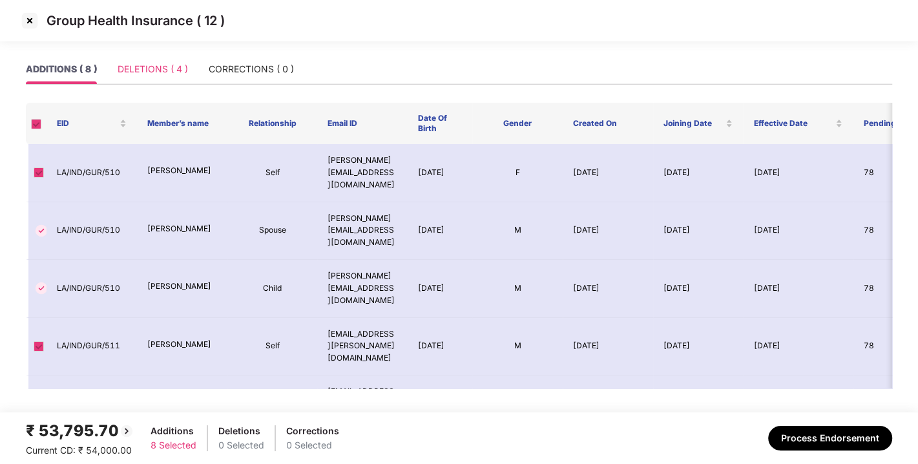
click at [148, 59] on div "DELETIONS ( 4 )" at bounding box center [153, 69] width 70 height 30
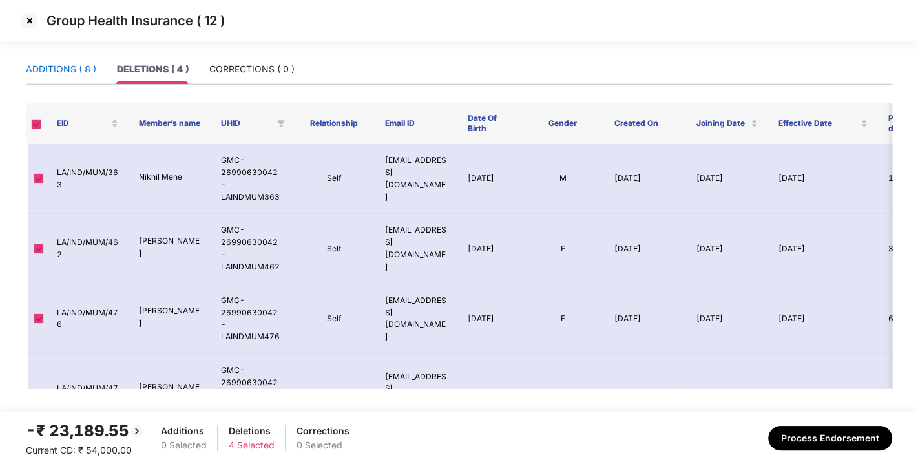
click at [60, 72] on div "ADDITIONS ( 8 )" at bounding box center [61, 69] width 70 height 14
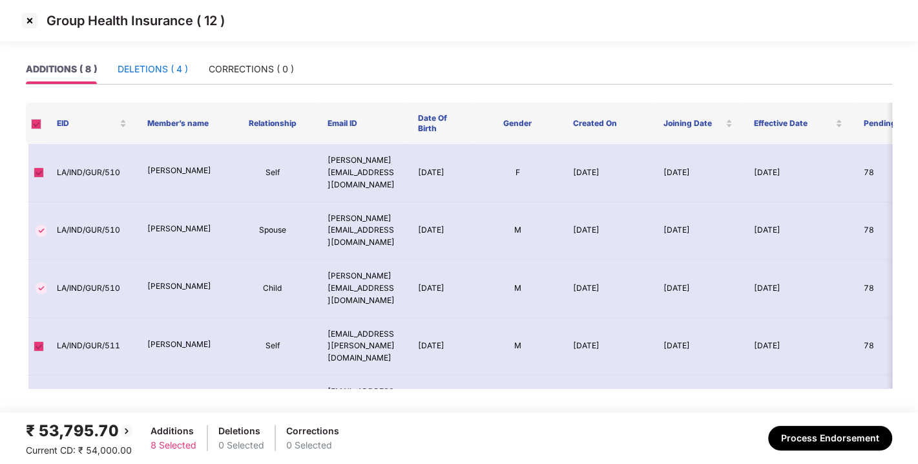
click at [153, 68] on div "DELETIONS ( 4 )" at bounding box center [153, 69] width 70 height 14
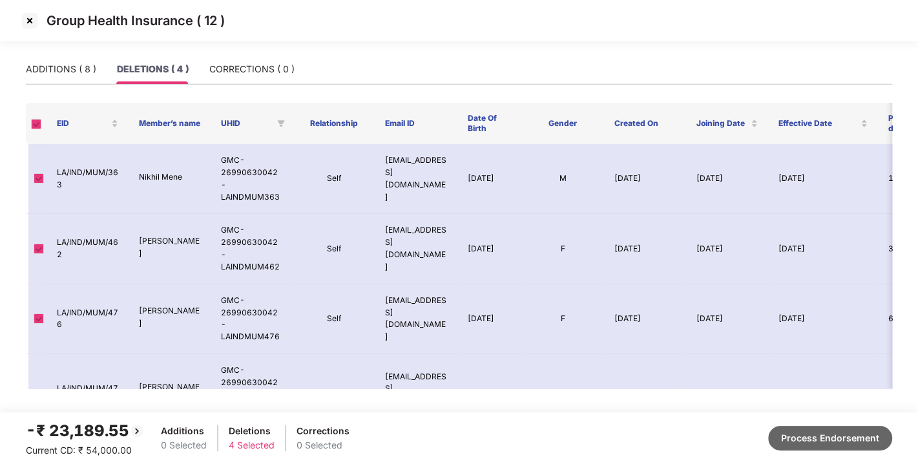
click at [814, 433] on button "Process Endorsement" at bounding box center [830, 438] width 124 height 25
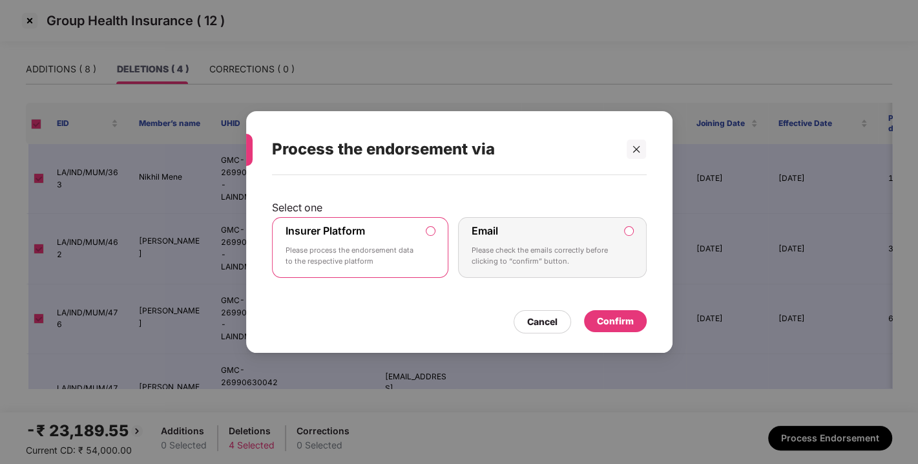
click at [607, 311] on div "Confirm" at bounding box center [615, 321] width 63 height 22
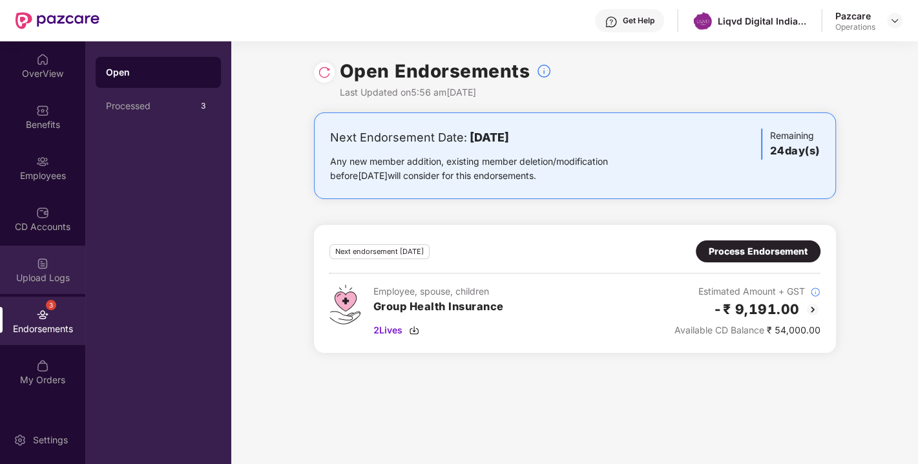
click at [41, 268] on img at bounding box center [42, 263] width 13 height 13
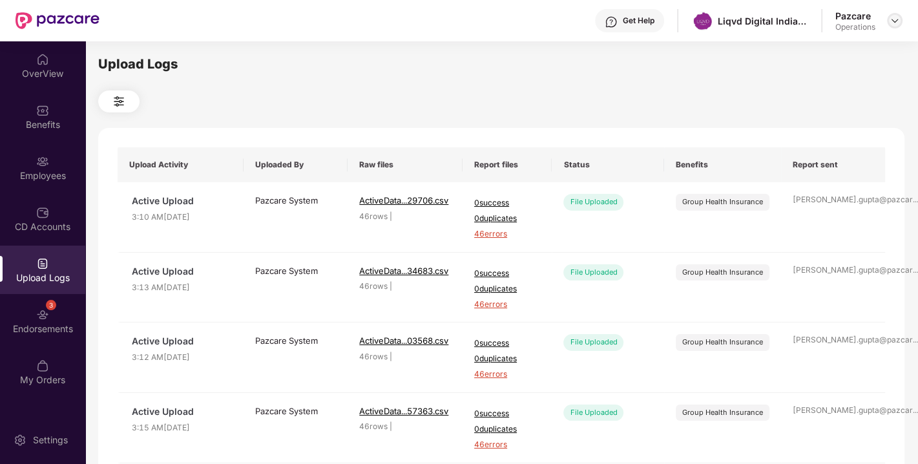
click at [887, 23] on div at bounding box center [895, 21] width 16 height 16
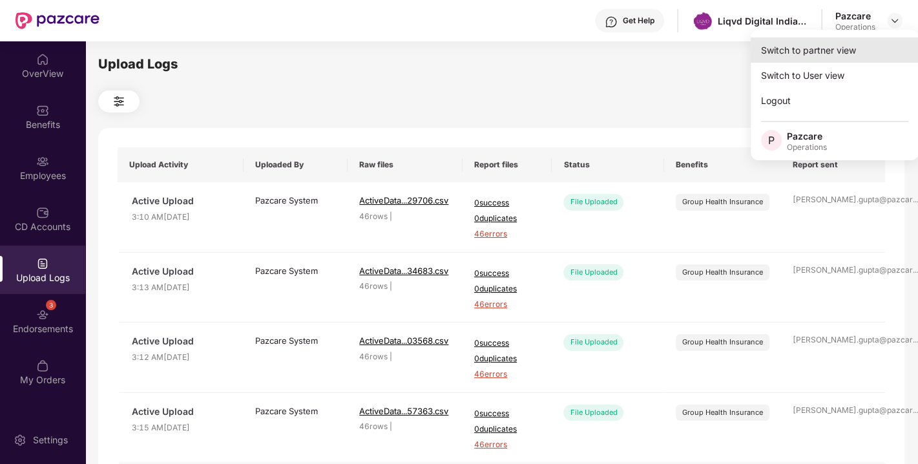
click at [830, 44] on div "Switch to partner view" at bounding box center [835, 49] width 168 height 25
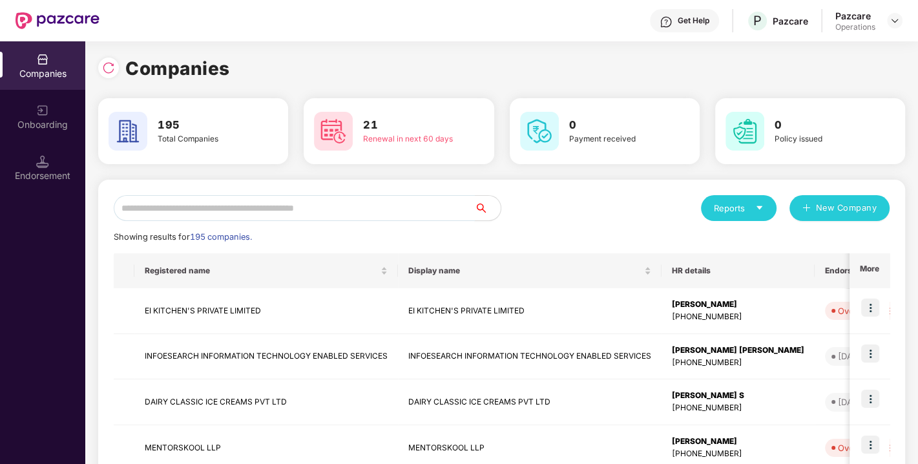
click at [332, 209] on input "text" at bounding box center [294, 208] width 361 height 26
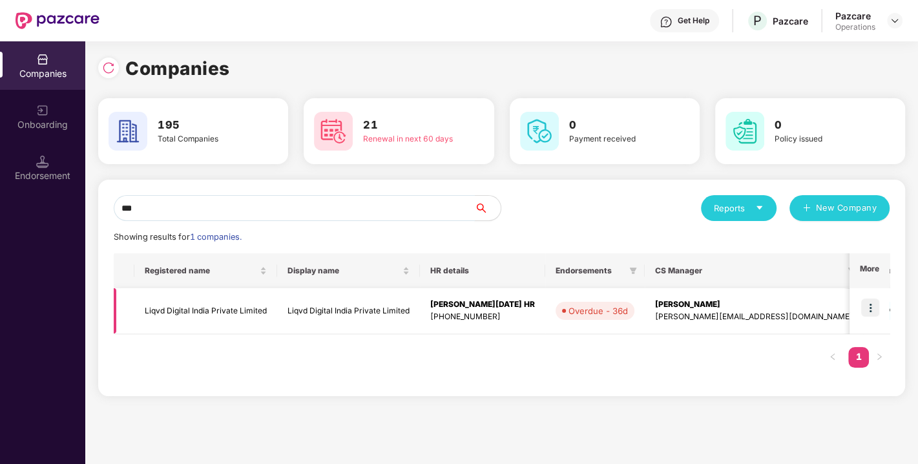
type input "***"
click at [317, 311] on td "Liqvd Digital India Private Limited" at bounding box center [348, 311] width 143 height 46
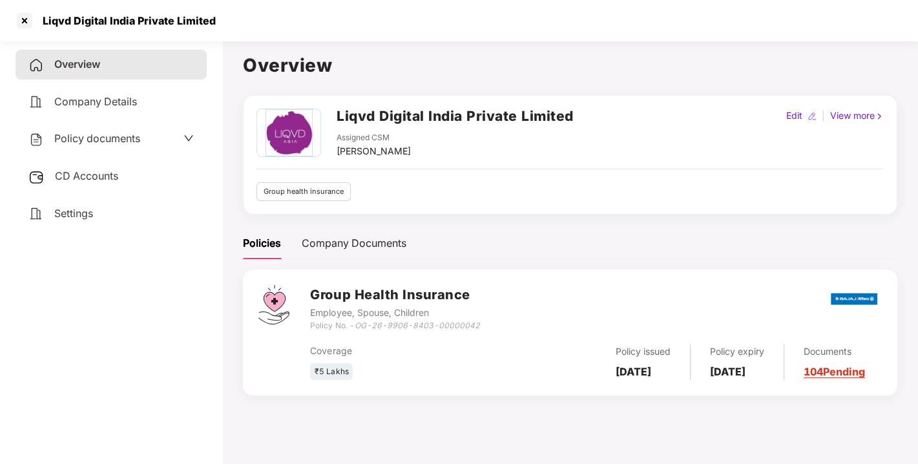
click at [175, 140] on div "Policy documents" at bounding box center [110, 138] width 165 height 17
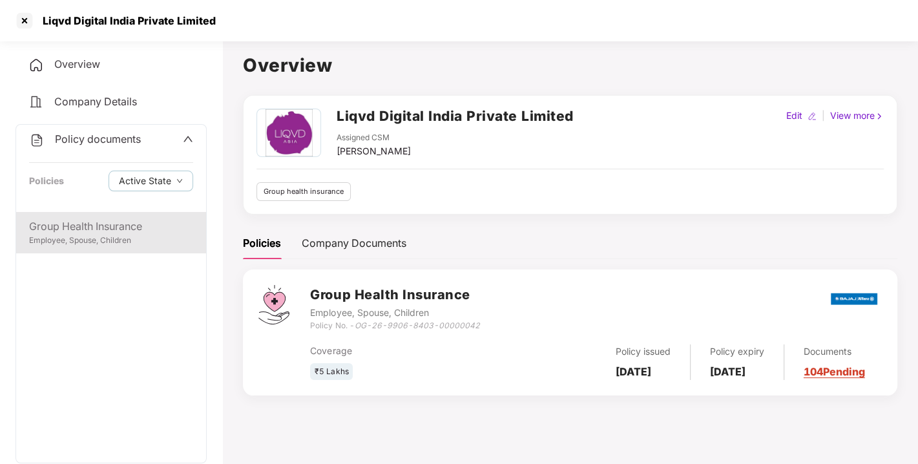
click at [83, 234] on div "Employee, Spouse, Children" at bounding box center [111, 240] width 164 height 12
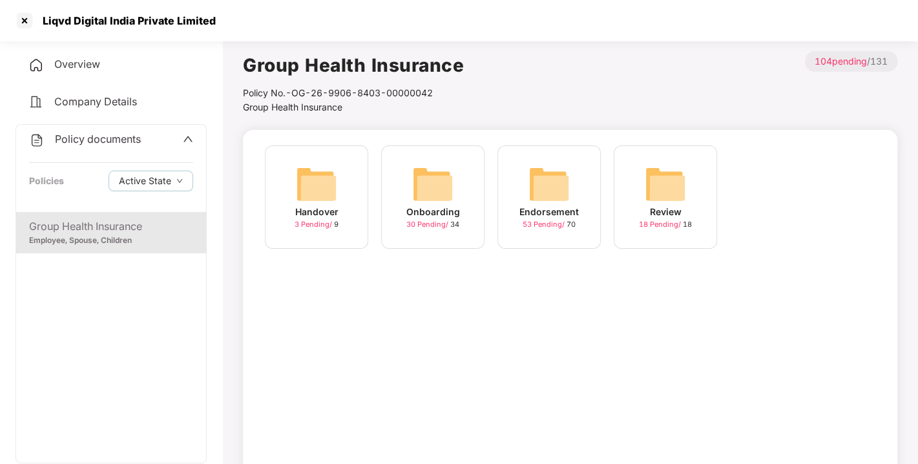
click at [530, 221] on span "53 Pending /" at bounding box center [545, 224] width 44 height 9
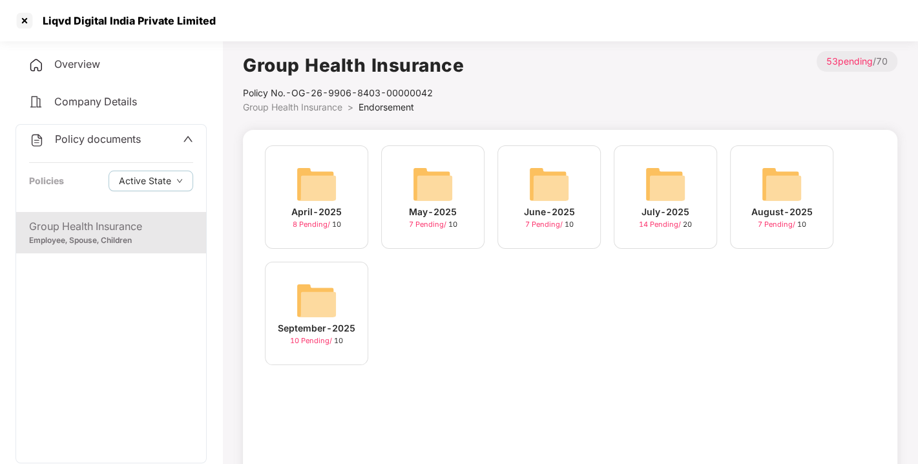
click at [300, 335] on div "10 Pending / 10" at bounding box center [316, 340] width 53 height 11
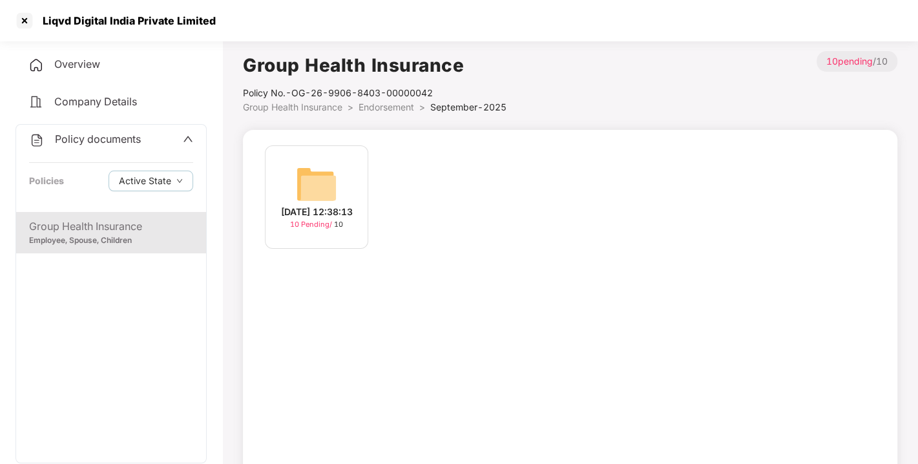
click at [313, 226] on div "10 Pending / 10" at bounding box center [316, 224] width 53 height 11
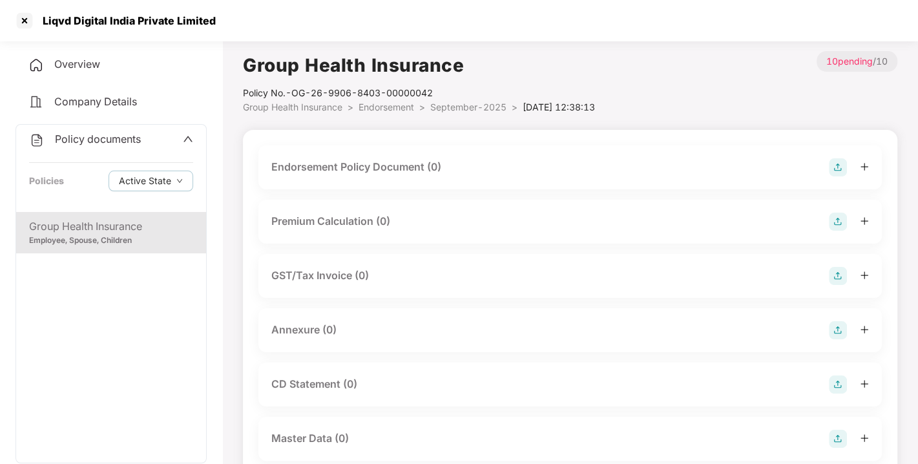
click at [838, 167] on img at bounding box center [838, 167] width 18 height 18
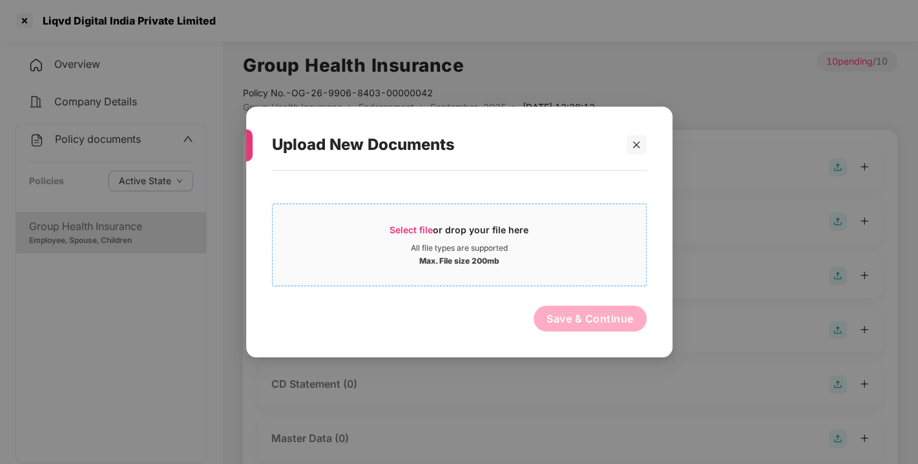
click at [424, 229] on span "Select file" at bounding box center [411, 229] width 43 height 11
click at [638, 147] on icon "close" at bounding box center [636, 144] width 9 height 9
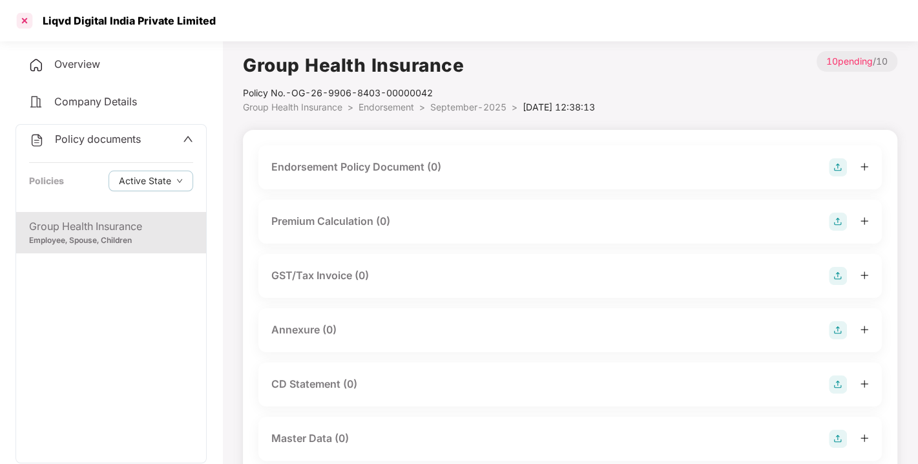
click at [28, 22] on div at bounding box center [24, 20] width 21 height 21
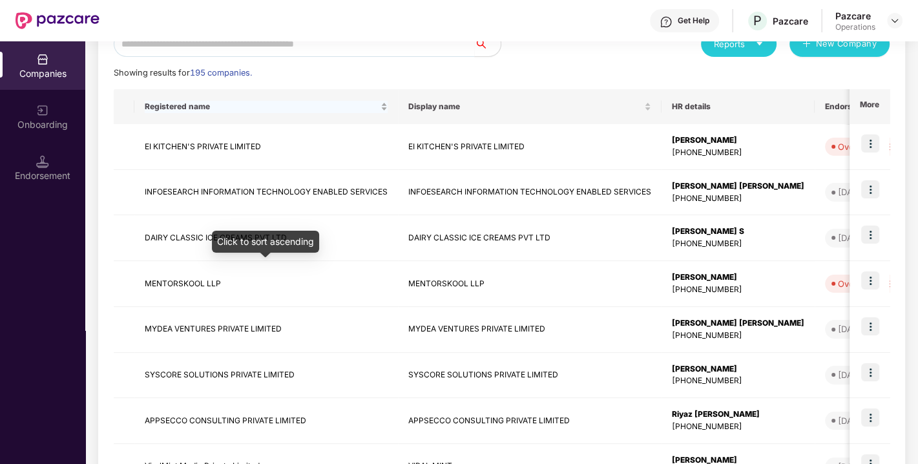
scroll to position [176, 0]
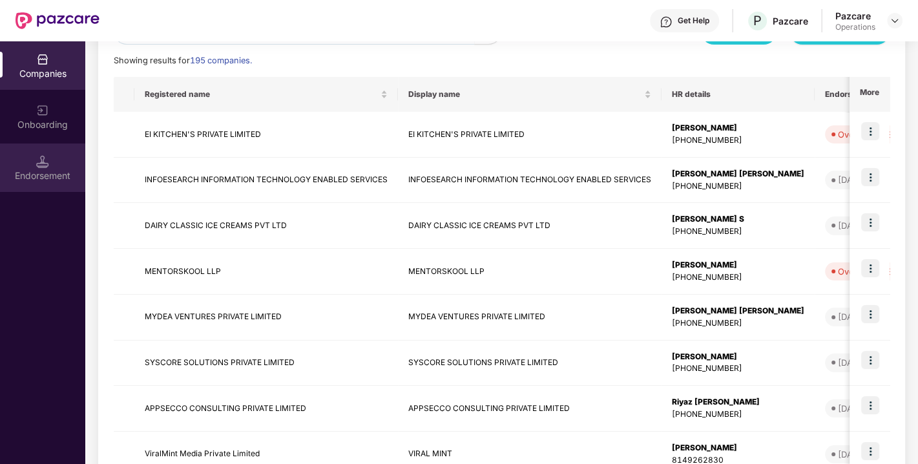
click at [61, 178] on div "Endorsement" at bounding box center [42, 175] width 85 height 13
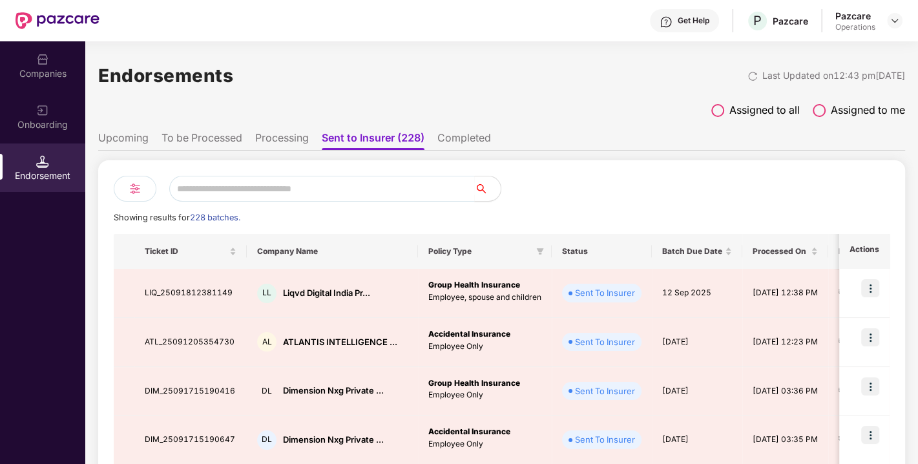
click at [47, 57] on img at bounding box center [42, 59] width 13 height 13
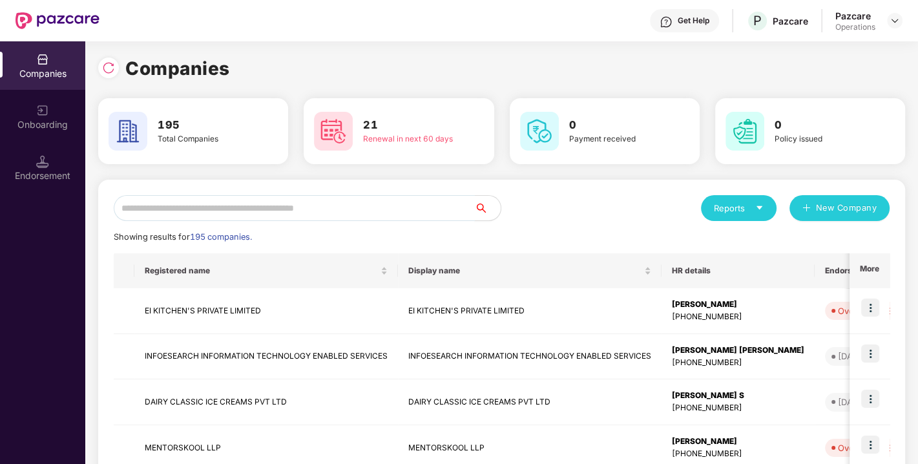
click at [284, 209] on input "text" at bounding box center [294, 208] width 361 height 26
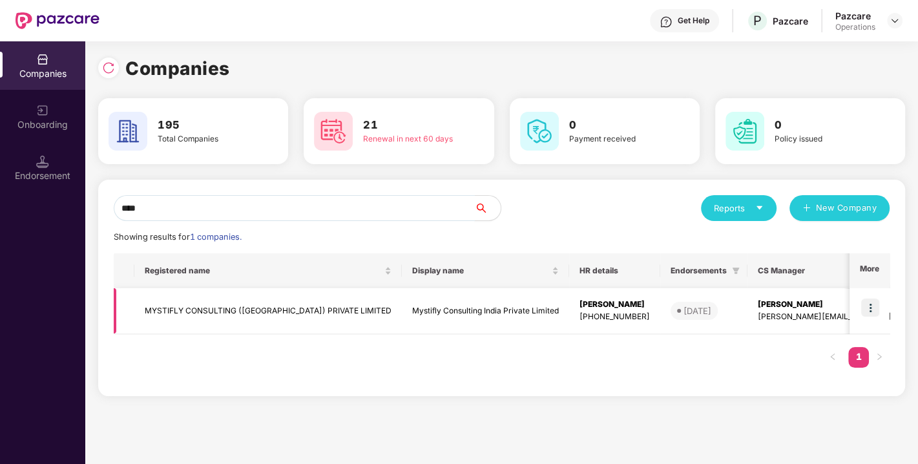
type input "****"
click at [868, 308] on img at bounding box center [870, 307] width 18 height 18
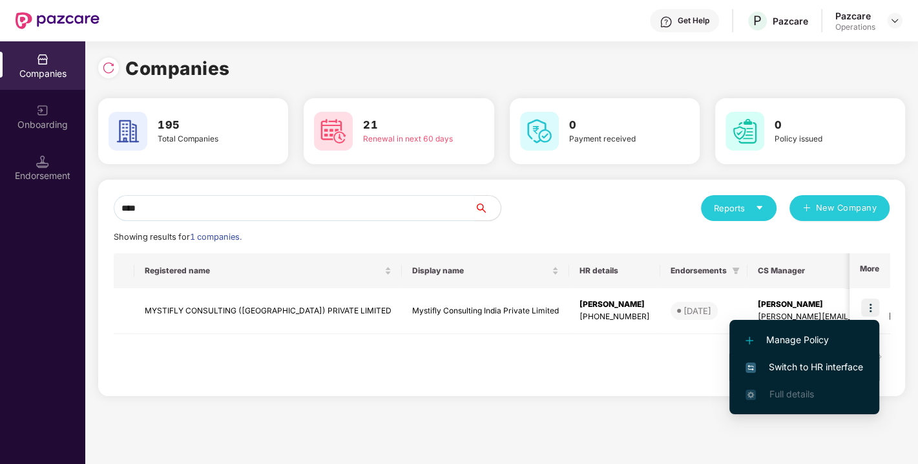
click at [796, 362] on span "Switch to HR interface" at bounding box center [804, 367] width 118 height 14
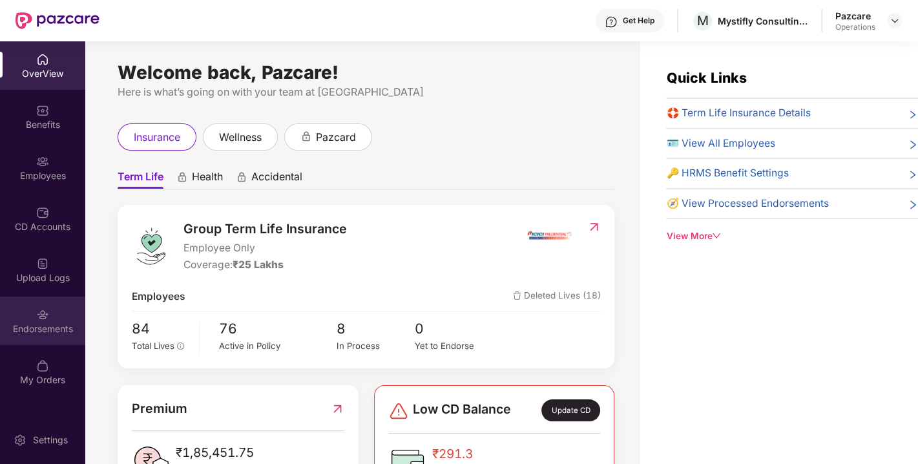
click at [43, 330] on div "Endorsements" at bounding box center [42, 328] width 85 height 13
